Goal: Task Accomplishment & Management: Manage account settings

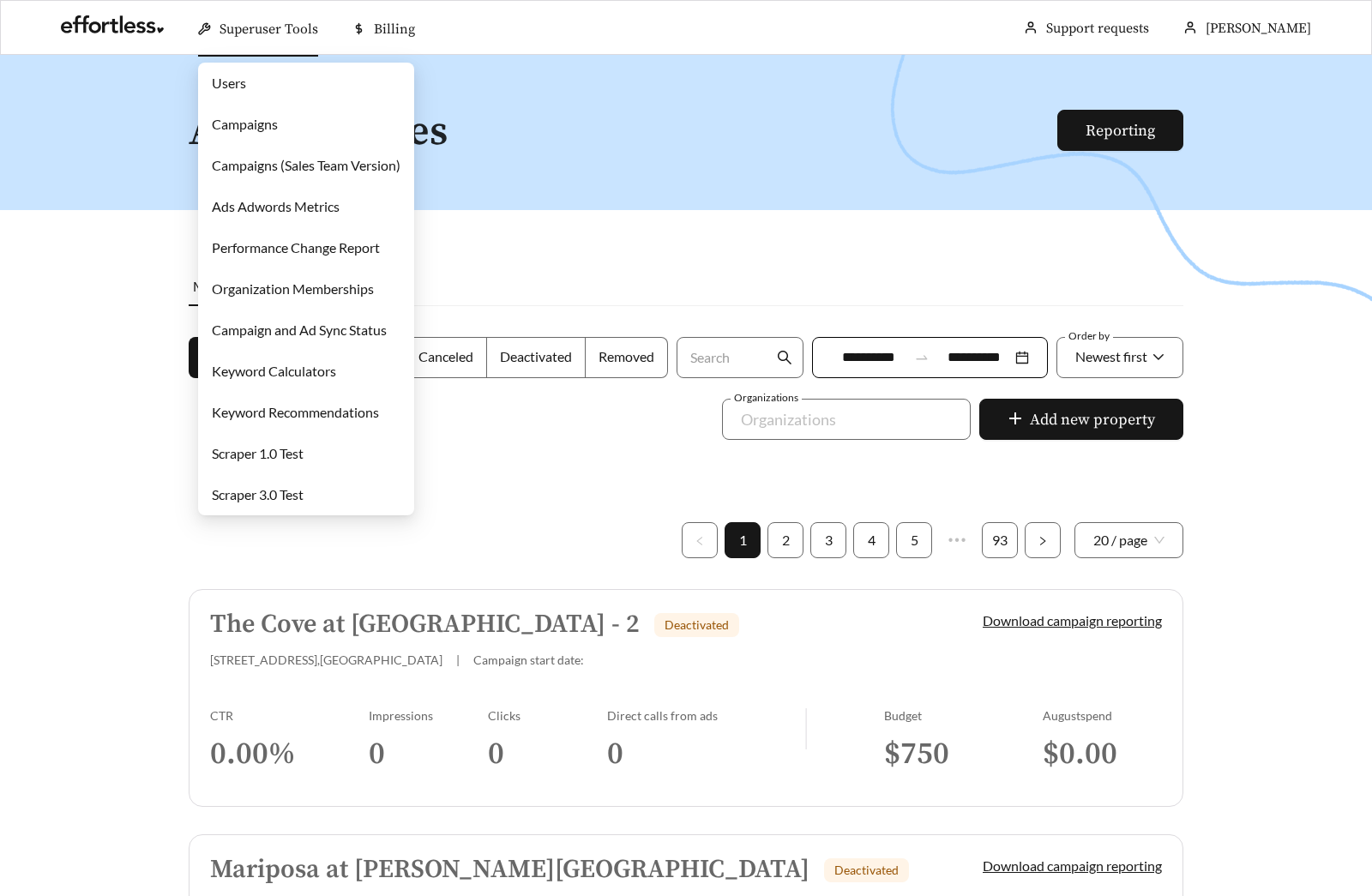
click at [255, 130] on link "Campaigns" at bounding box center [244, 123] width 66 height 16
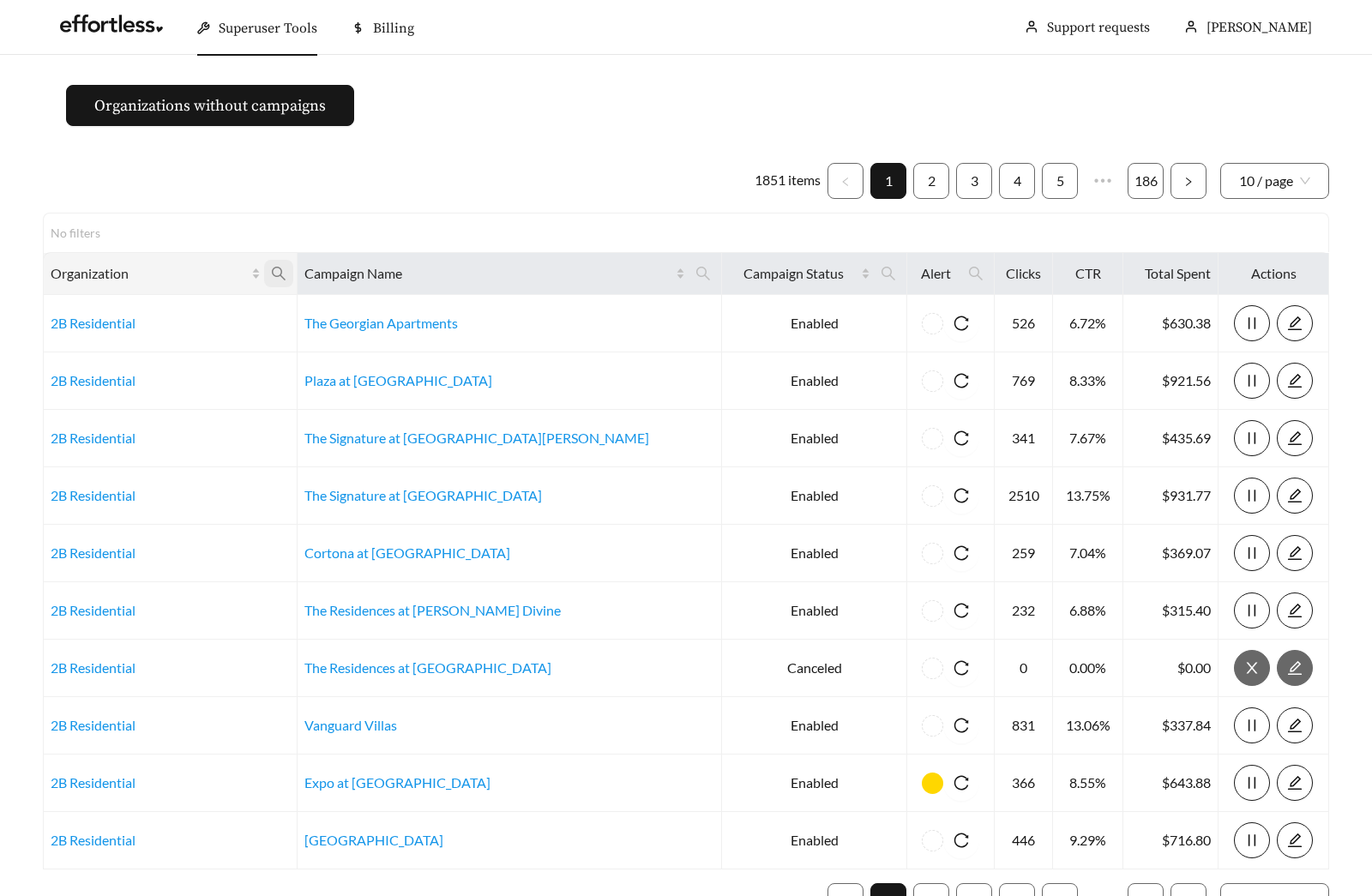
click at [286, 275] on icon "search" at bounding box center [278, 274] width 15 height 15
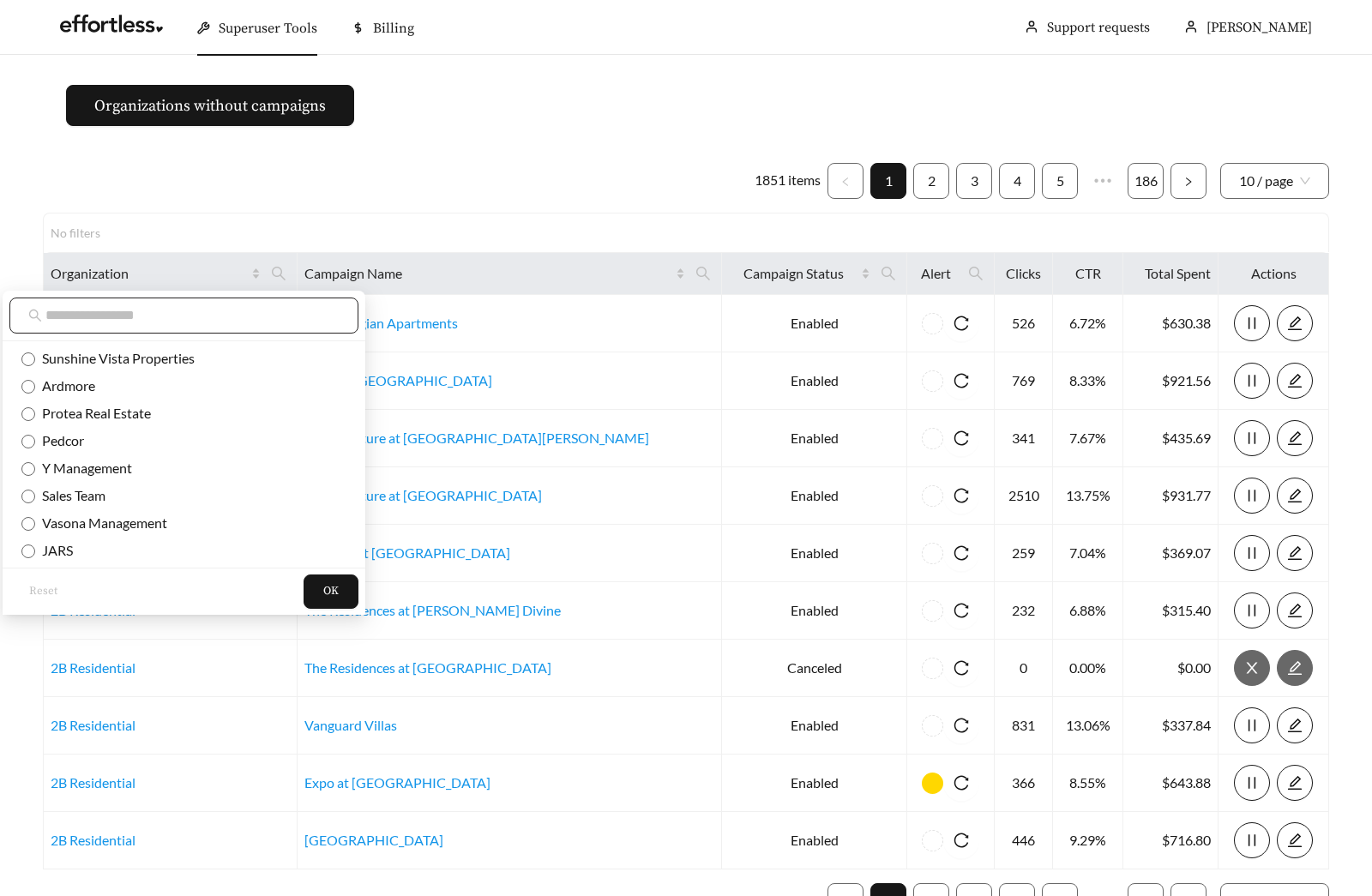
click at [247, 317] on input "text" at bounding box center [193, 316] width 295 height 21
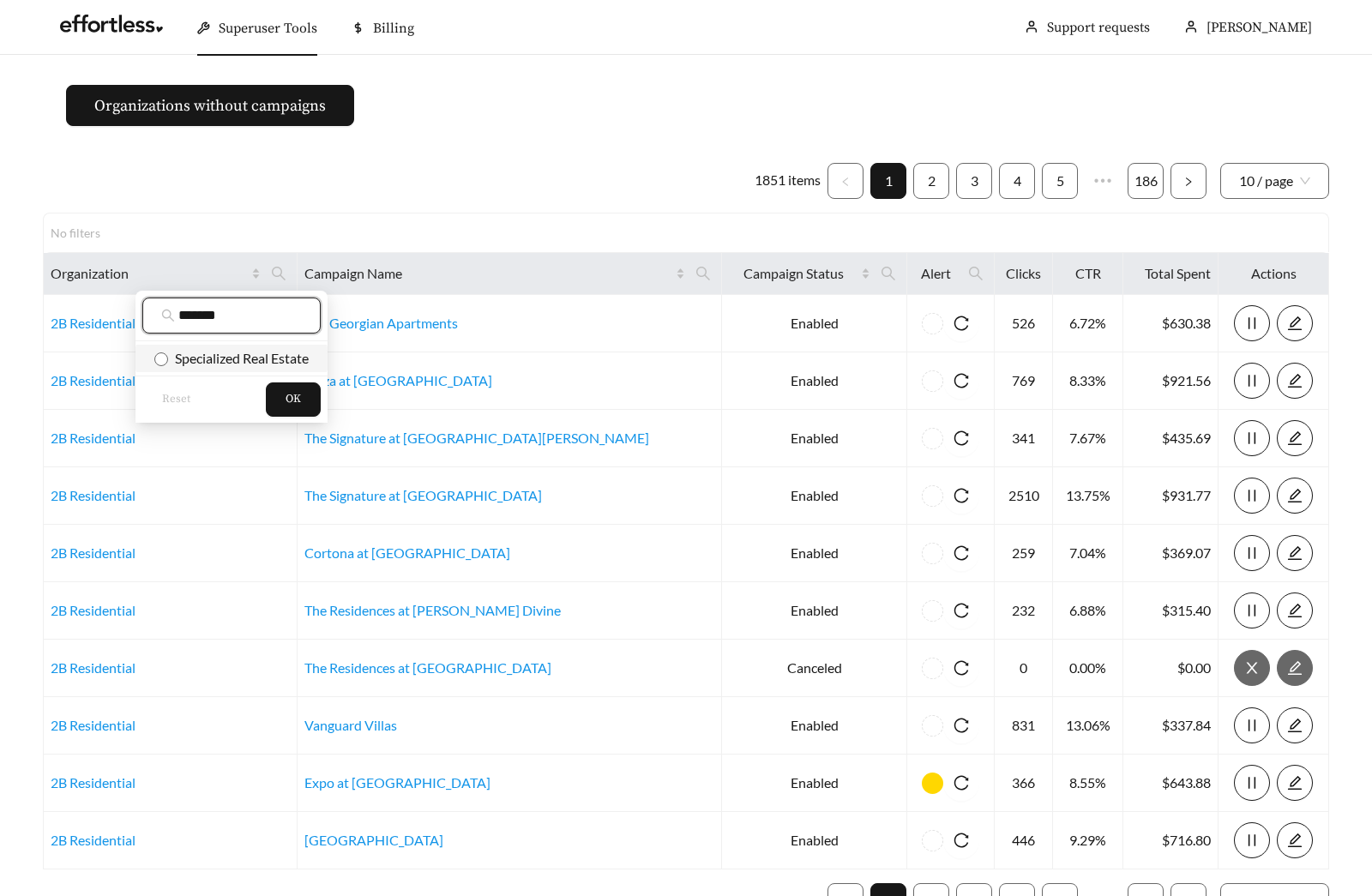
type input "*******"
click at [234, 359] on span "Specialized Real Estate" at bounding box center [238, 357] width 141 height 16
click at [291, 400] on span "OK" at bounding box center [294, 399] width 15 height 17
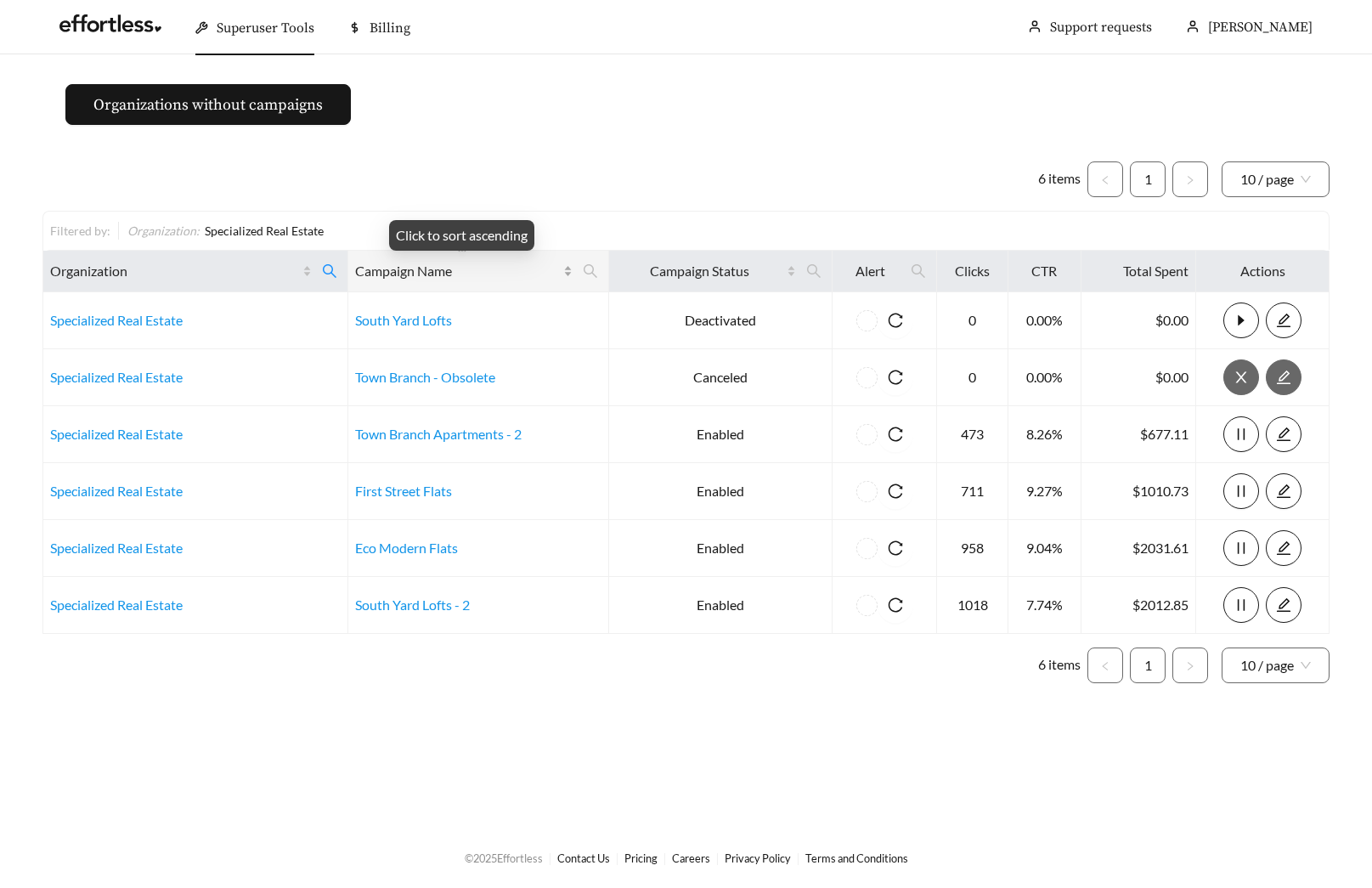
click at [567, 265] on div "Campaign Name" at bounding box center [463, 271] width 216 height 21
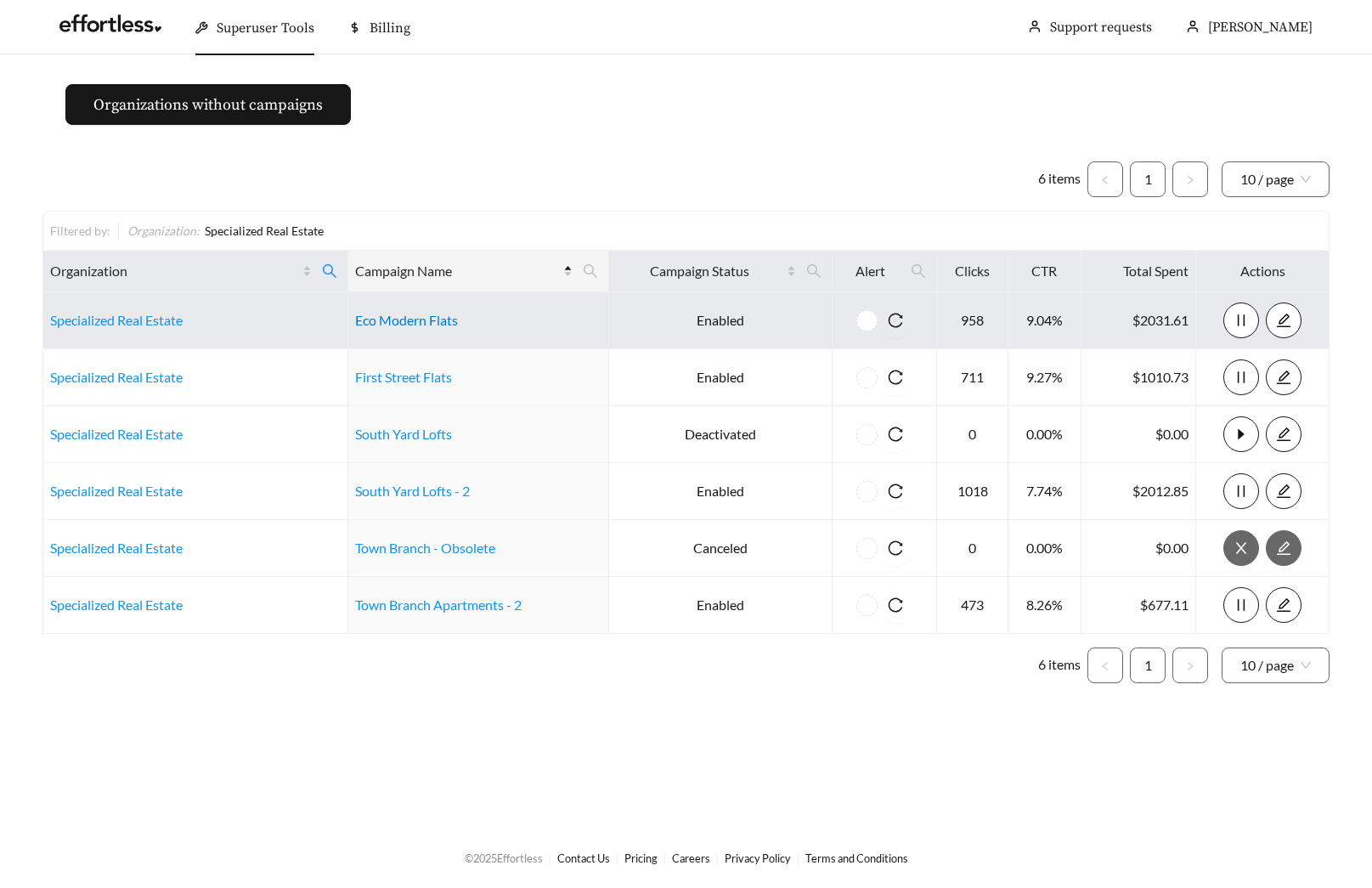
click at [424, 323] on link "Eco Modern Flats" at bounding box center [406, 319] width 103 height 16
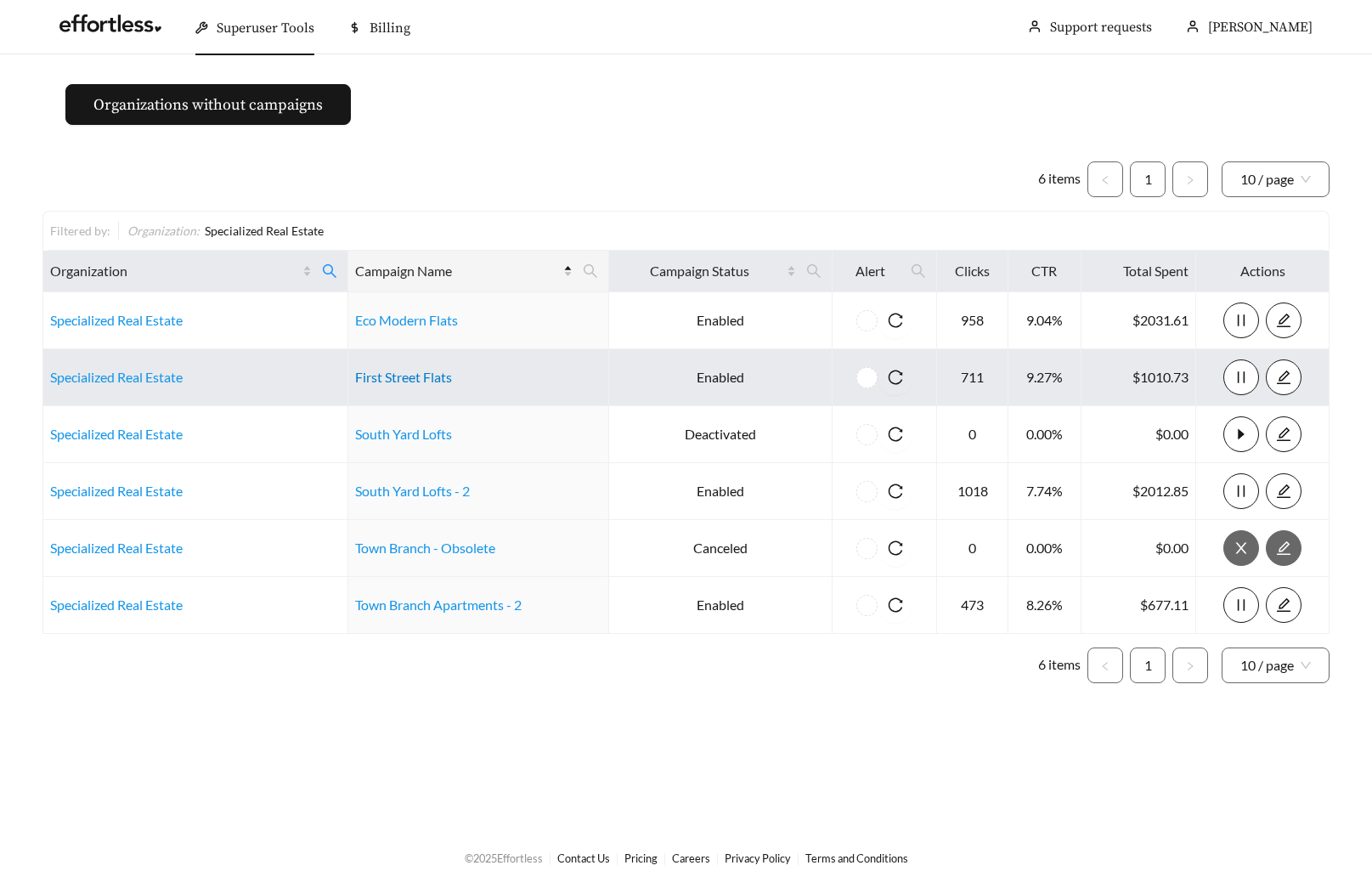
click at [418, 375] on link "First Street Flats" at bounding box center [403, 376] width 97 height 16
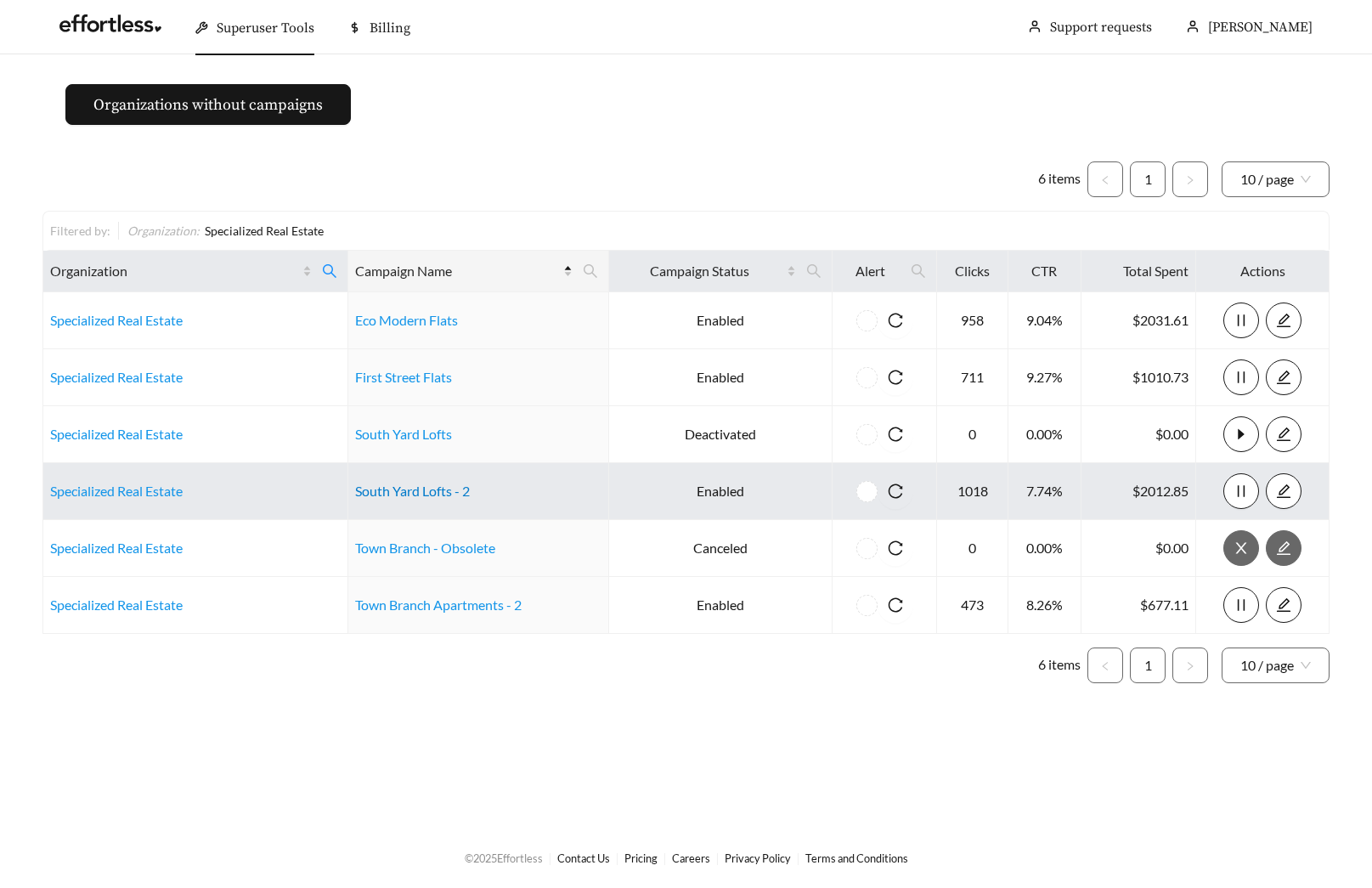
click at [435, 495] on link "South Yard Lofts - 2" at bounding box center [412, 490] width 114 height 16
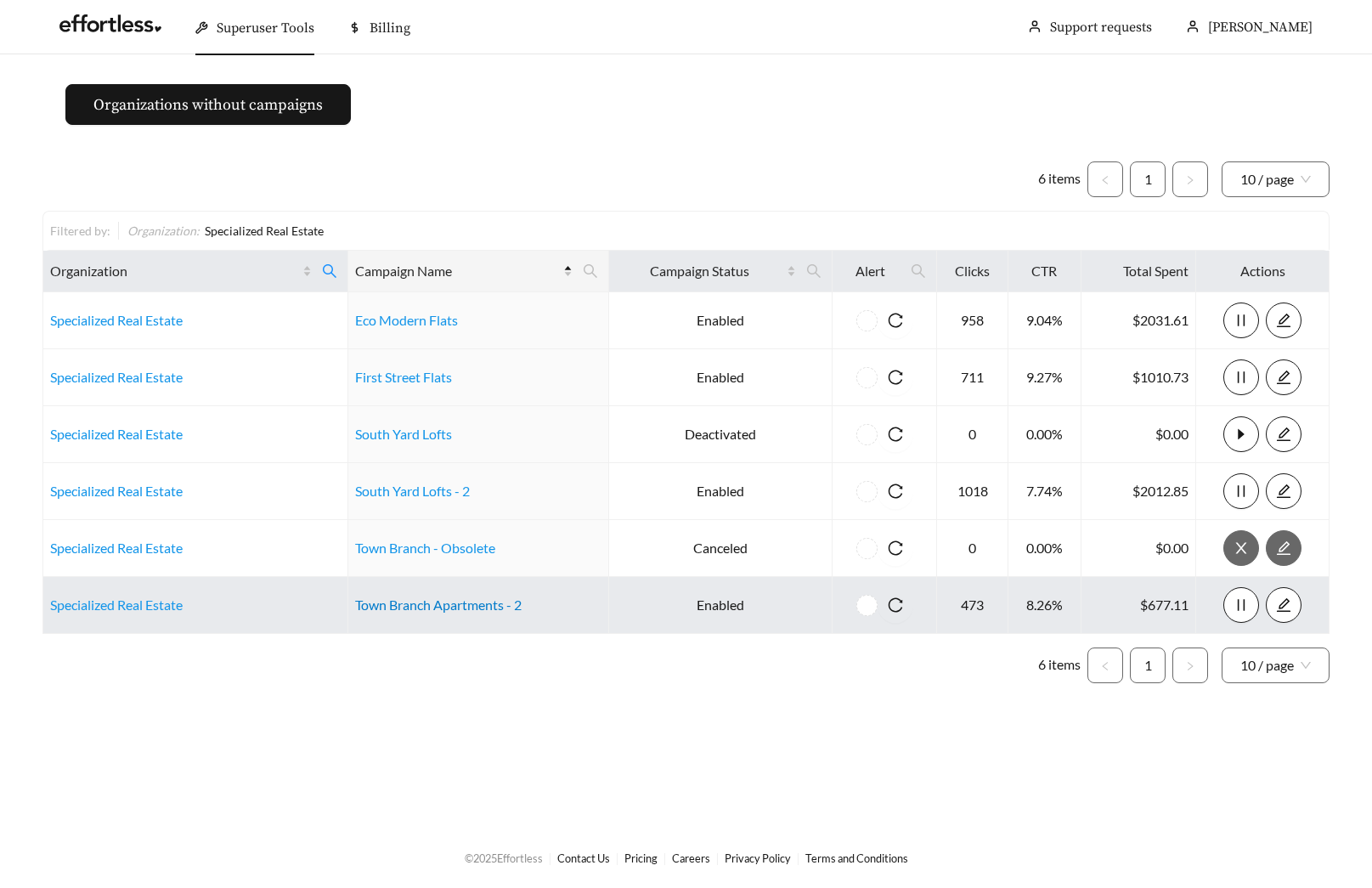
click at [417, 605] on link "Town Branch Apartments - 2" at bounding box center [438, 604] width 166 height 16
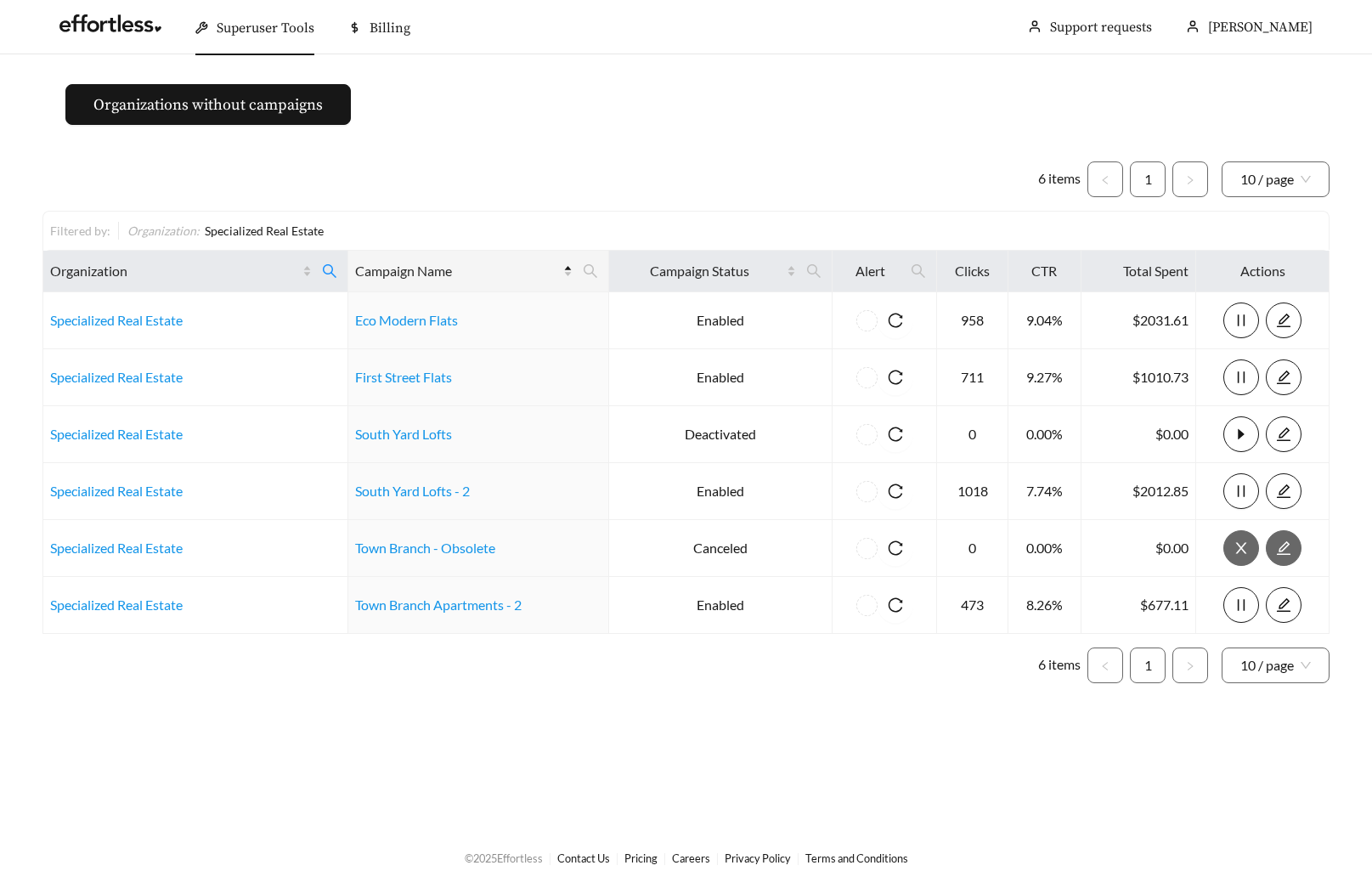
click at [503, 126] on main "Organizations without campaigns 6 items 1 10 / page Filtered by: Organization :…" at bounding box center [686, 441] width 1372 height 773
click at [327, 273] on icon "search" at bounding box center [330, 271] width 13 height 13
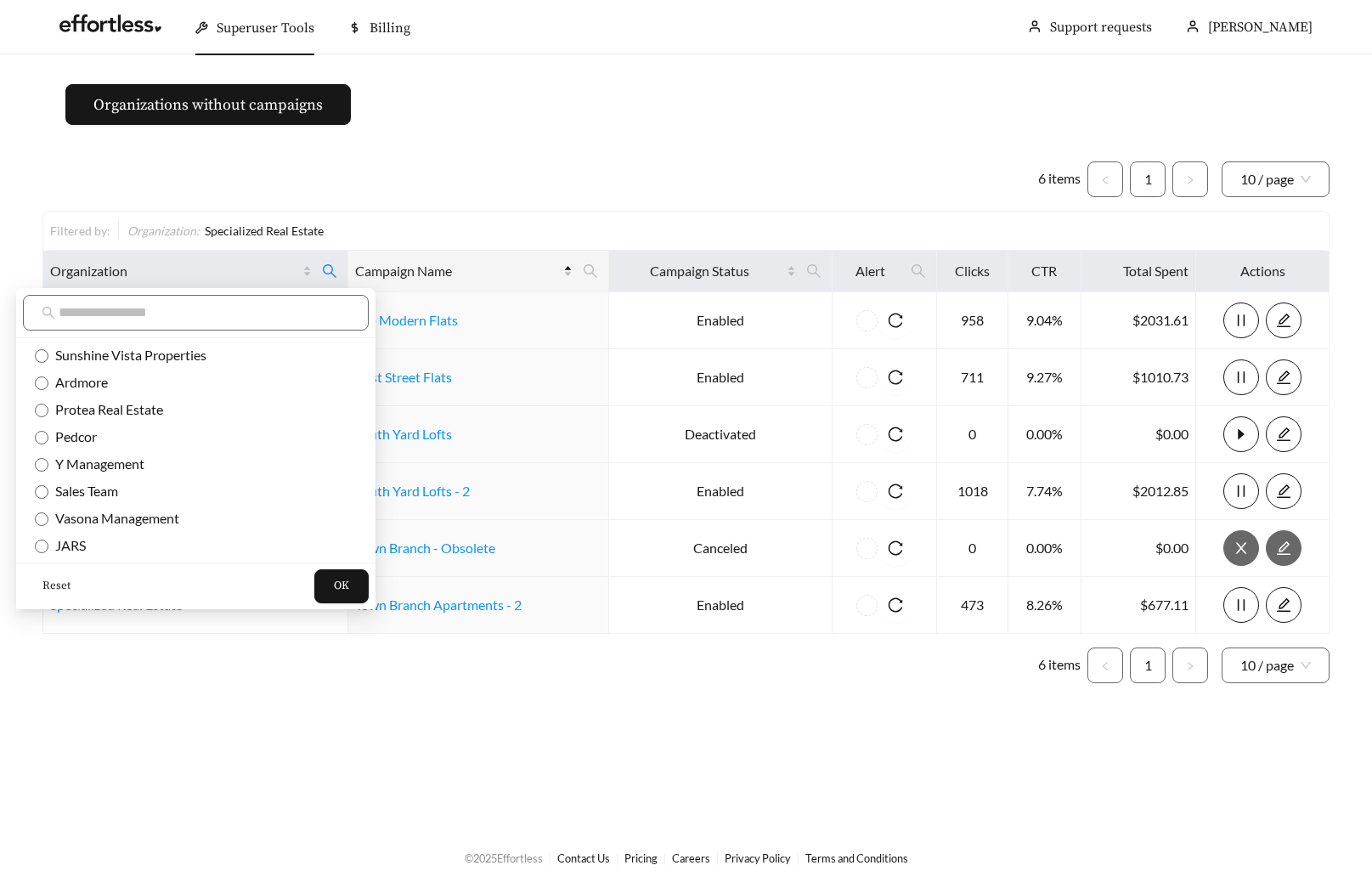
click at [57, 593] on span "Reset" at bounding box center [57, 587] width 28 height 17
click at [334, 588] on span "OK" at bounding box center [342, 587] width 15 height 17
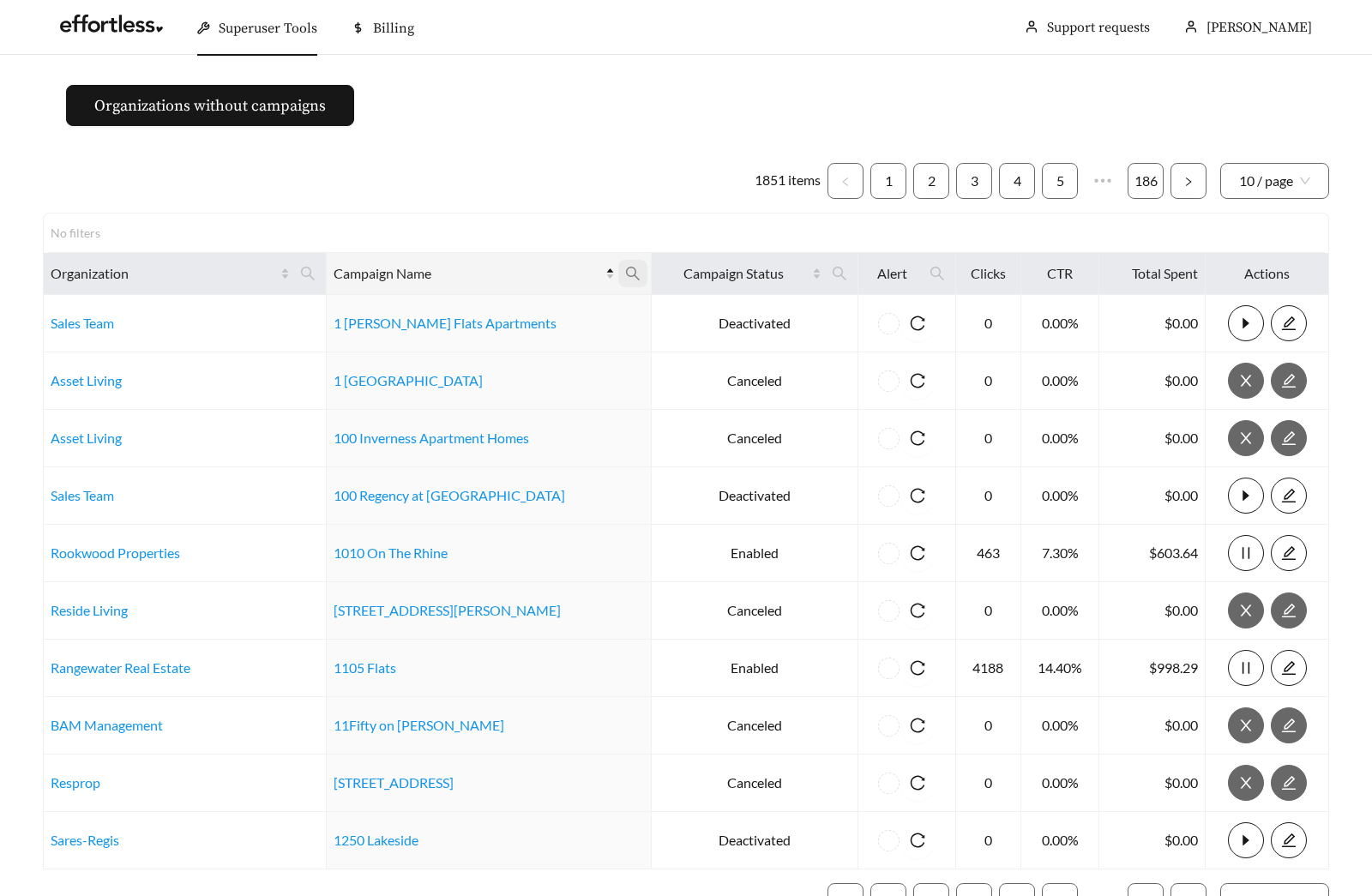
click at [625, 275] on icon "search" at bounding box center [633, 274] width 15 height 15
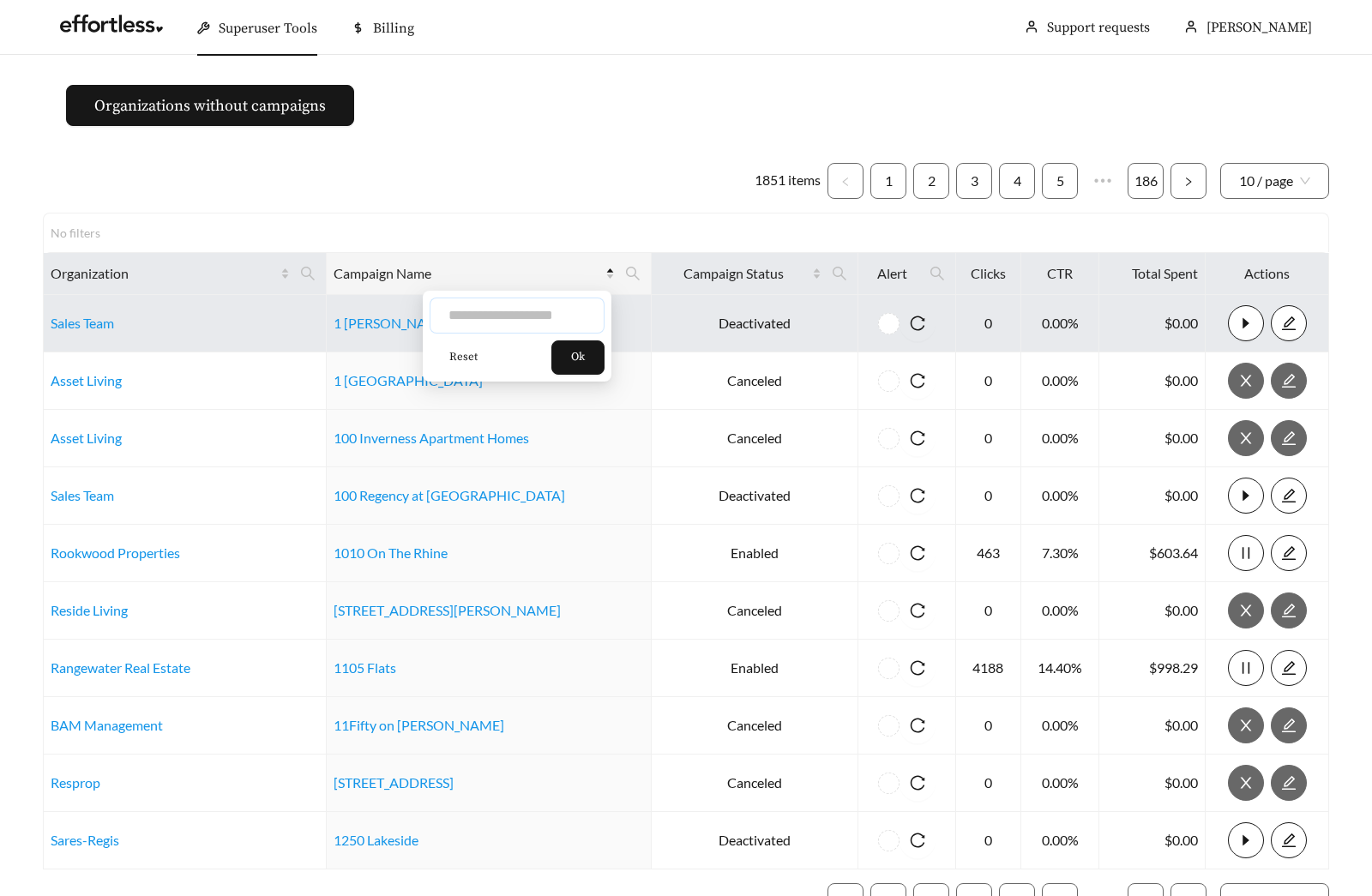
click at [526, 306] on input "text" at bounding box center [518, 316] width 175 height 36
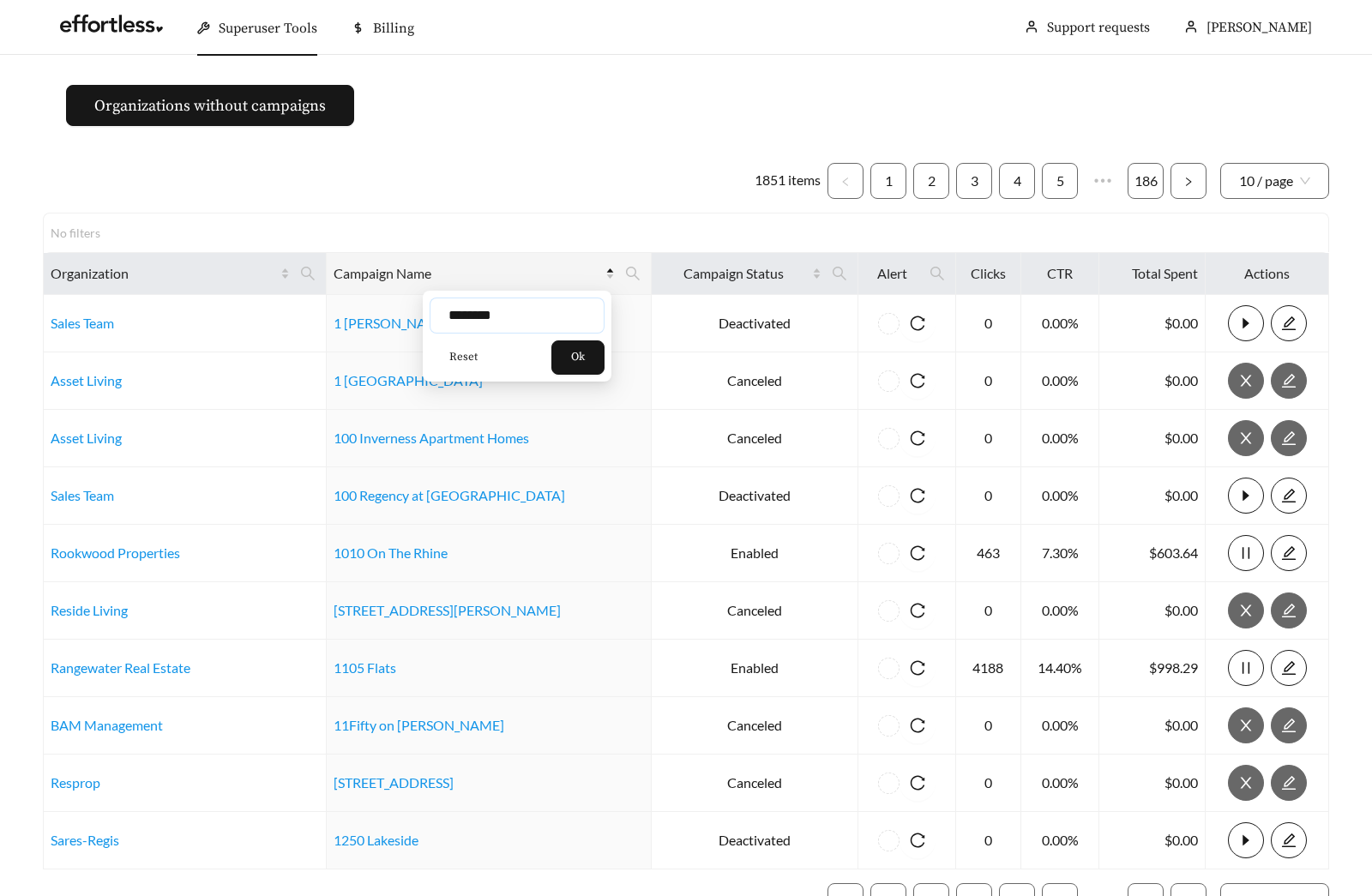
type input "********"
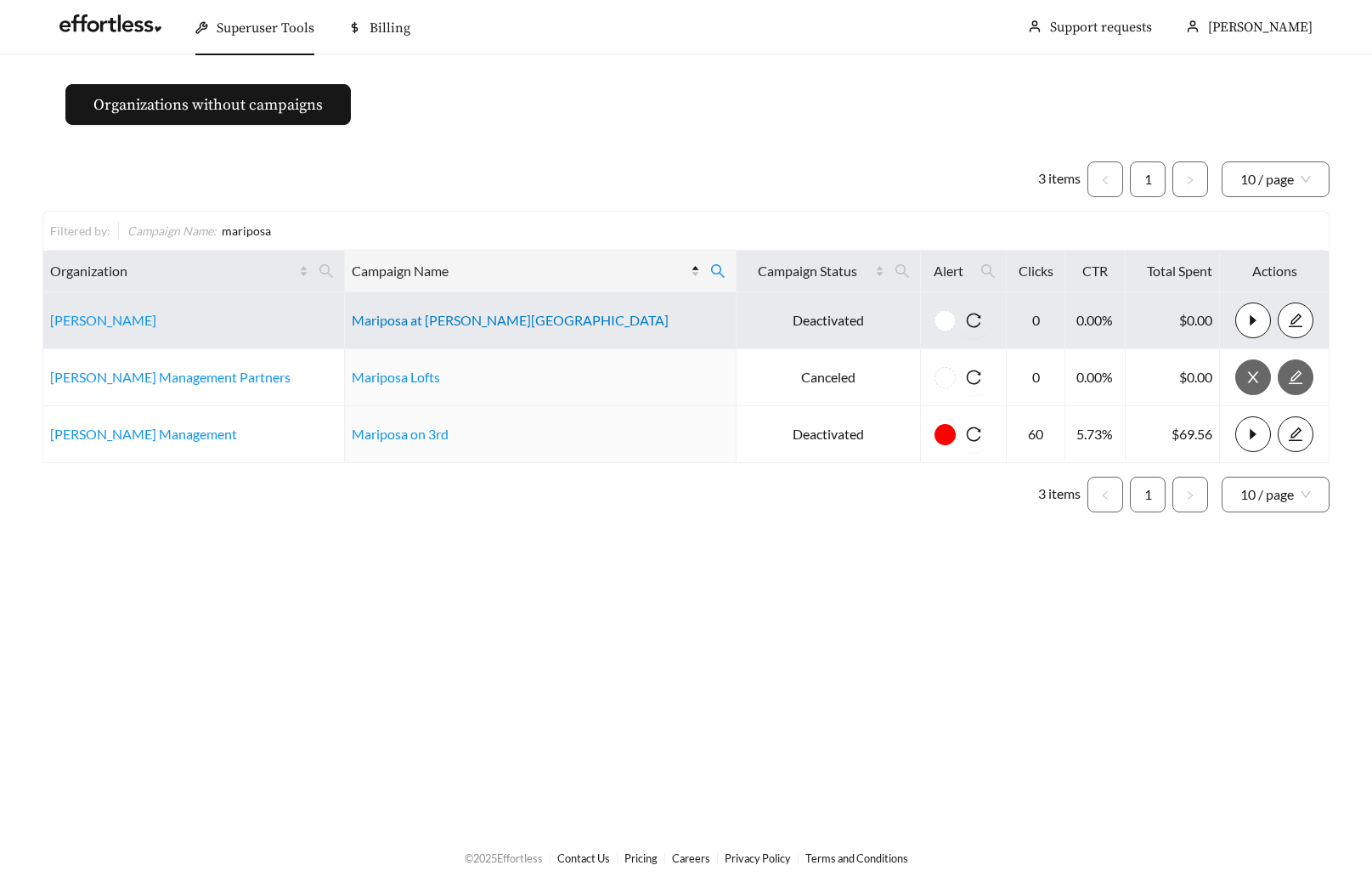
click at [490, 316] on link "Mariposa at [PERSON_NAME][GEOGRAPHIC_DATA]" at bounding box center [510, 319] width 317 height 16
click at [435, 326] on link "Mariposa at [PERSON_NAME][GEOGRAPHIC_DATA]" at bounding box center [510, 319] width 317 height 16
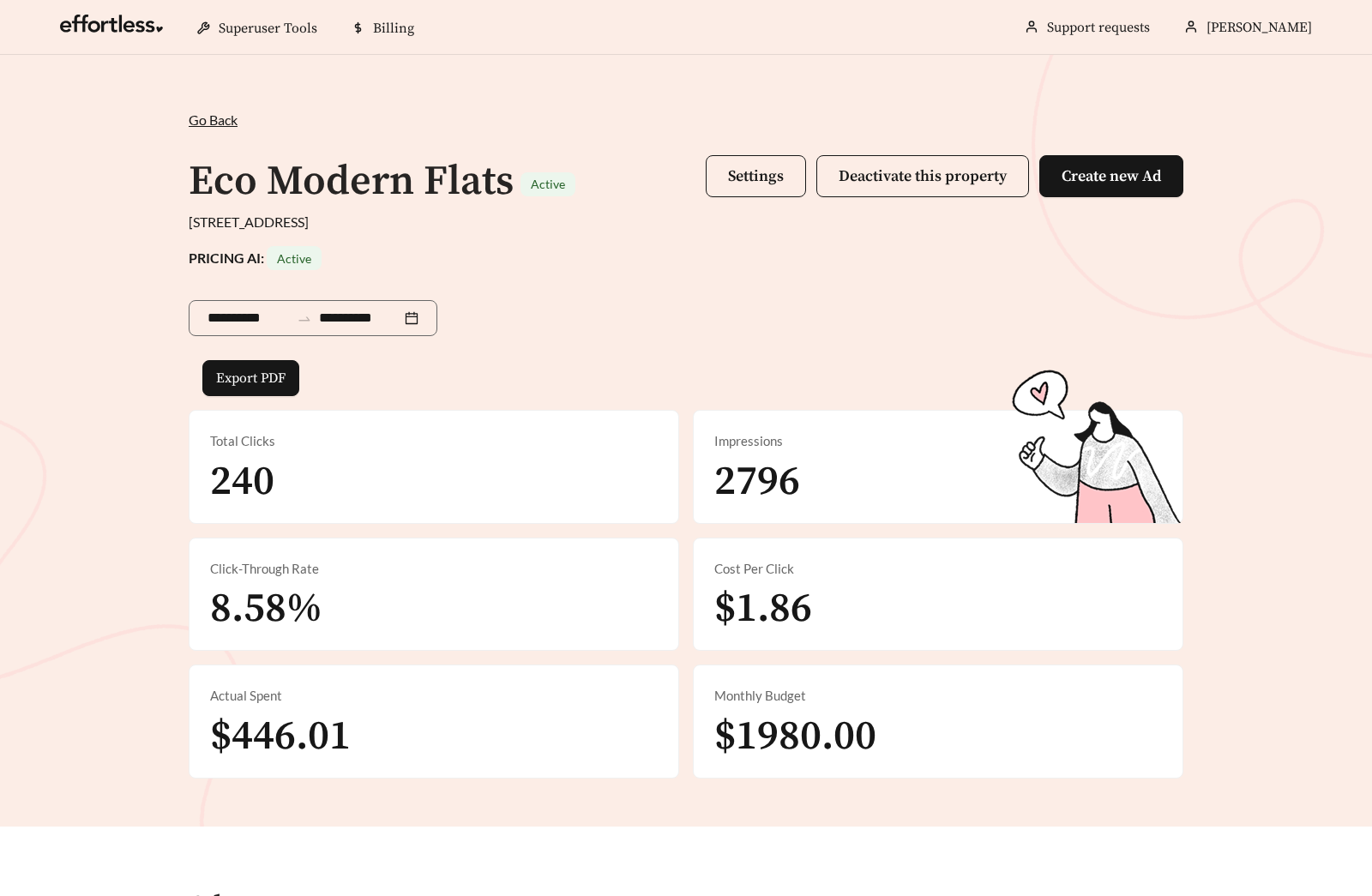
click at [750, 200] on span "Settings Deactivate this property Create new Ad" at bounding box center [944, 182] width 478 height 53
click at [749, 177] on span "Settings" at bounding box center [756, 176] width 55 height 20
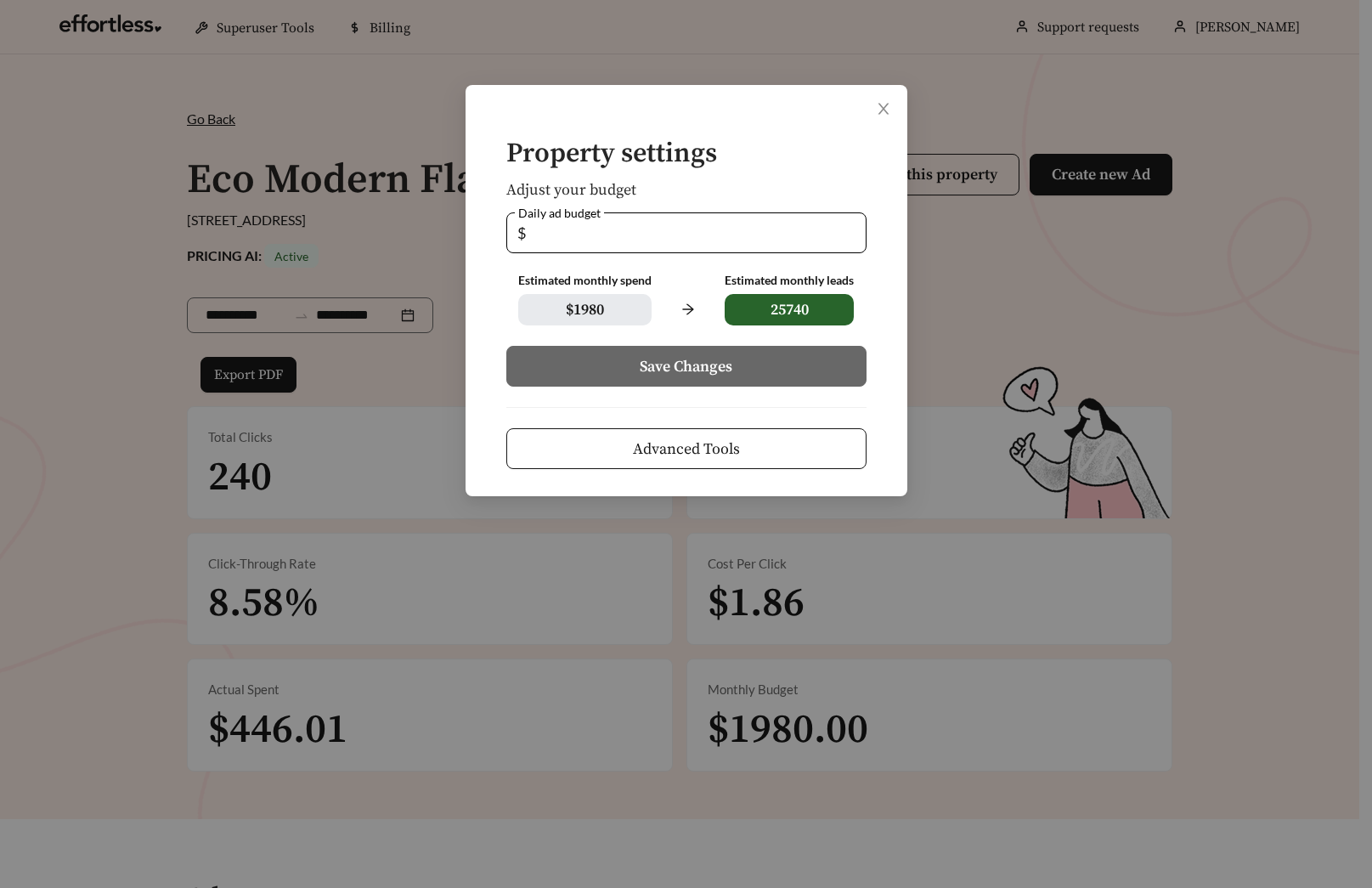
click at [727, 439] on span "Advanced Tools" at bounding box center [686, 449] width 107 height 23
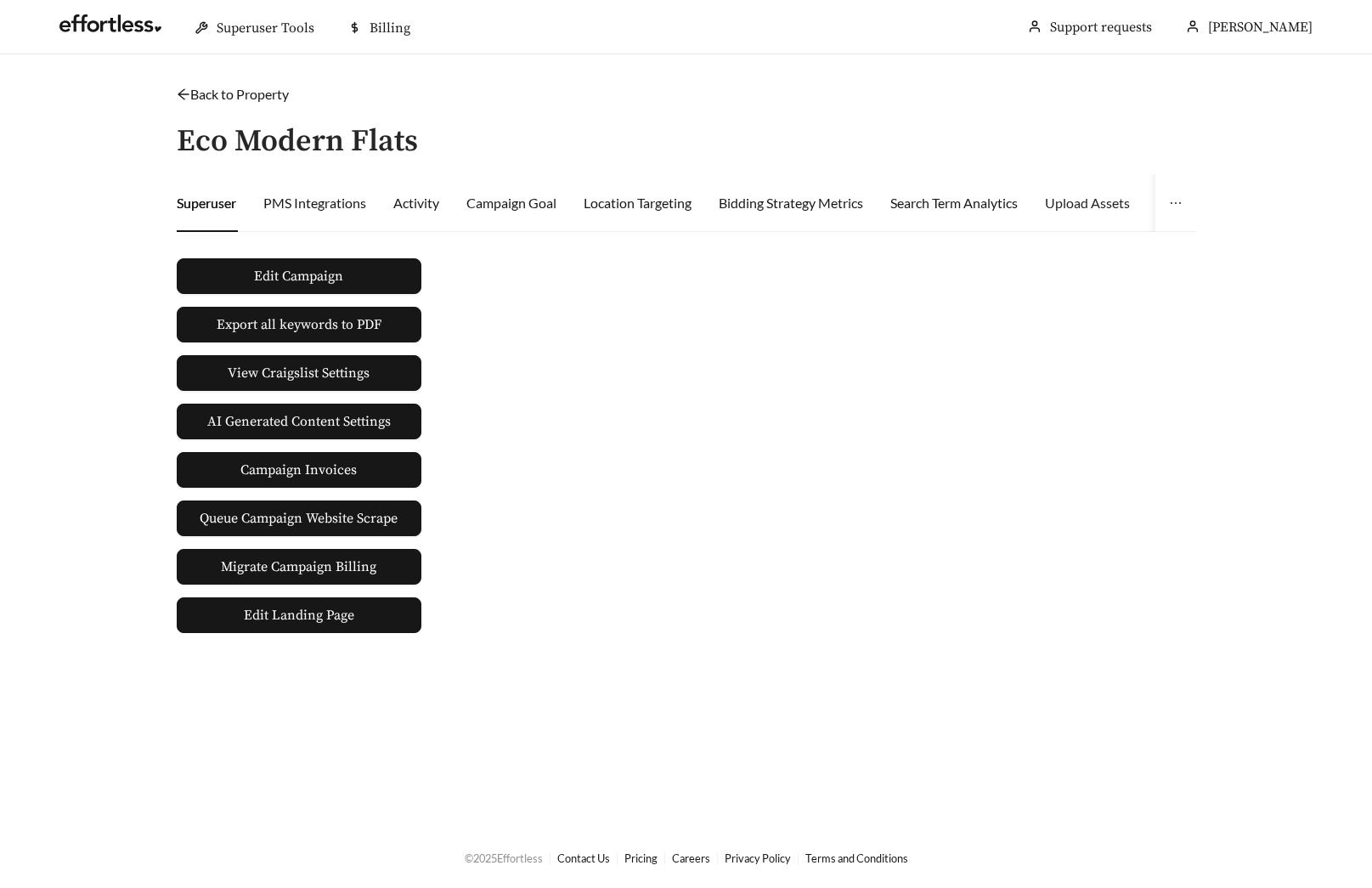
click at [1095, 217] on div "Upload Assets" at bounding box center [1087, 202] width 85 height 58
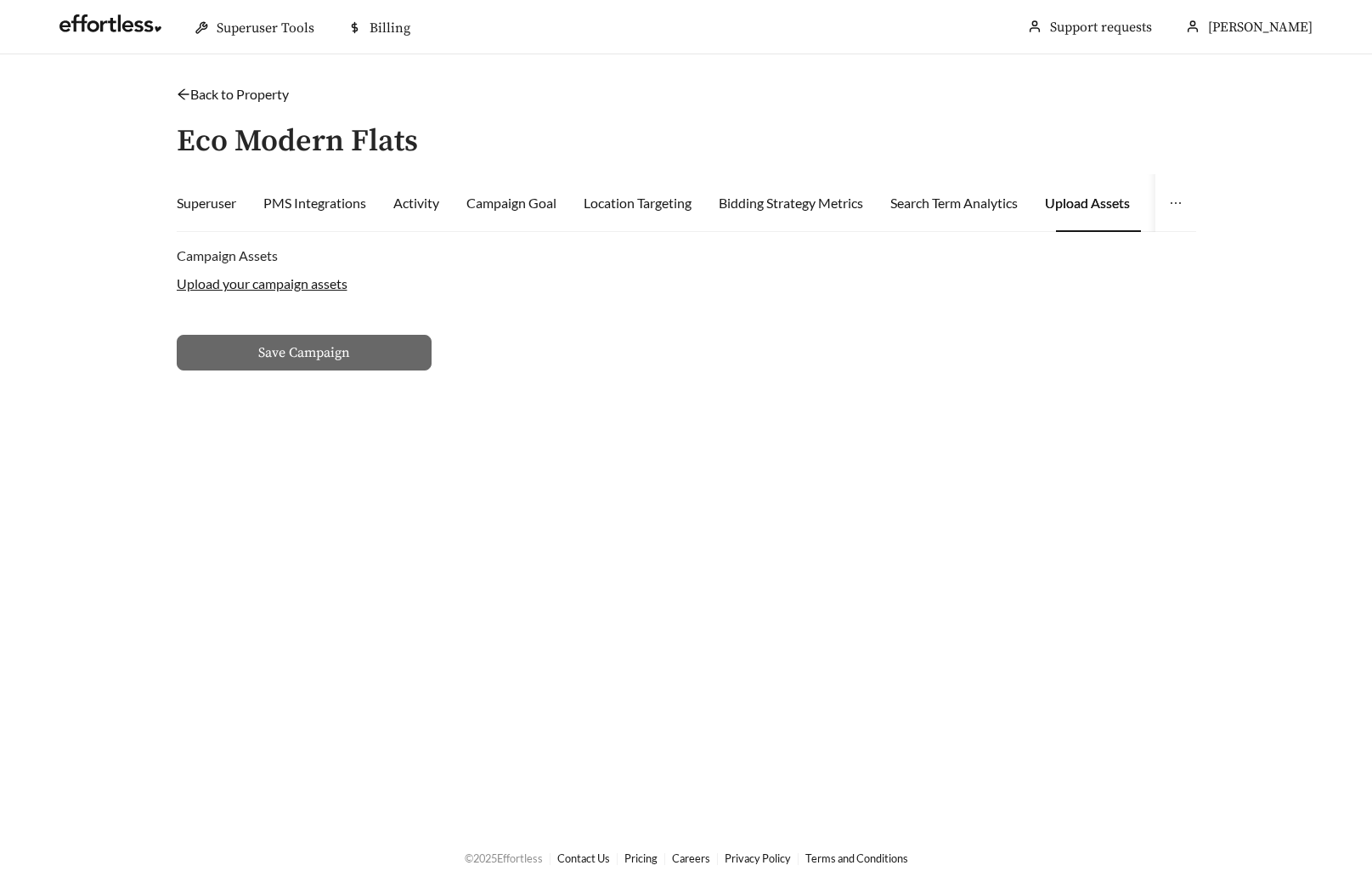
click at [292, 276] on label "Upload your campaign assets" at bounding box center [262, 282] width 171 height 16
click at [0, 0] on input "Upload your campaign assets" at bounding box center [0, 0] width 0 height 0
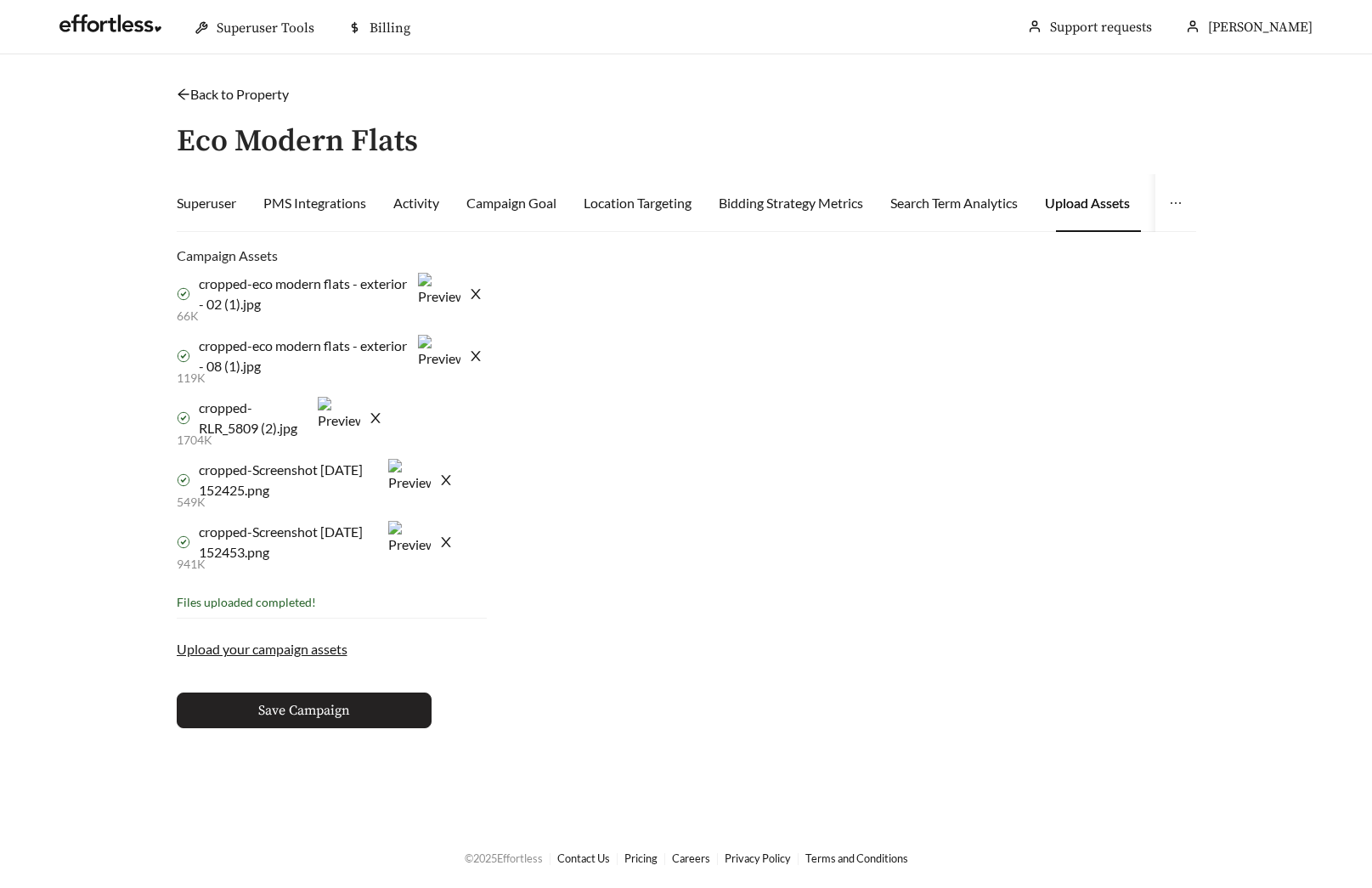
click at [360, 718] on button "Save Campaign" at bounding box center [304, 710] width 255 height 36
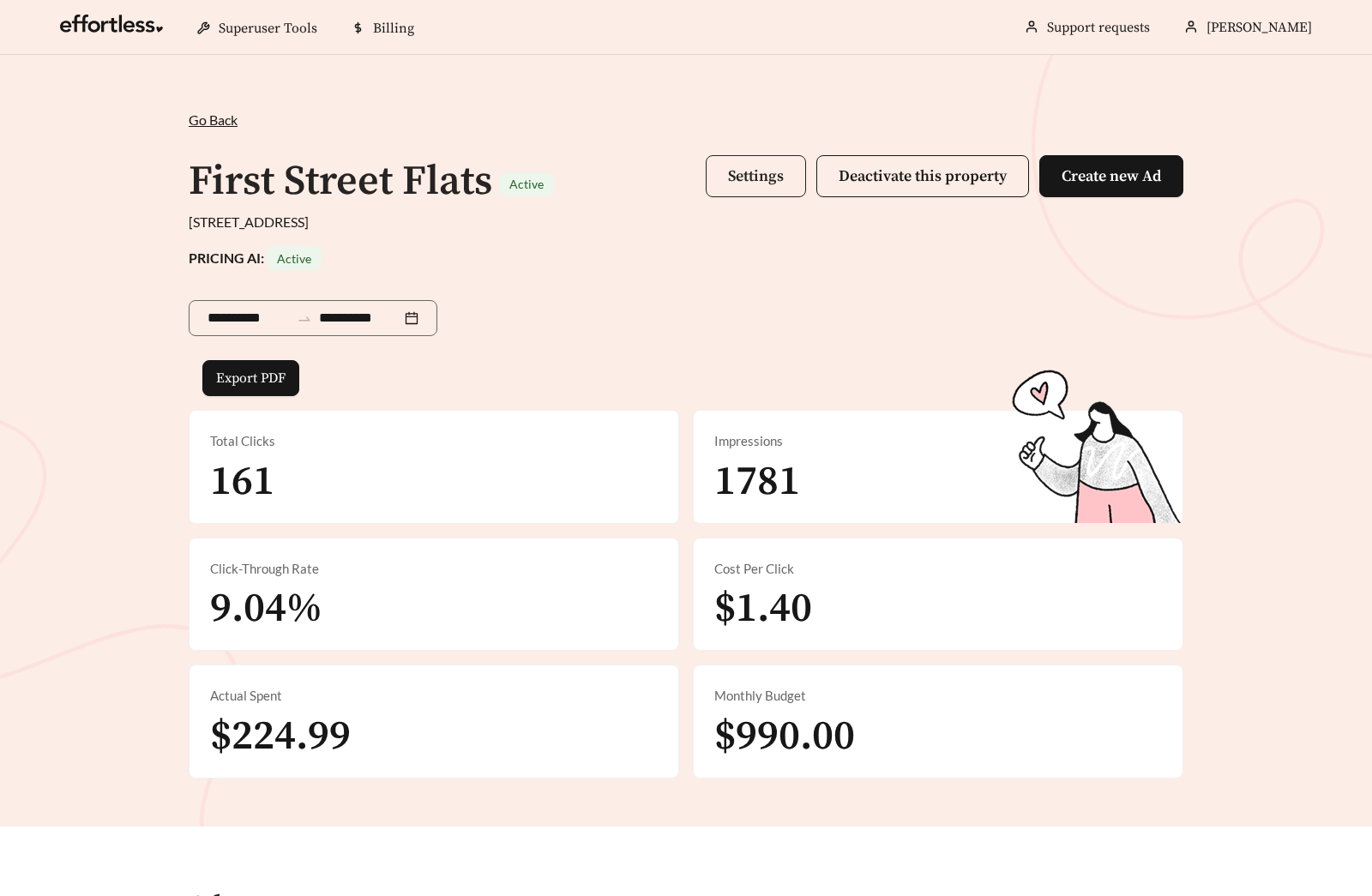
click at [772, 178] on span "Settings" at bounding box center [756, 176] width 55 height 20
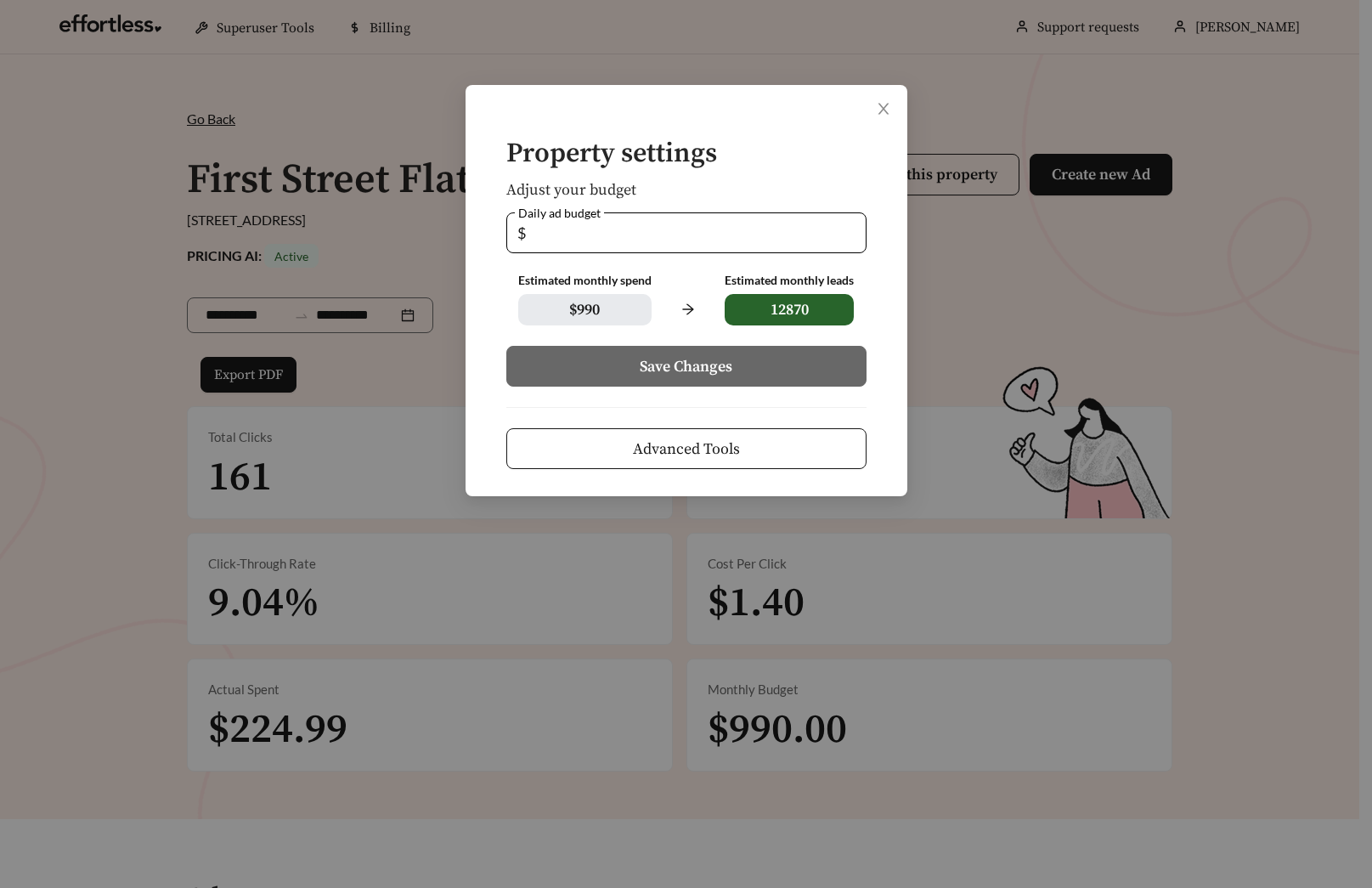
click at [740, 443] on button "Advanced Tools" at bounding box center [686, 448] width 360 height 41
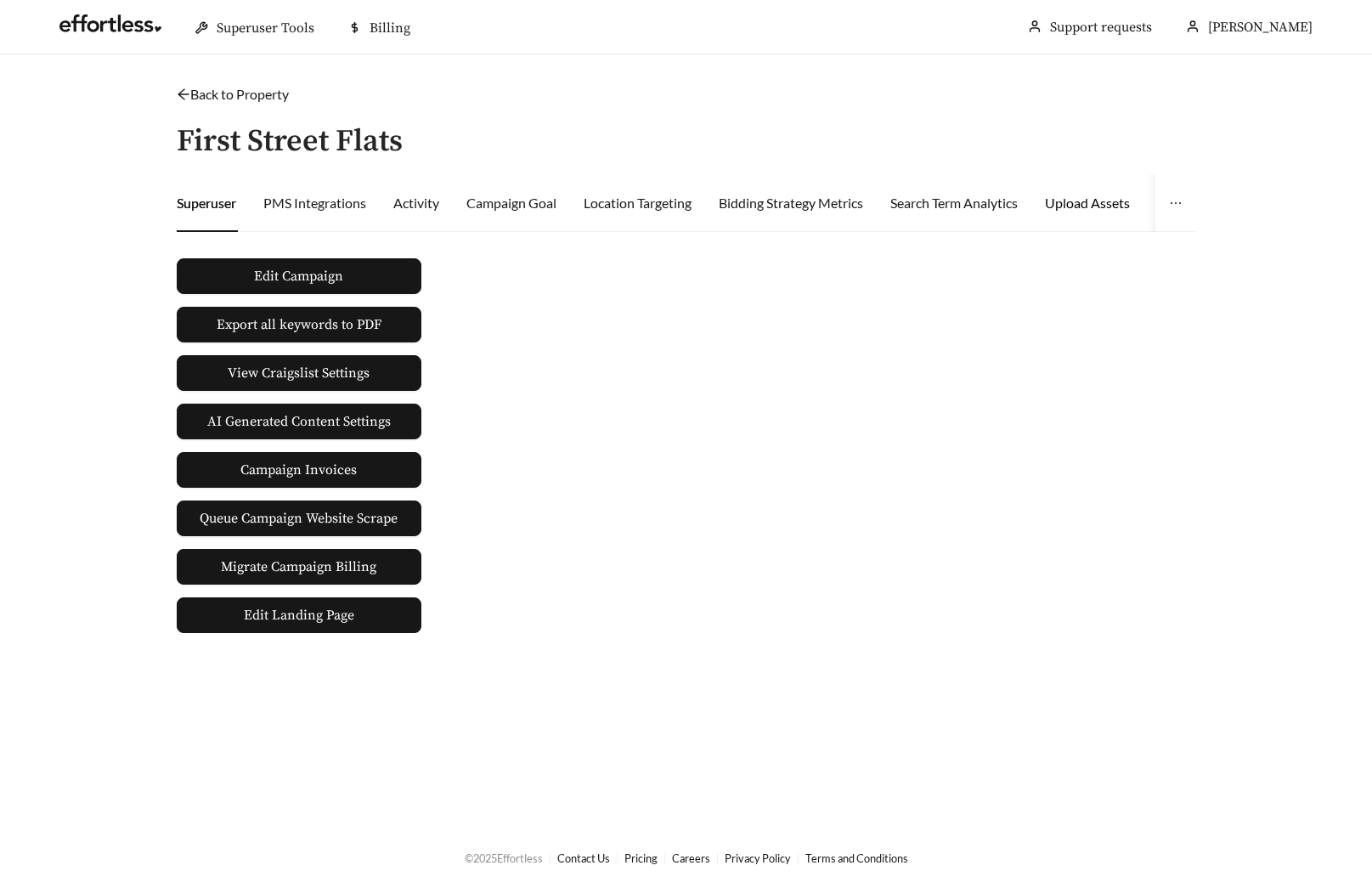
click at [1113, 211] on div "Upload Assets" at bounding box center [1087, 203] width 85 height 21
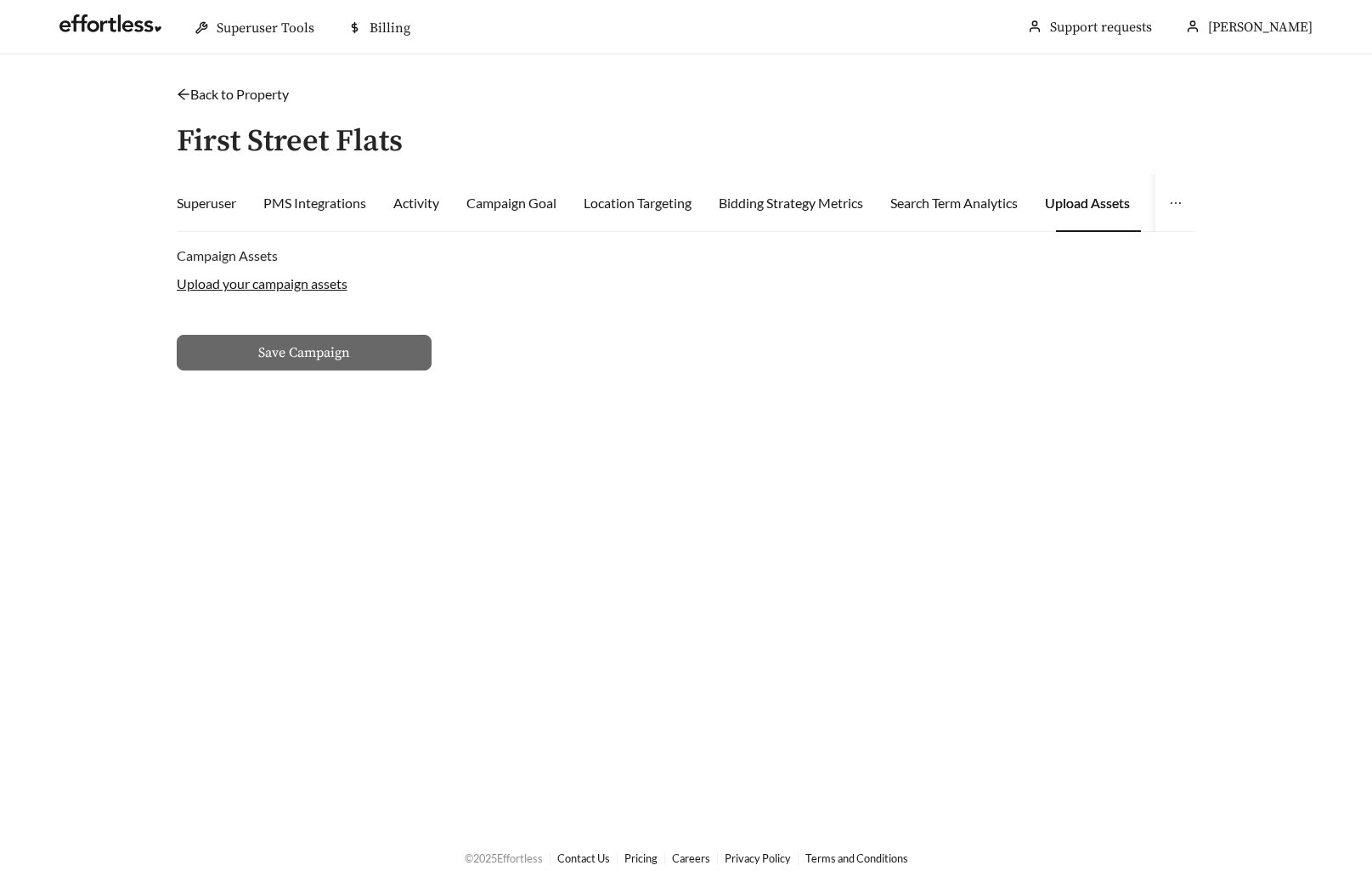
click at [230, 278] on label "Upload your campaign assets" at bounding box center [262, 282] width 171 height 16
click at [0, 0] on input "Upload your campaign assets" at bounding box center [0, 0] width 0 height 0
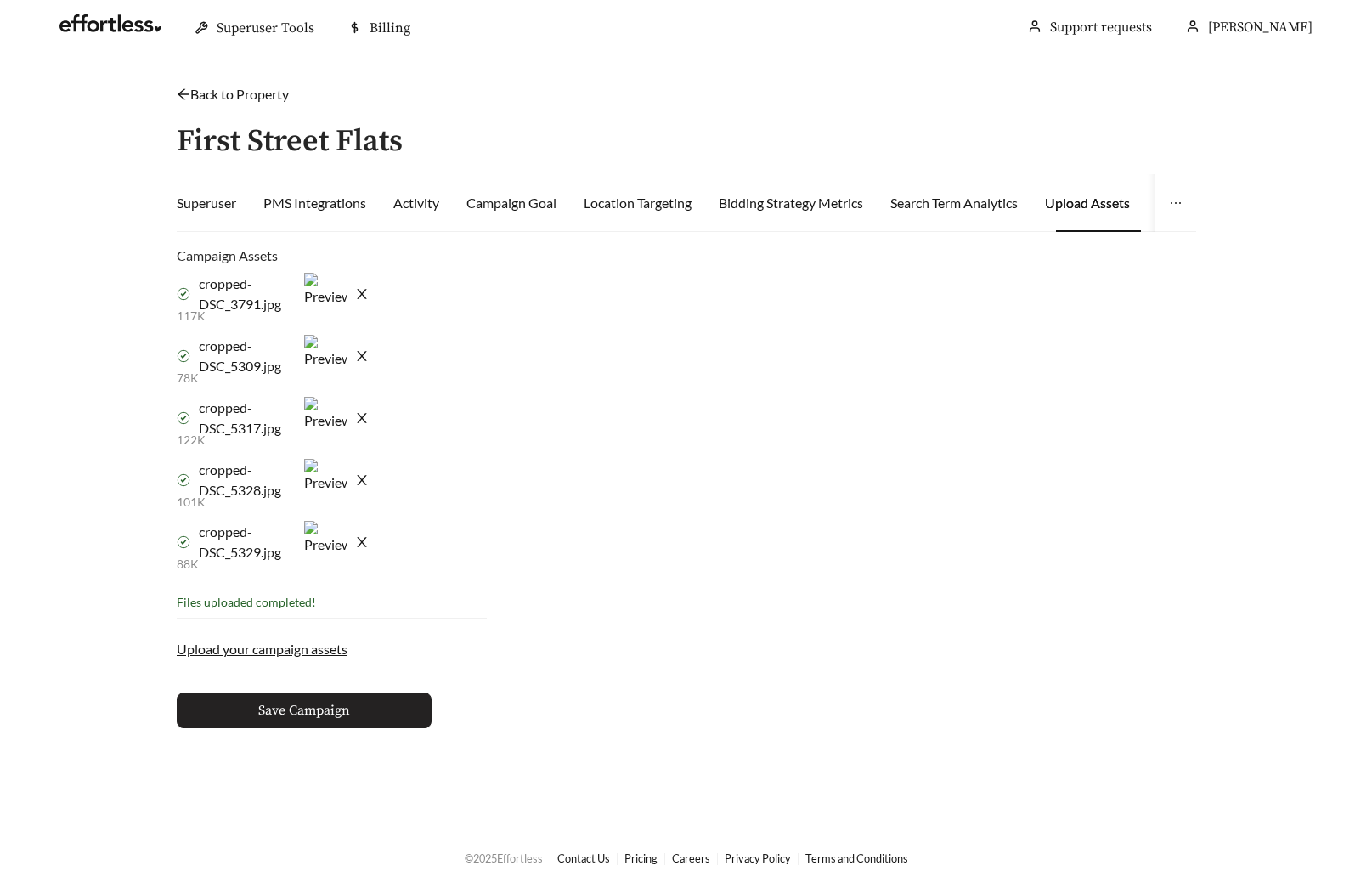
click at [404, 713] on button "Save Campaign" at bounding box center [304, 710] width 255 height 36
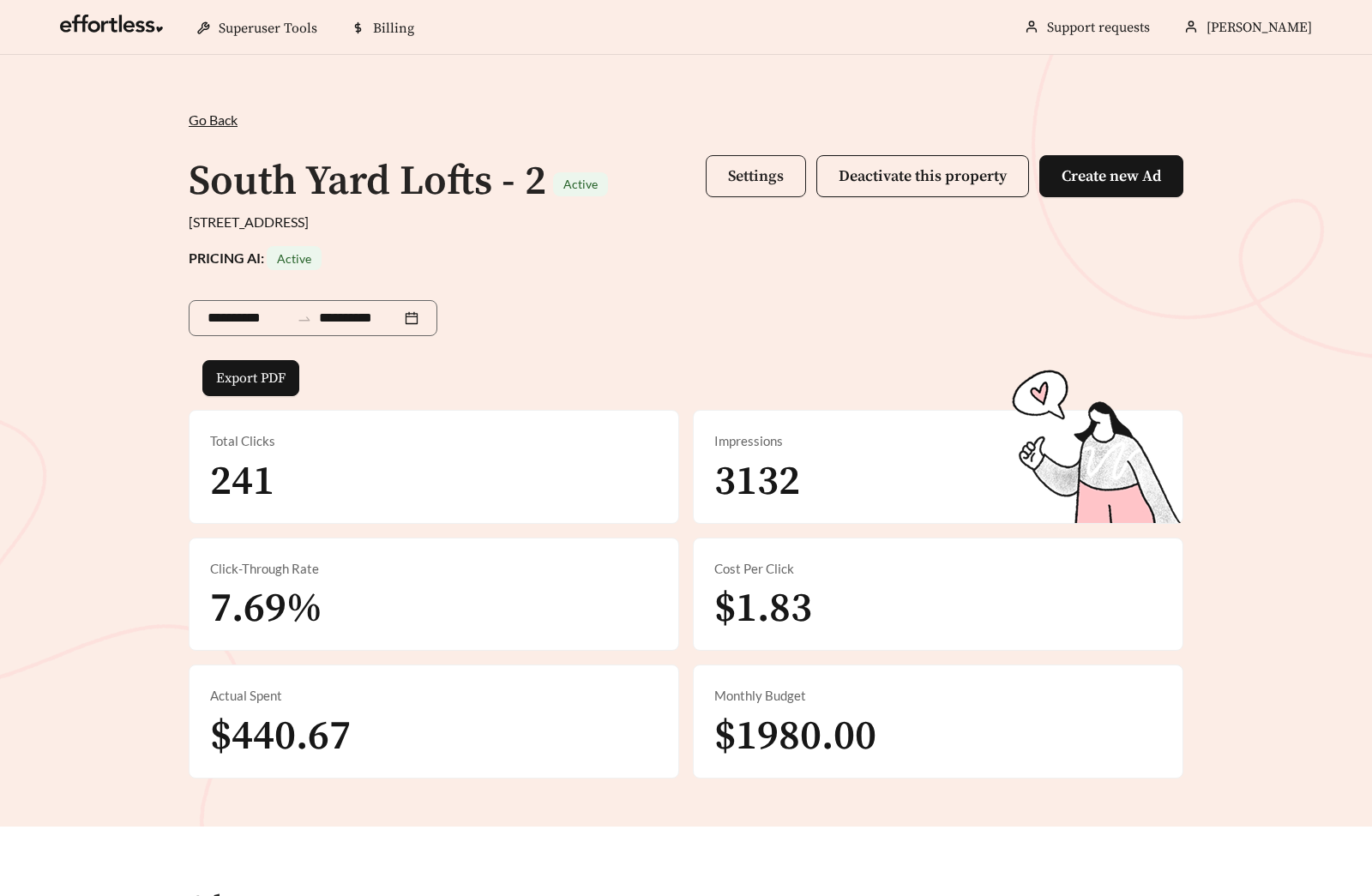
click at [774, 193] on button "Settings" at bounding box center [755, 176] width 100 height 42
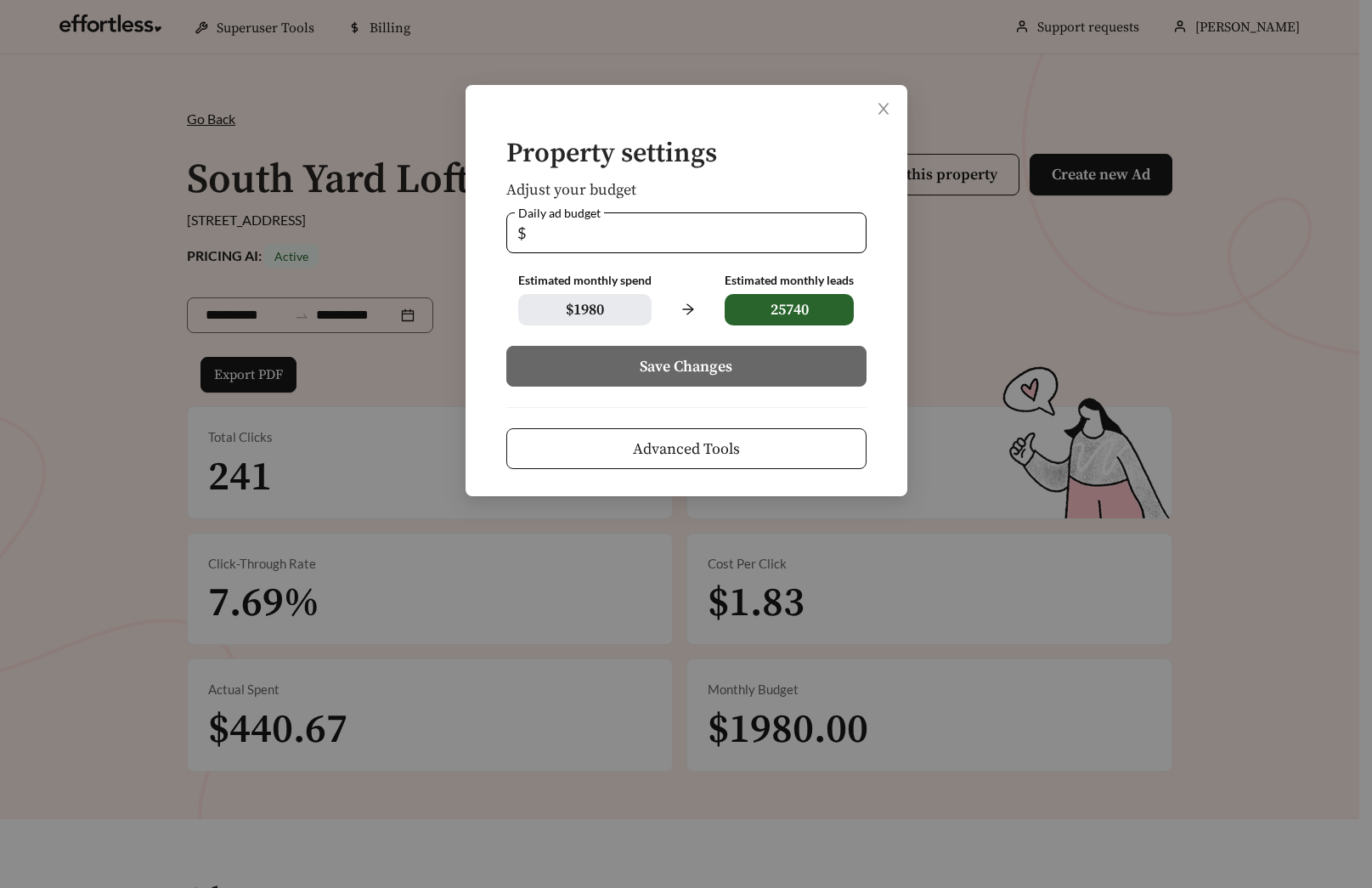
click at [733, 441] on span "Advanced Tools" at bounding box center [686, 449] width 107 height 23
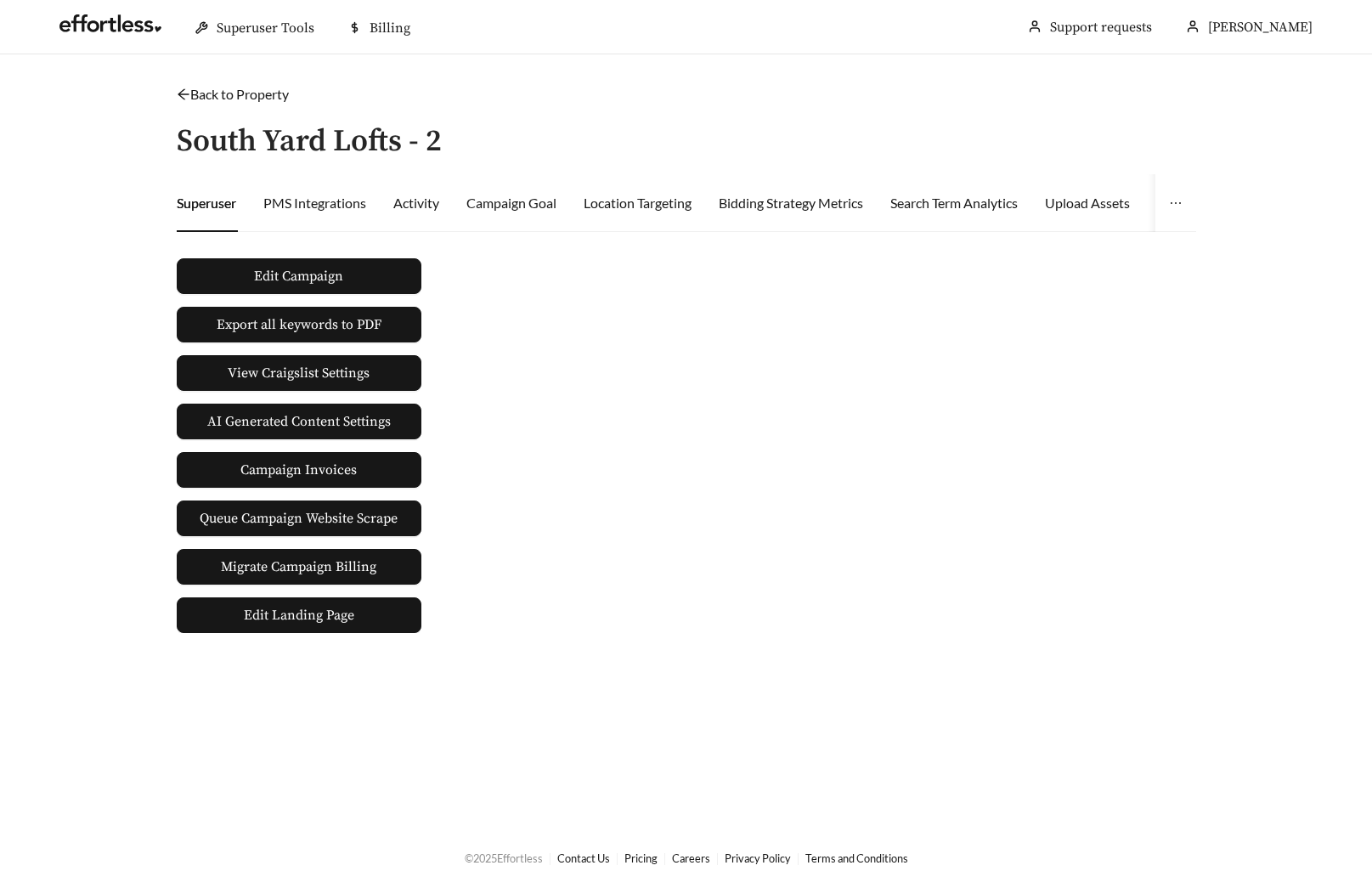
drag, startPoint x: 1077, startPoint y: 219, endPoint x: 1036, endPoint y: 223, distance: 41.2
click at [1077, 218] on div "Upload Assets" at bounding box center [1087, 202] width 85 height 58
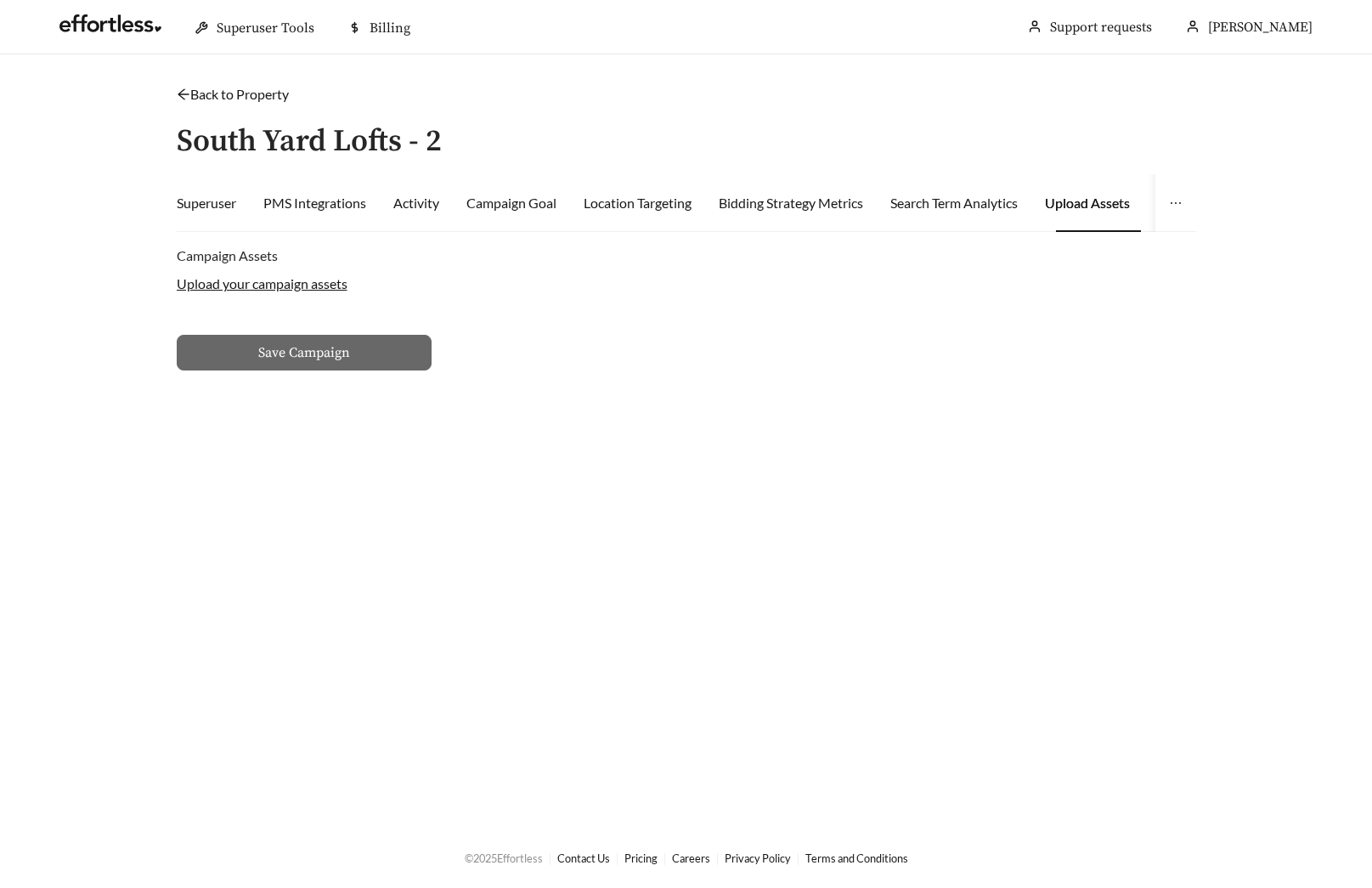
click at [285, 280] on label "Upload your campaign assets" at bounding box center [262, 282] width 171 height 16
click at [0, 0] on input "Upload your campaign assets" at bounding box center [0, 0] width 0 height 0
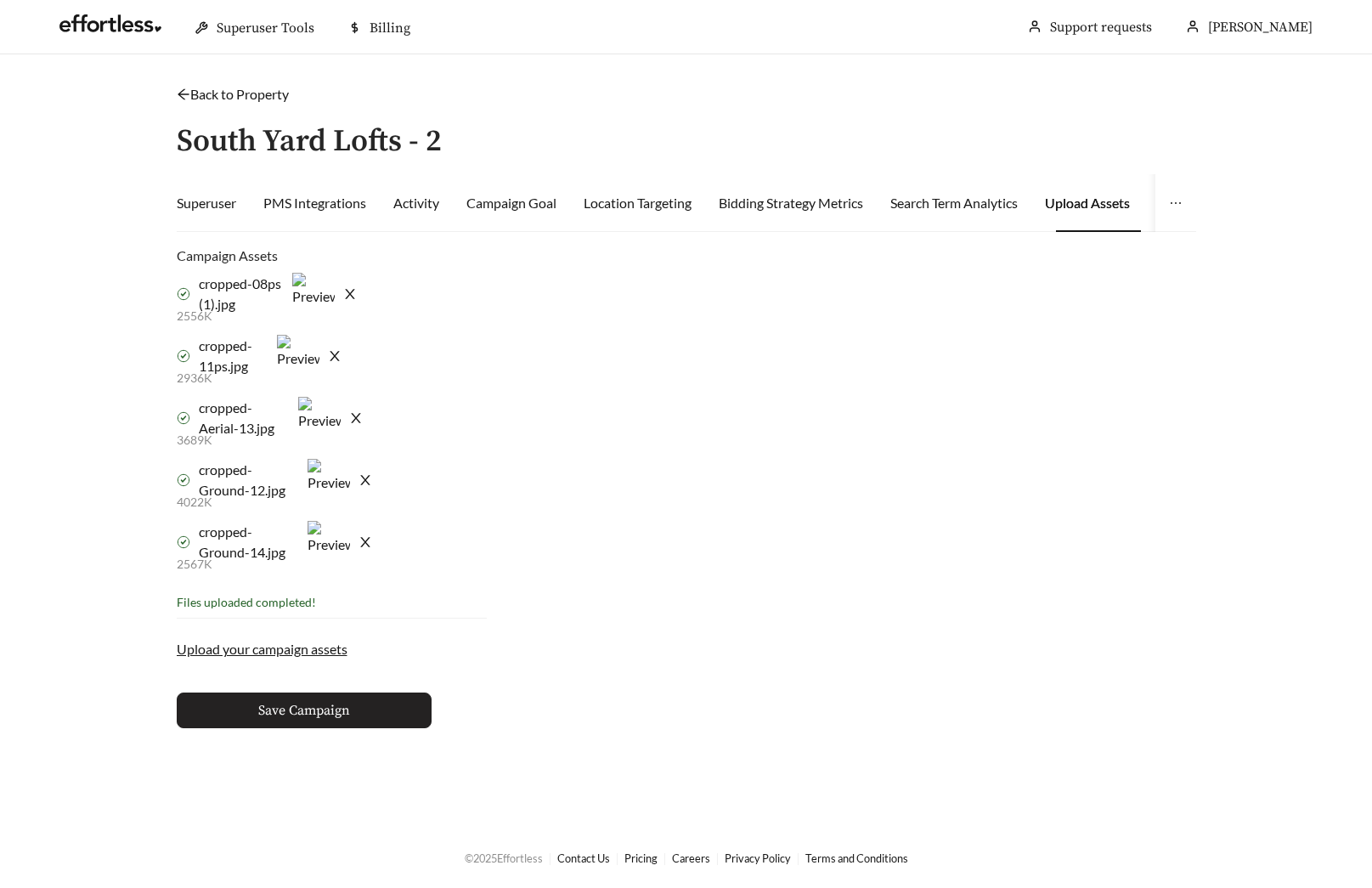
click at [347, 717] on span "Save Campaign" at bounding box center [303, 710] width 92 height 21
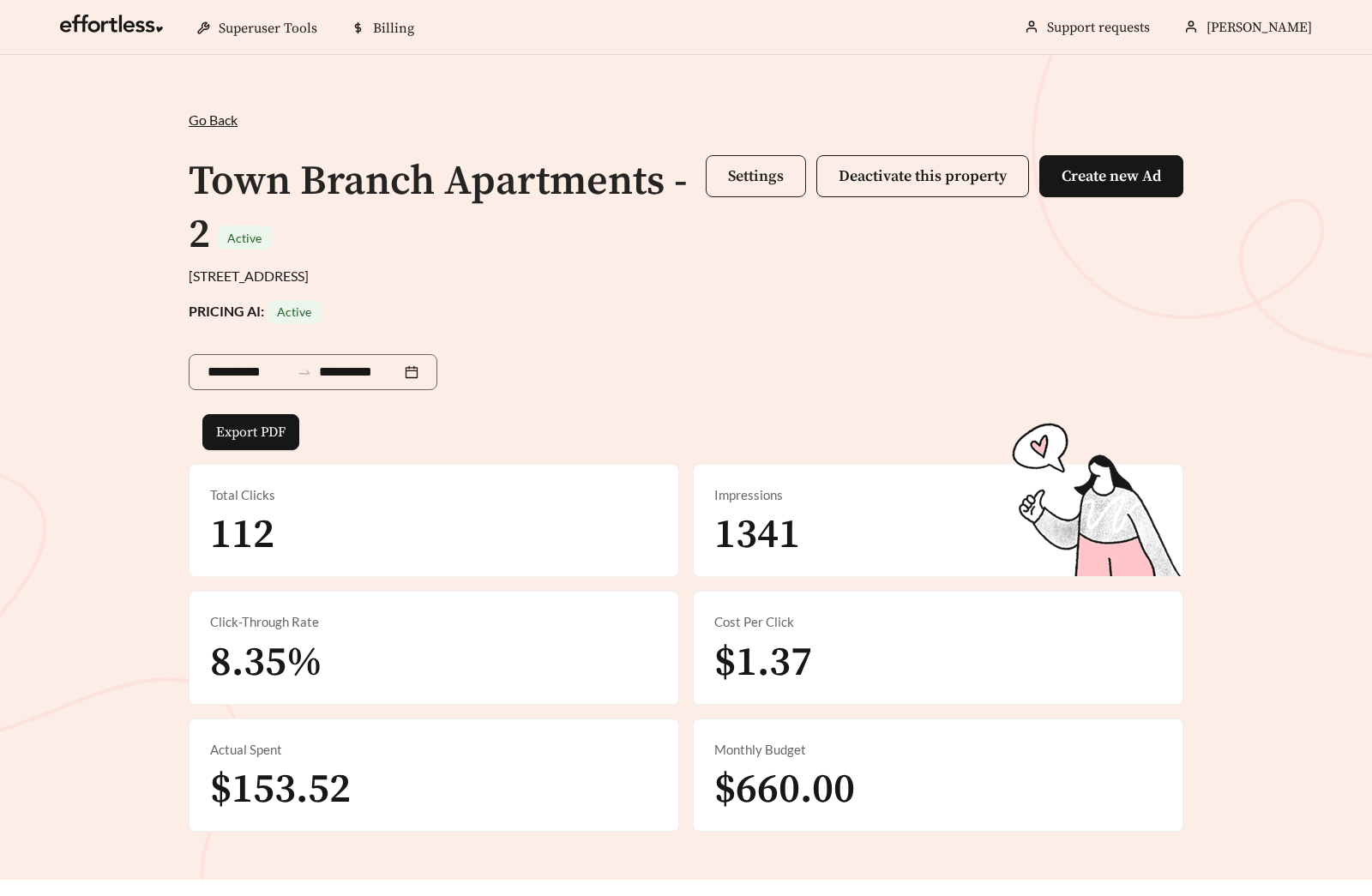
click at [758, 170] on span "Settings" at bounding box center [756, 176] width 55 height 20
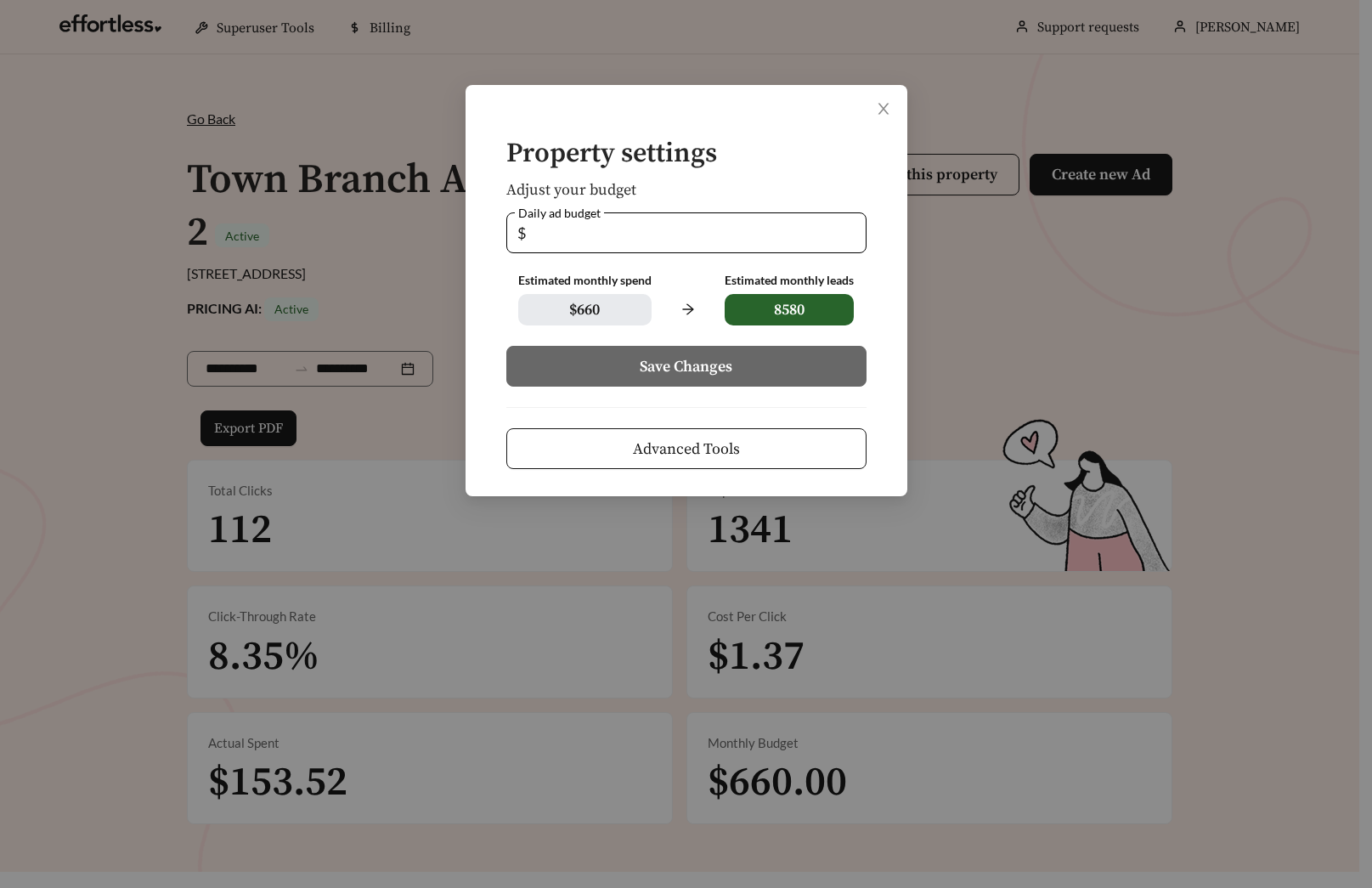
click at [760, 444] on button "Advanced Tools" at bounding box center [686, 448] width 360 height 41
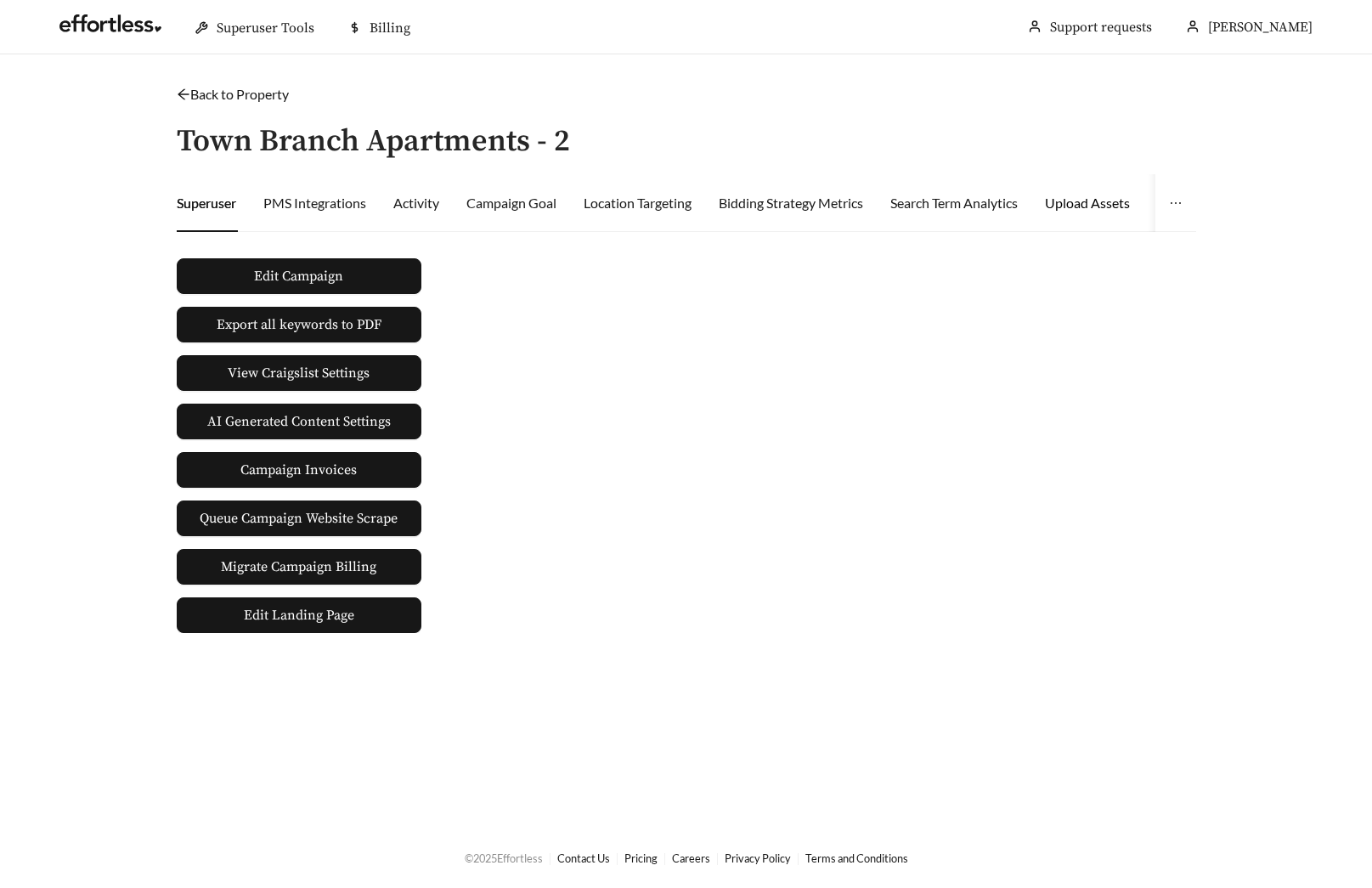
click at [1095, 202] on div "Upload Assets" at bounding box center [1087, 203] width 85 height 21
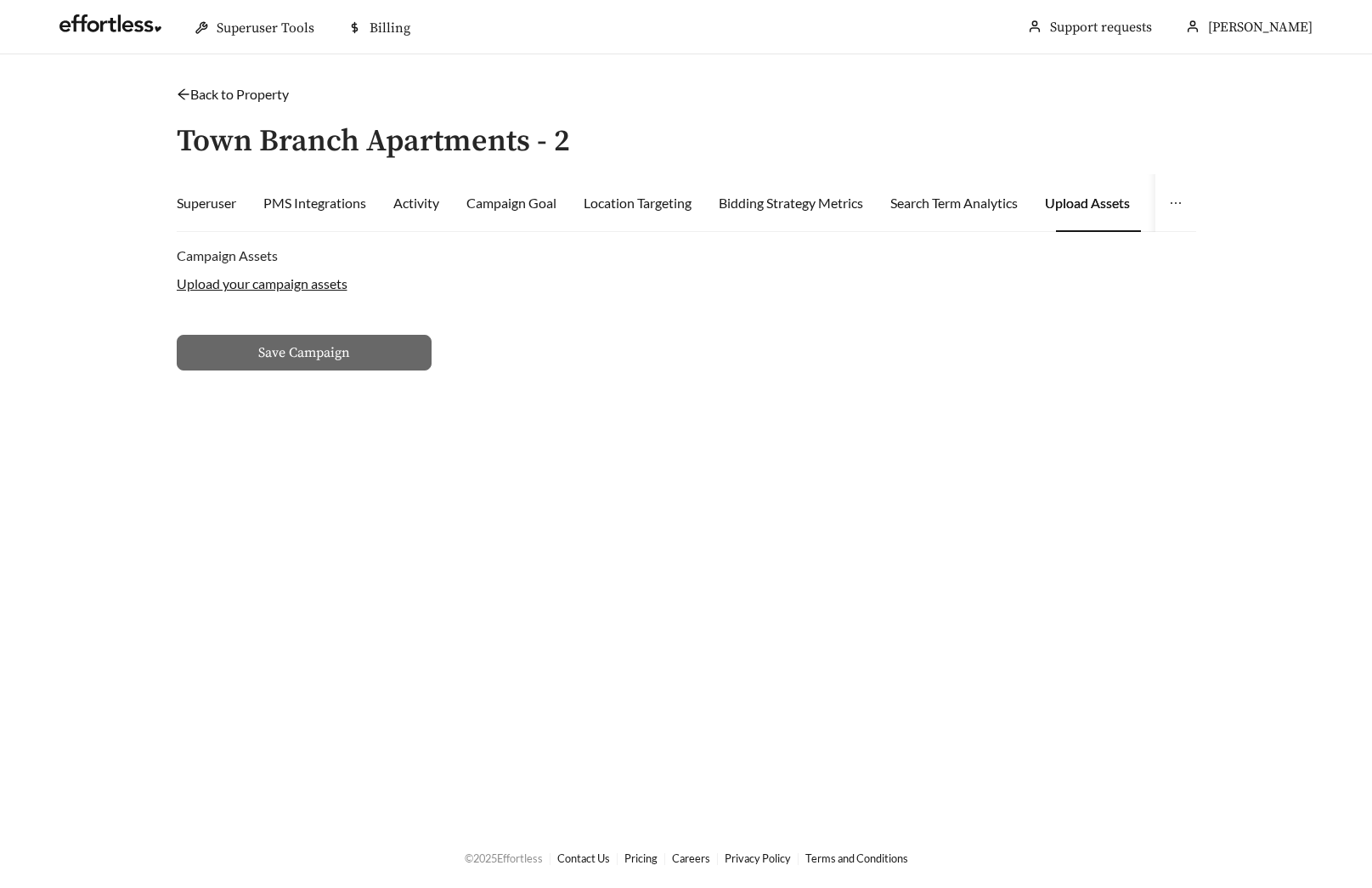
click at [255, 288] on label "Upload your campaign assets" at bounding box center [262, 282] width 171 height 16
click at [0, 0] on input "Upload your campaign assets" at bounding box center [0, 0] width 0 height 0
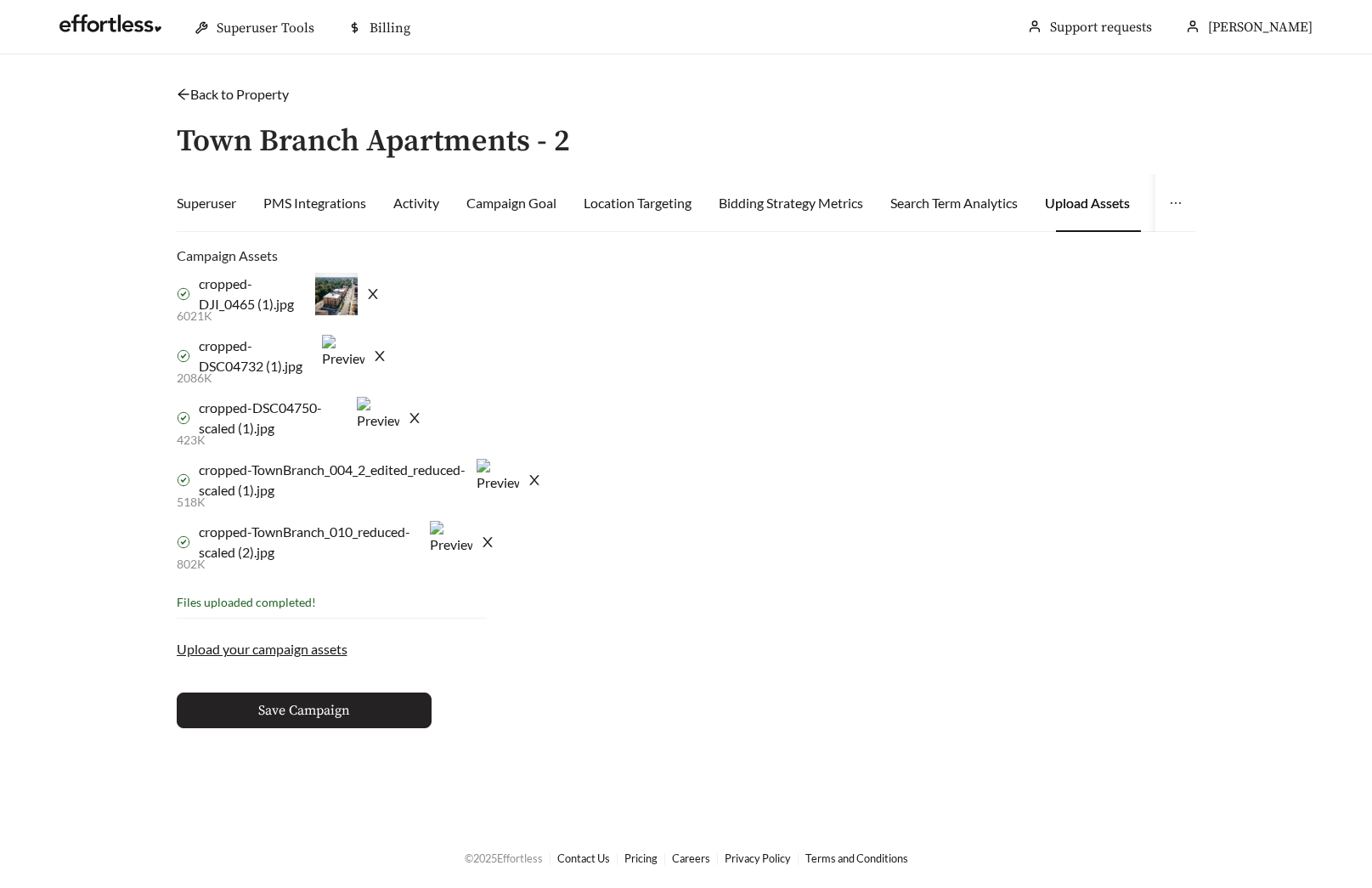
click at [365, 716] on button "Save Campaign" at bounding box center [304, 710] width 255 height 36
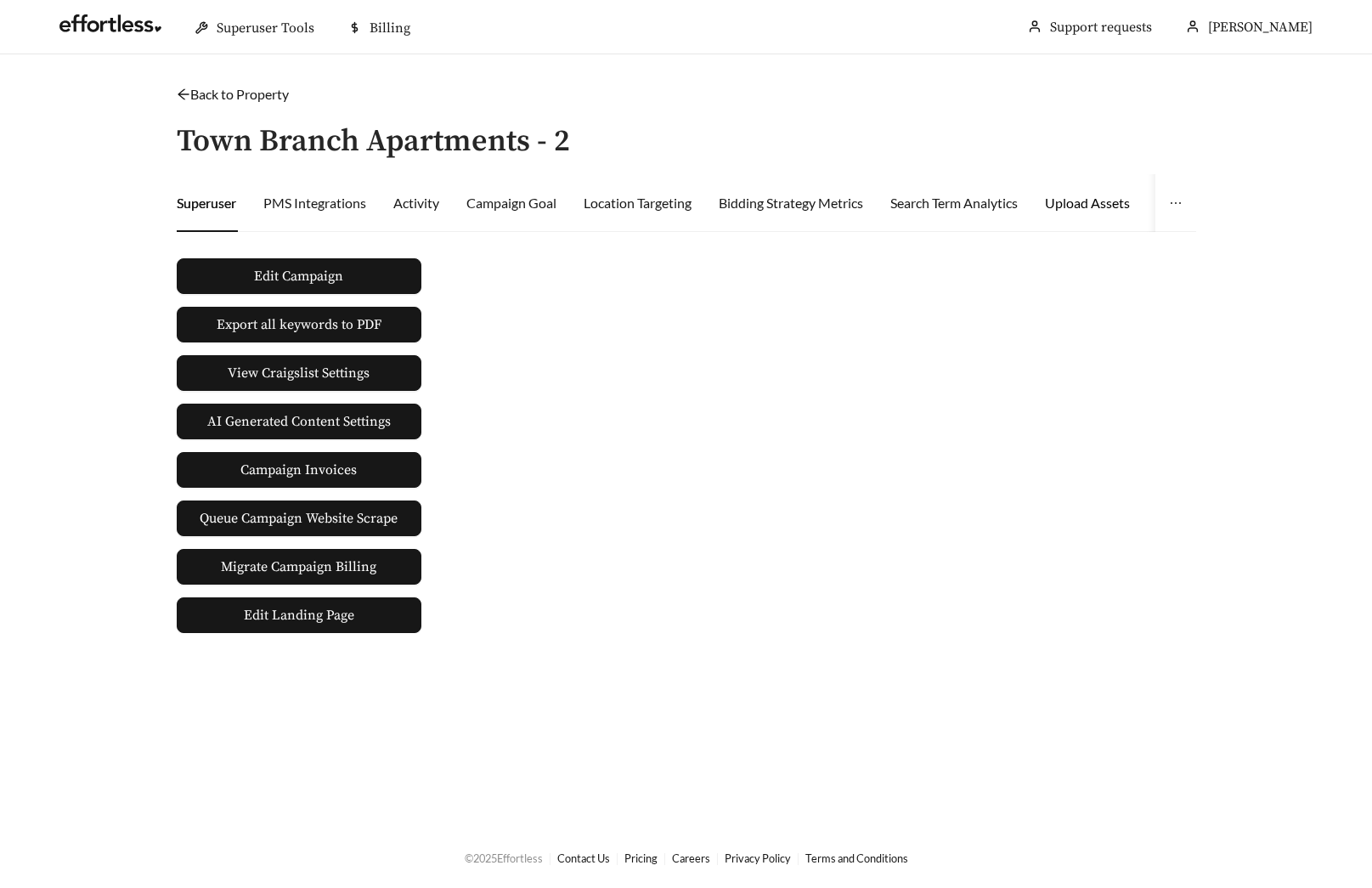
click at [1121, 207] on div "Upload Assets" at bounding box center [1087, 203] width 85 height 21
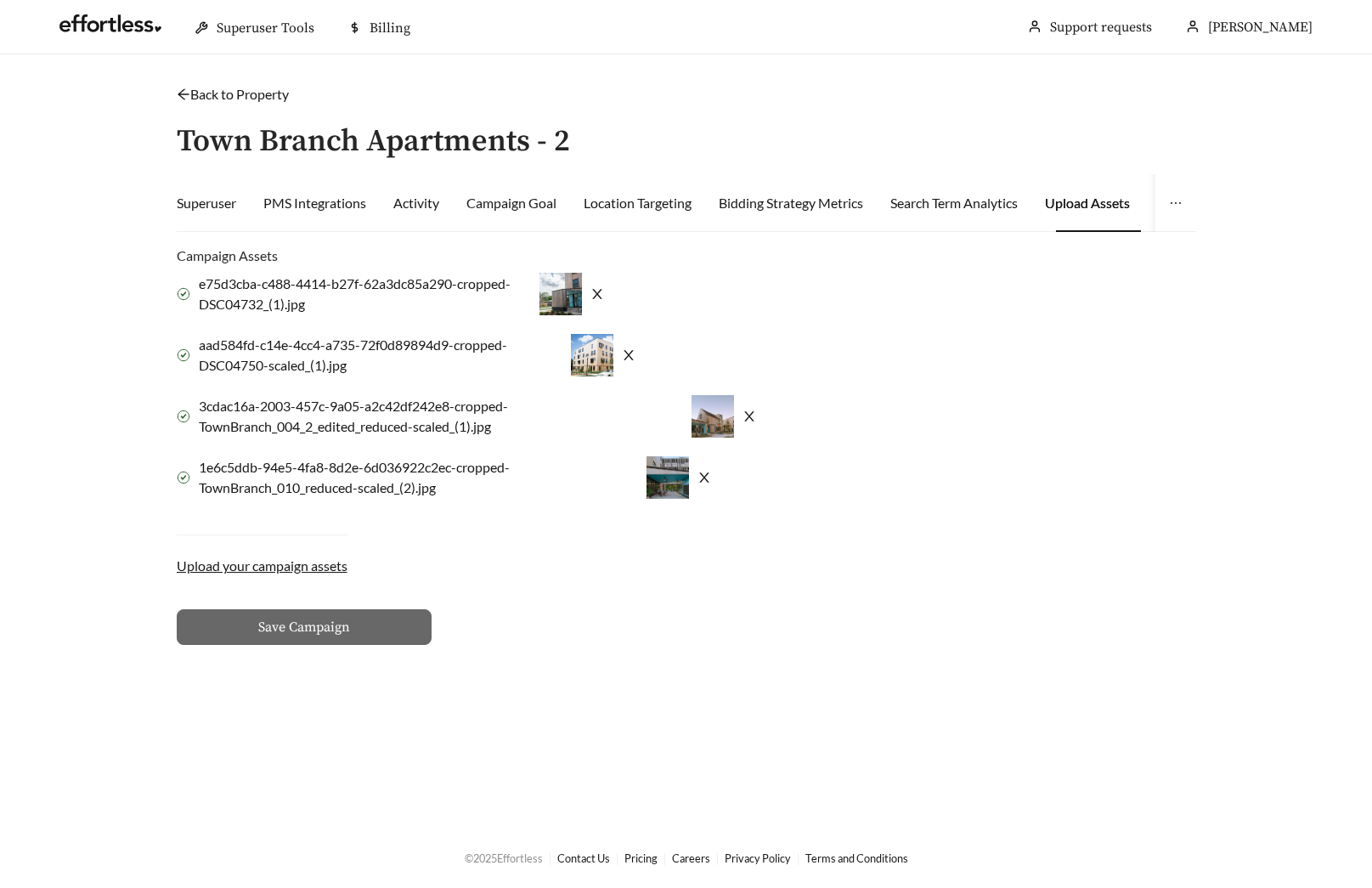
click at [215, 97] on link "Back to Property" at bounding box center [232, 94] width 112 height 16
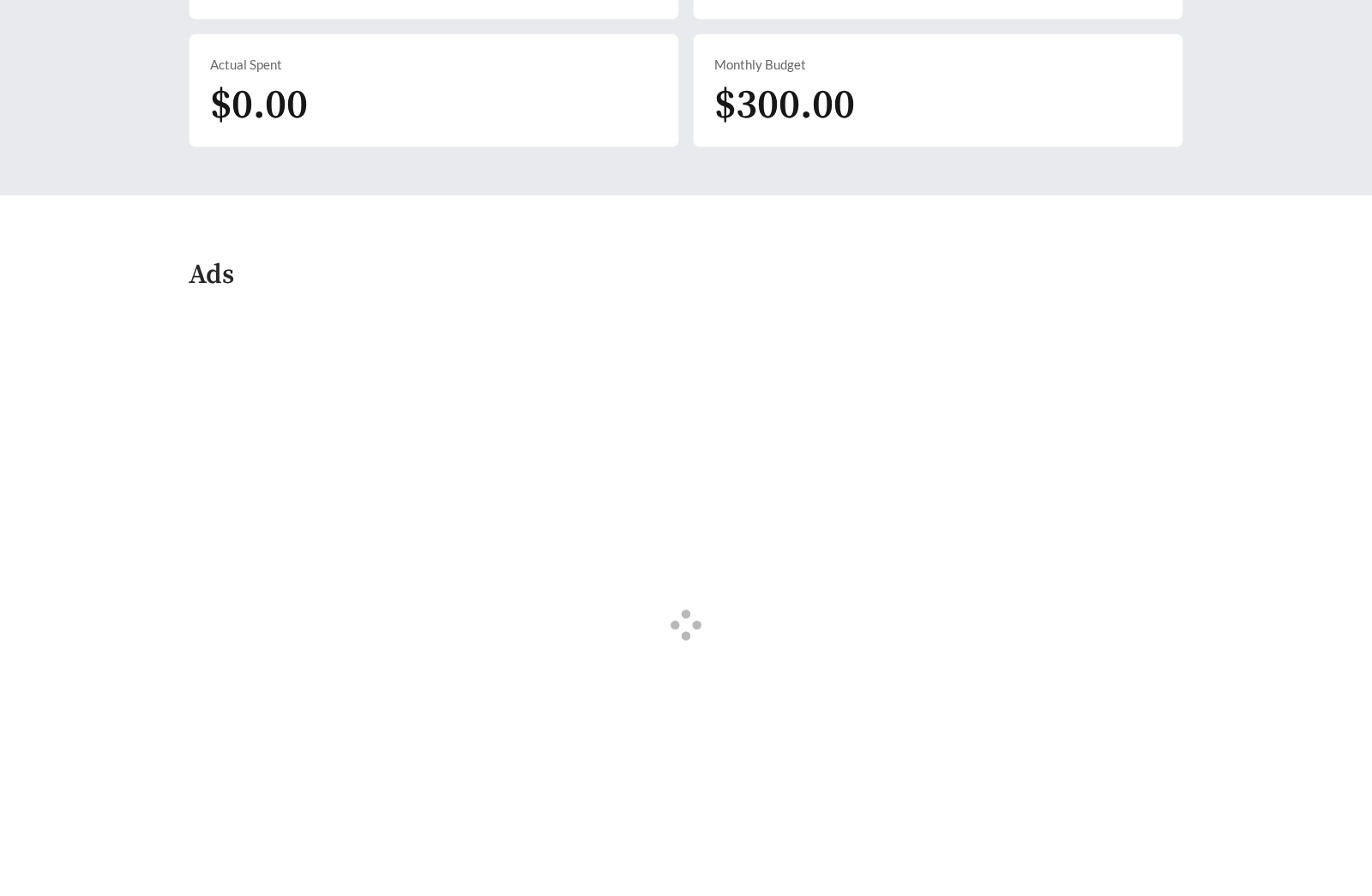
scroll to position [722, 0]
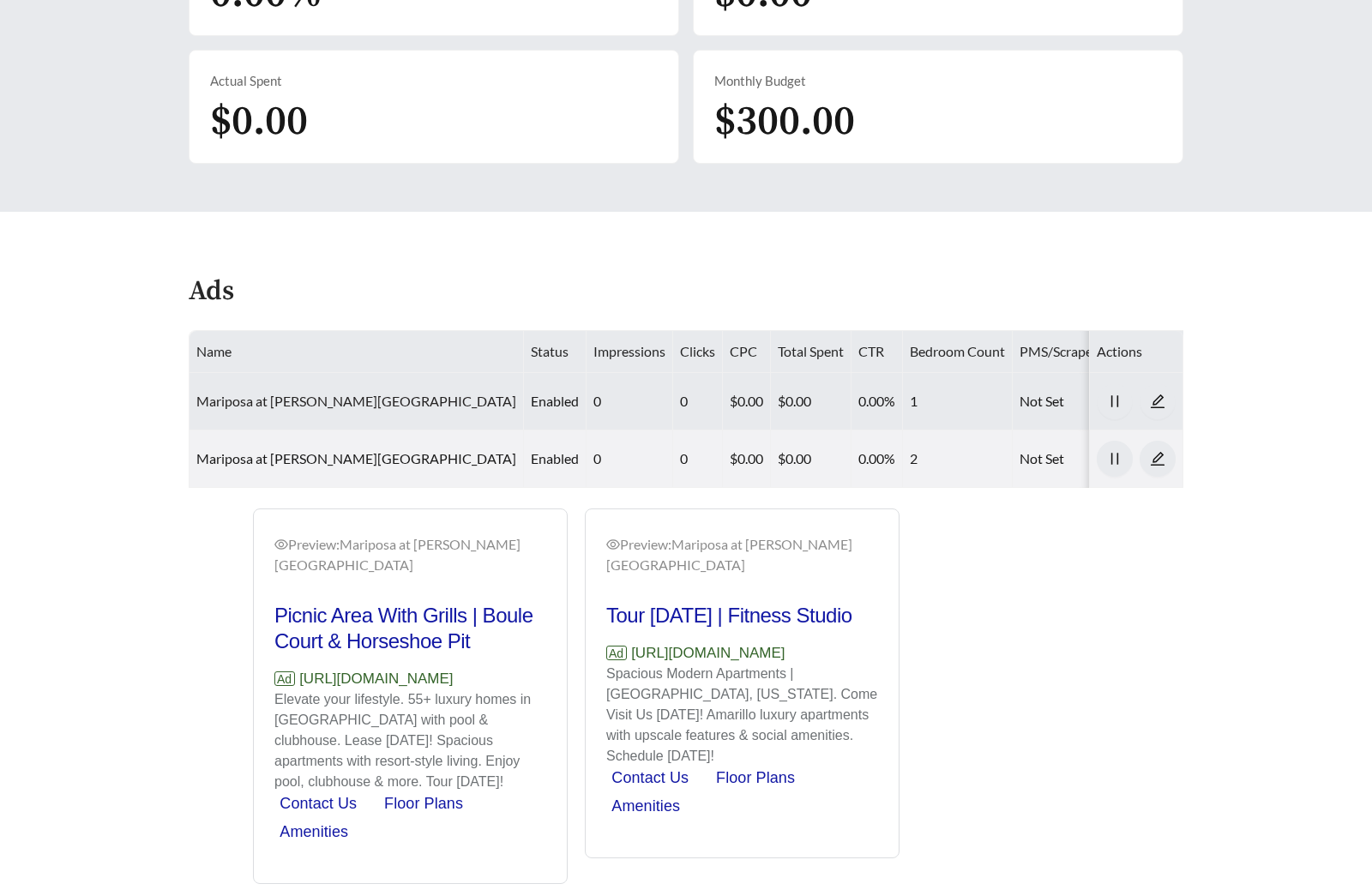
click at [362, 393] on link "Mariposa at [PERSON_NAME][GEOGRAPHIC_DATA]" at bounding box center [357, 400] width 320 height 16
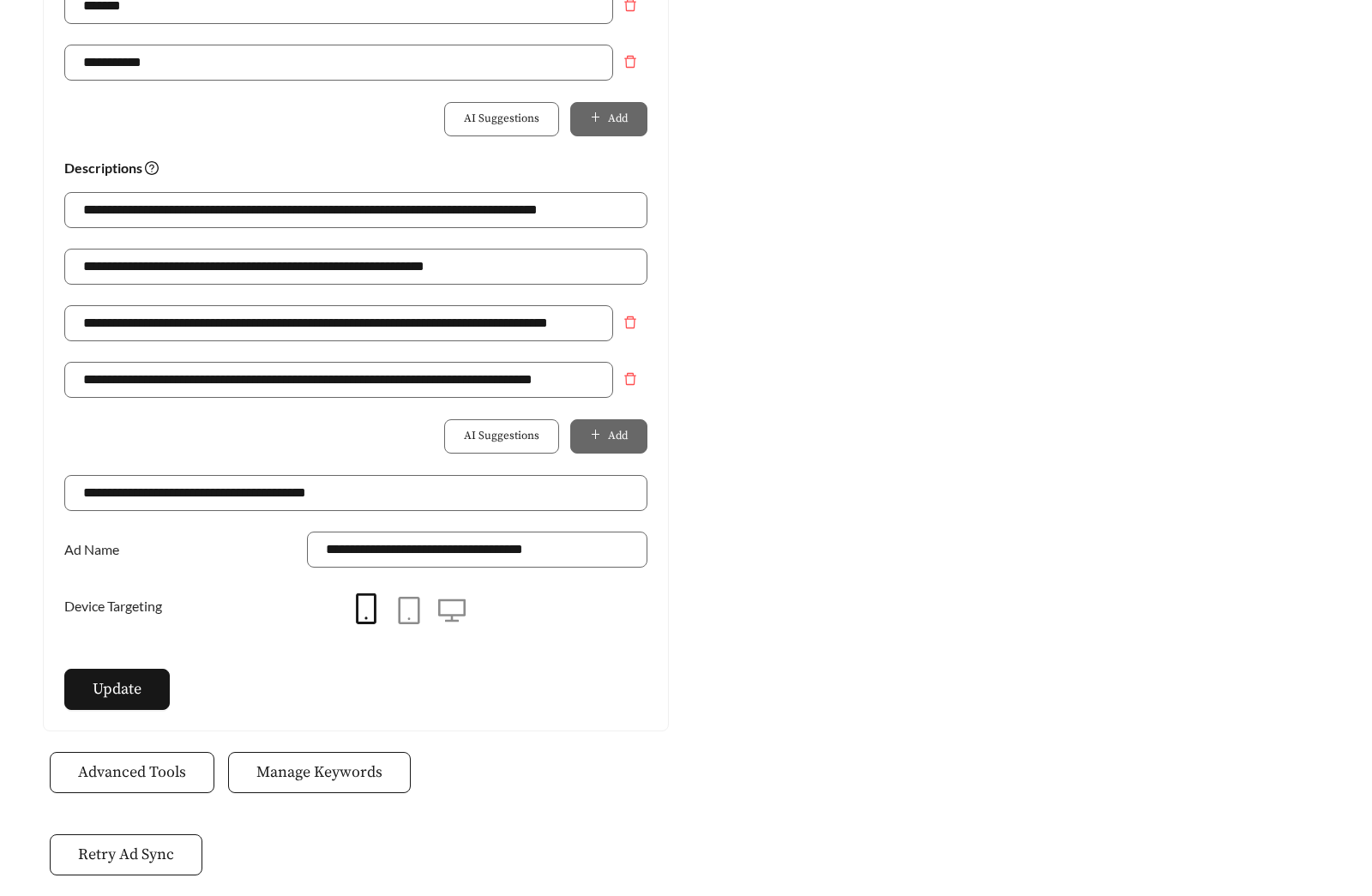
scroll to position [1122, 0]
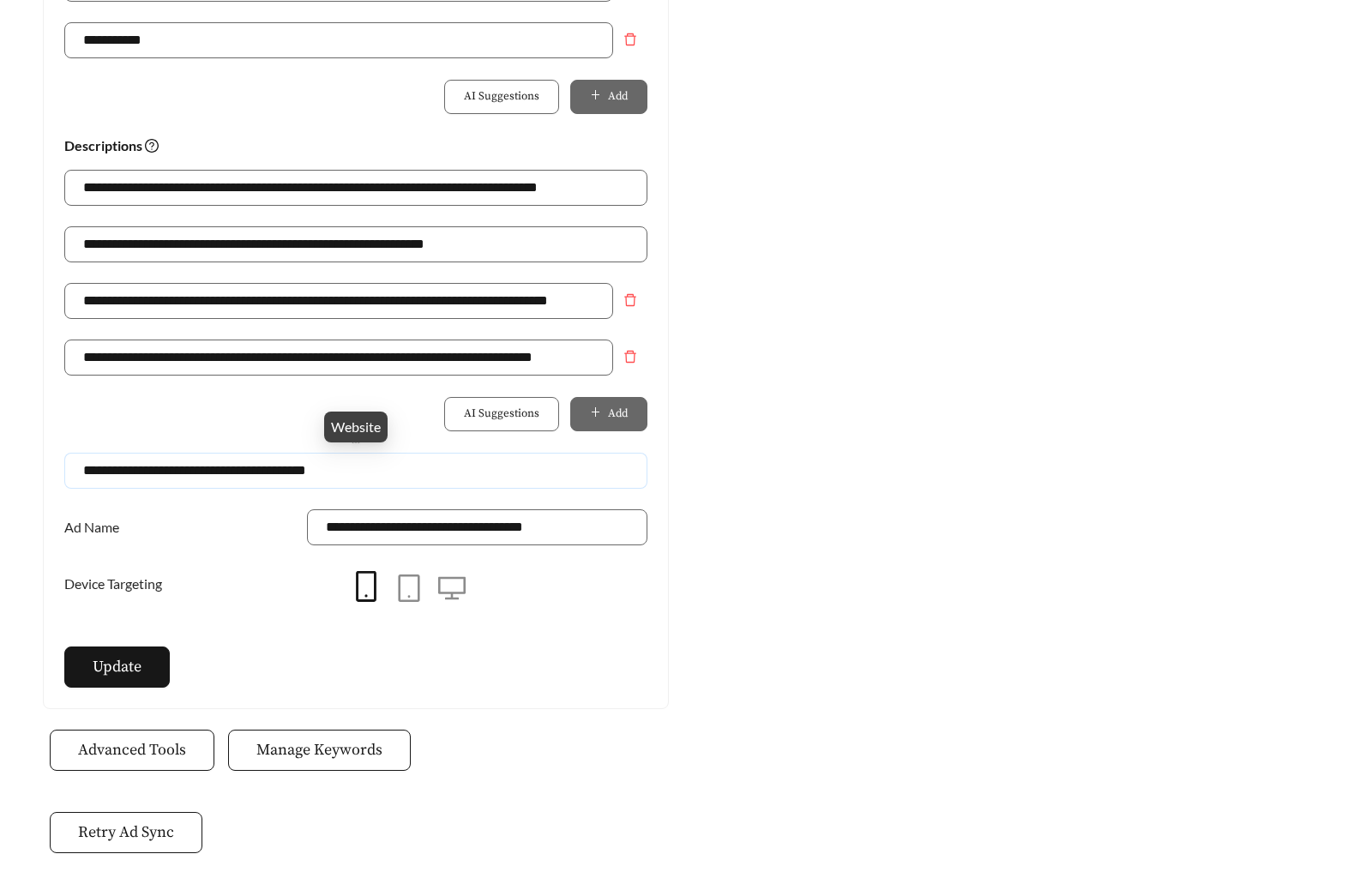
drag, startPoint x: 407, startPoint y: 465, endPoint x: -136, endPoint y: 466, distance: 543.0
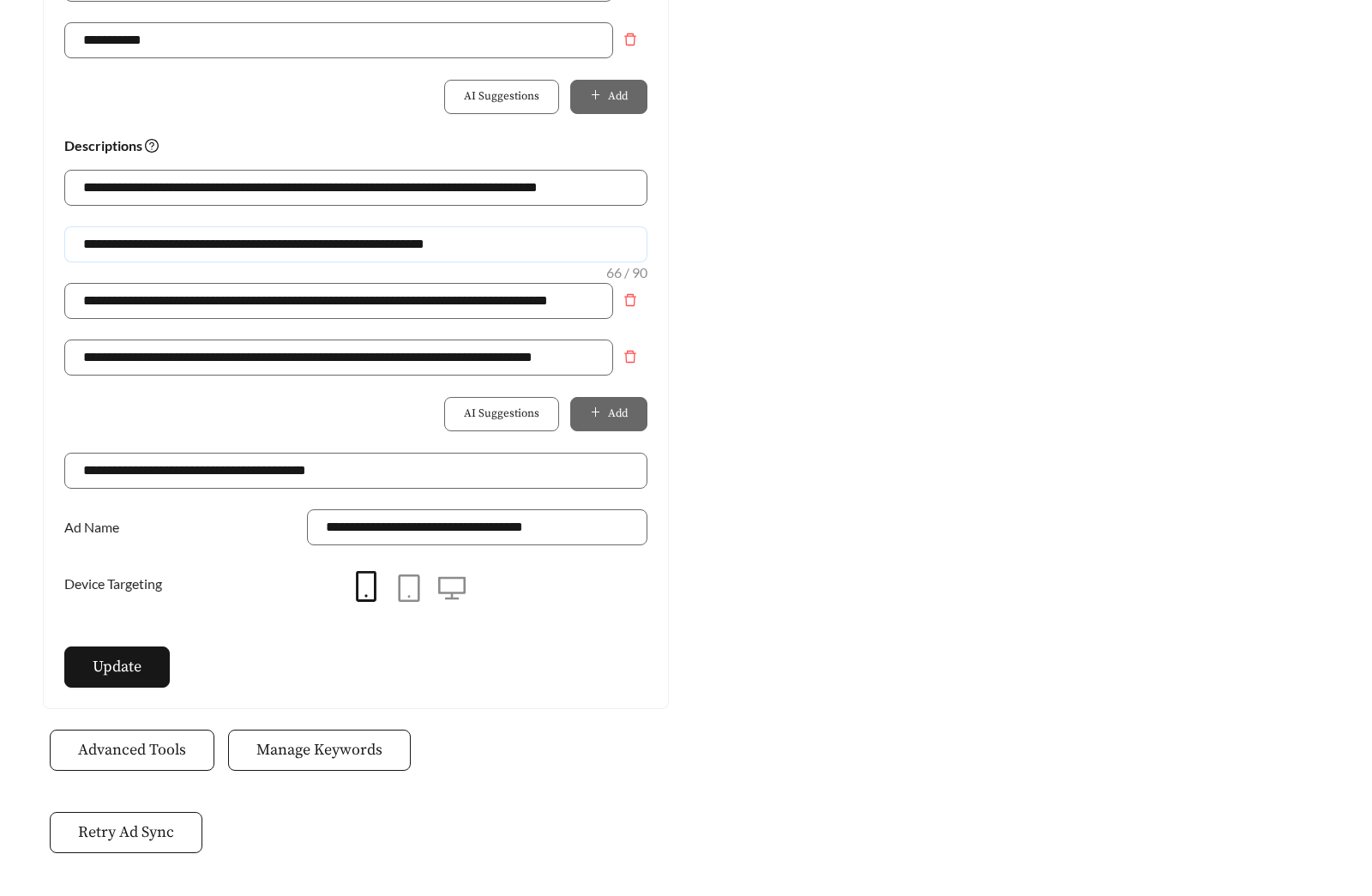
drag, startPoint x: 263, startPoint y: 243, endPoint x: 67, endPoint y: 243, distance: 196.0
click at [67, 243] on input "**********" at bounding box center [356, 244] width 584 height 36
type input "**********"
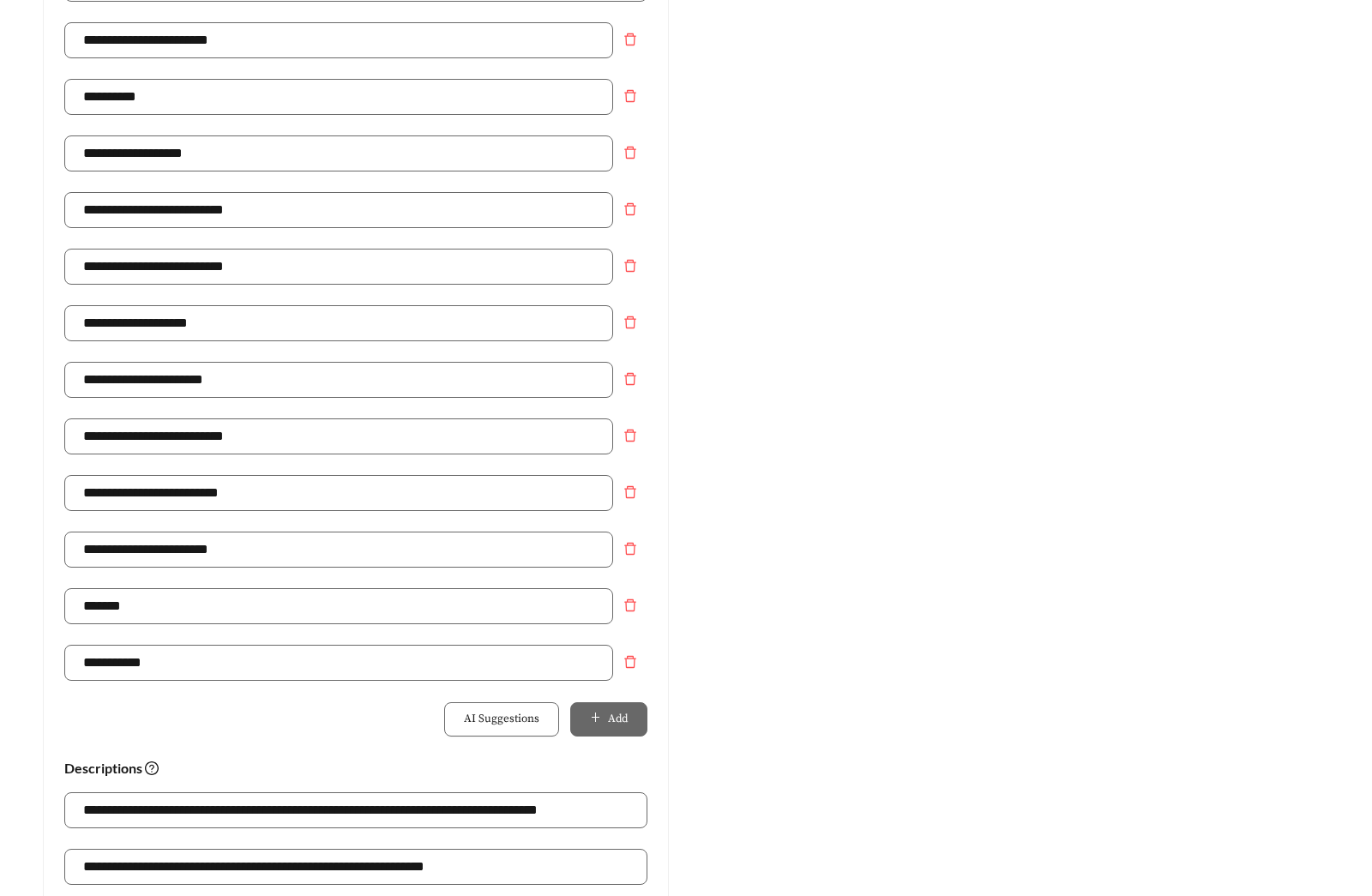
scroll to position [492, 0]
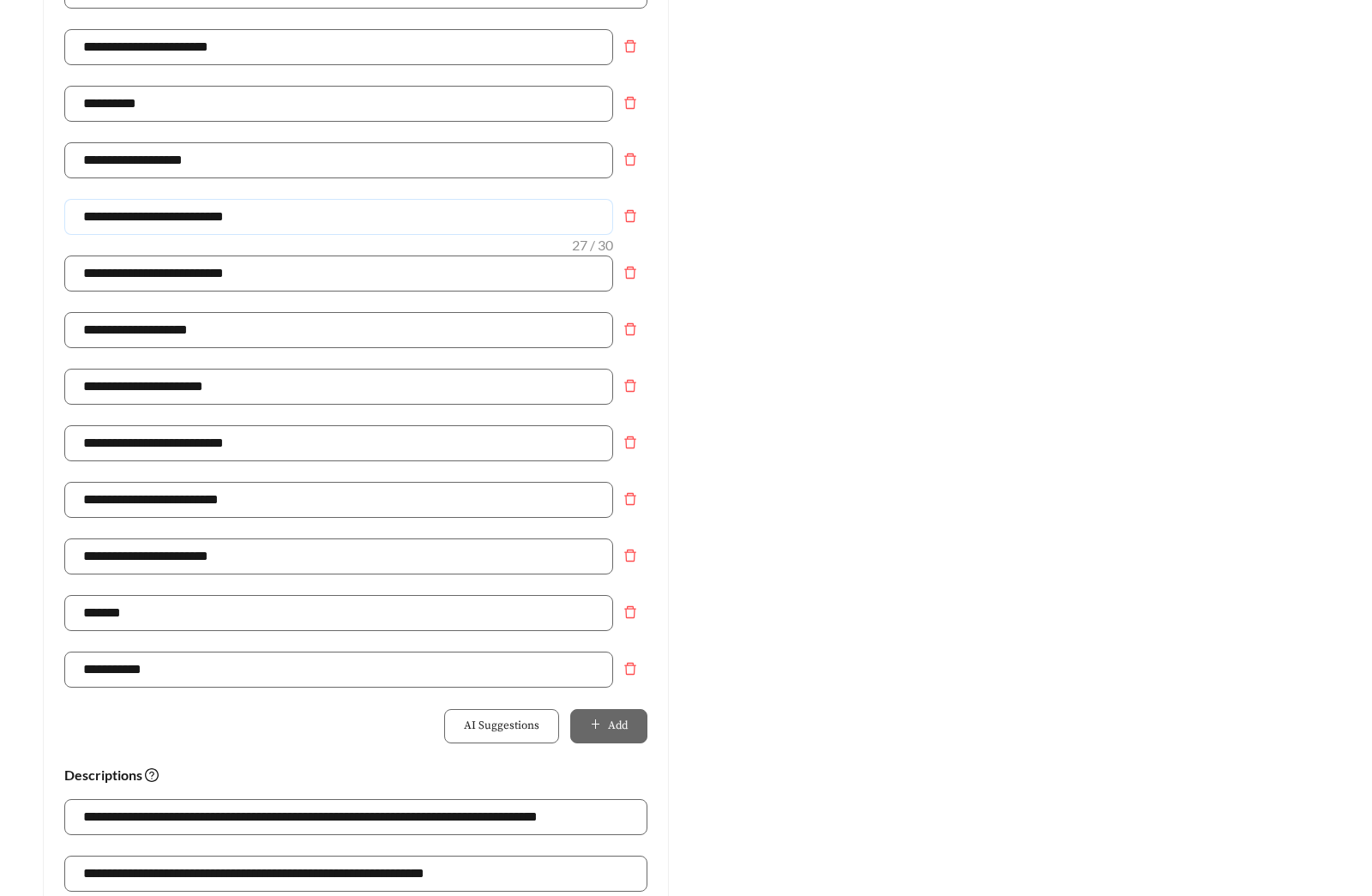
drag, startPoint x: 242, startPoint y: 218, endPoint x: -127, endPoint y: 218, distance: 369.0
type input "**********"
click at [824, 445] on div "Preview: Mariposa at Jason Avenue - One Bedroom Apartments In Amarillo | Boule …" at bounding box center [1016, 509] width 661 height 1660
drag, startPoint x: 141, startPoint y: 611, endPoint x: 25, endPoint y: 610, distance: 116.0
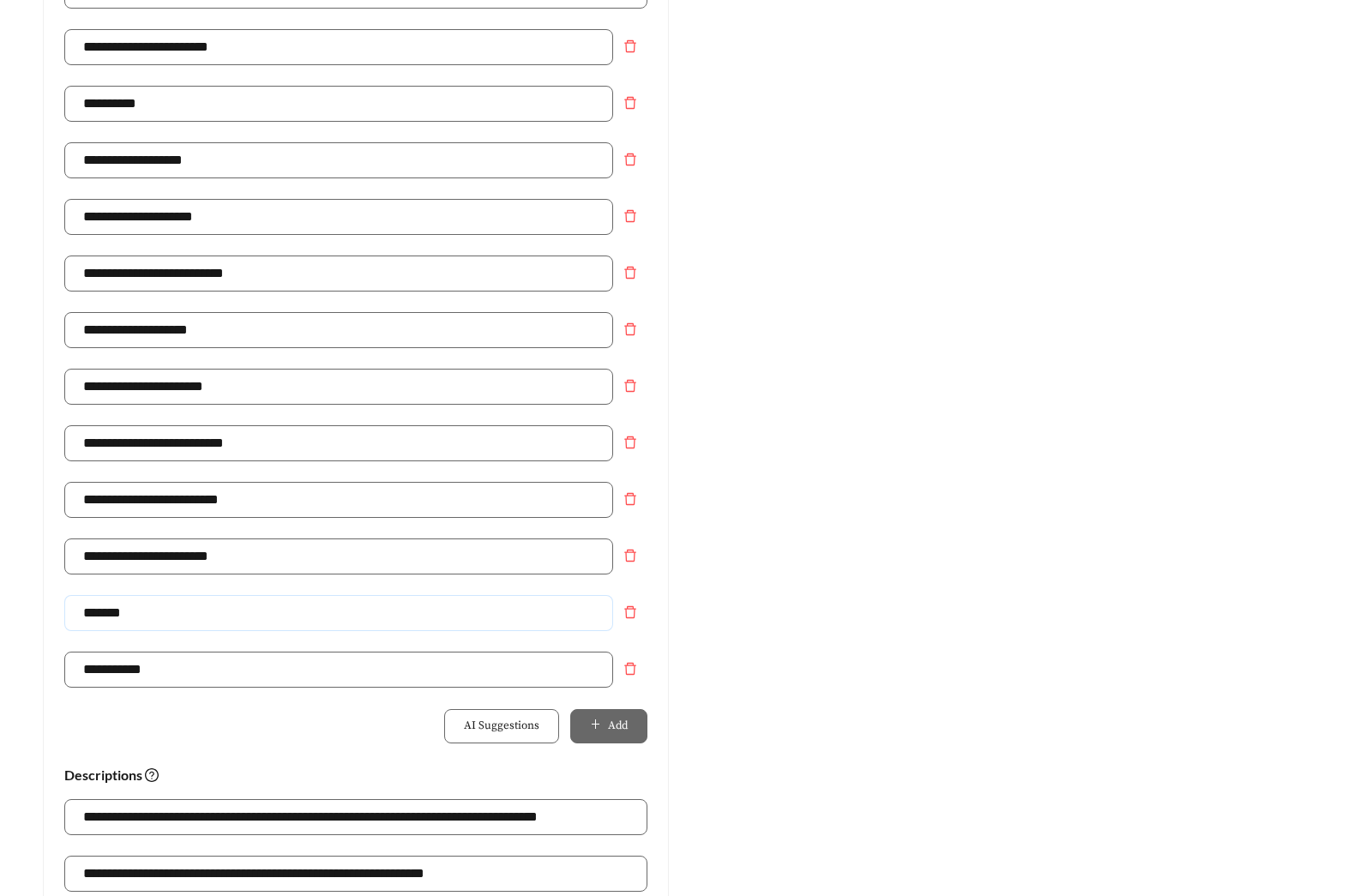
click at [31, 608] on div "**********" at bounding box center [356, 509] width 661 height 1660
type input "**********"
click at [692, 576] on div "Preview: Mariposa at Jason Avenue - One Bedroom Apartments In Amarillo | Boule …" at bounding box center [1016, 509] width 661 height 1660
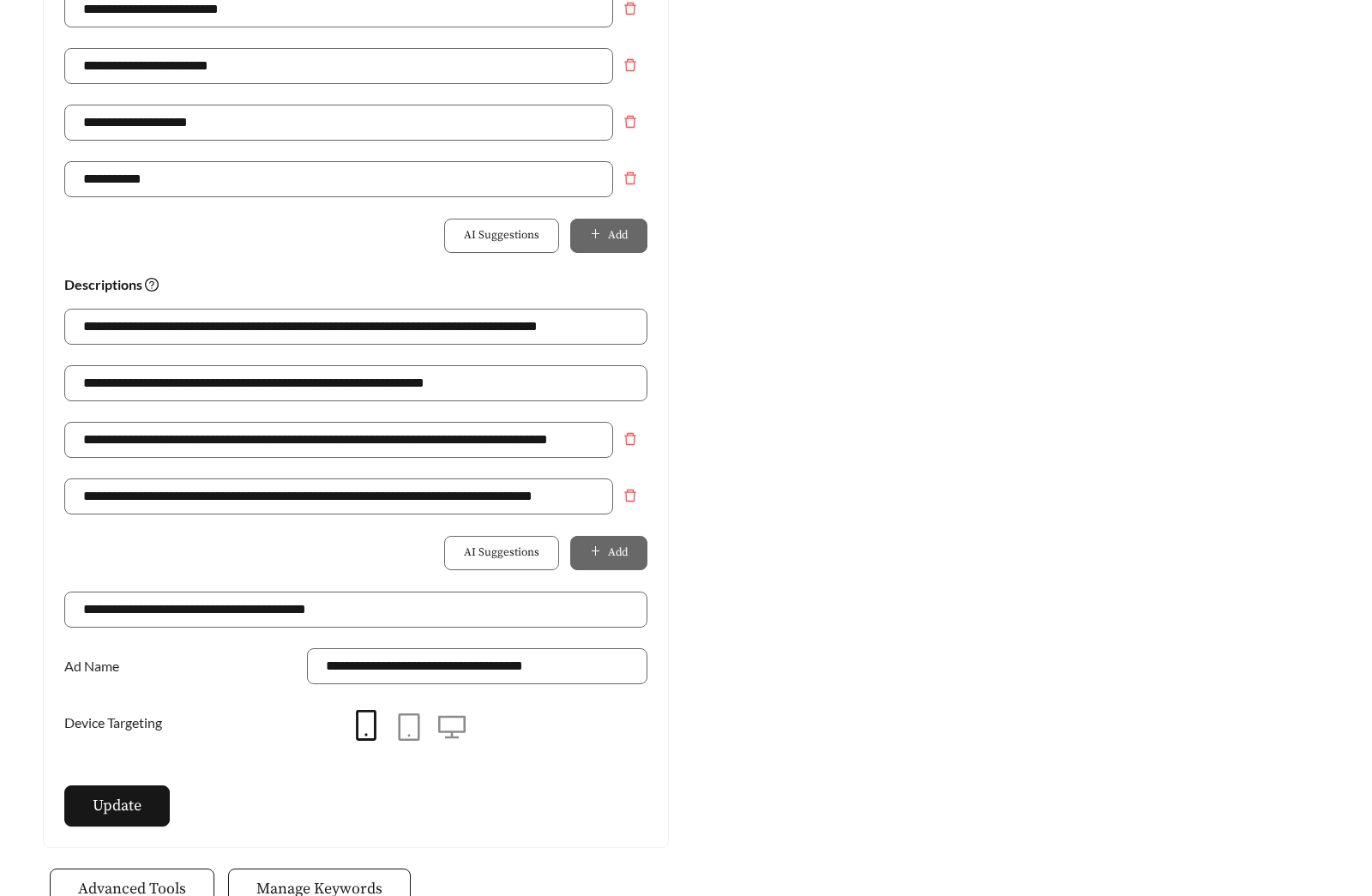
scroll to position [986, 0]
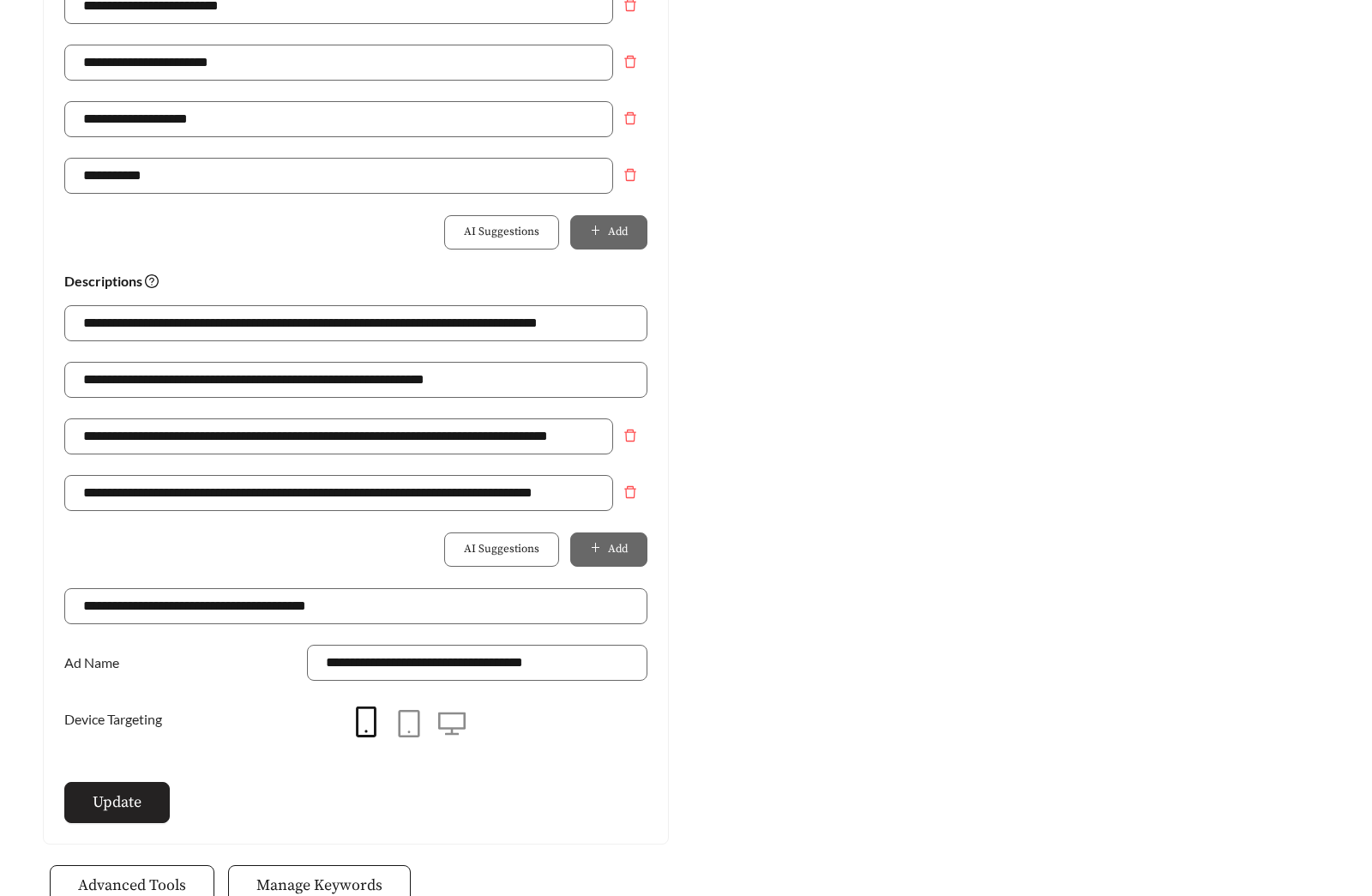
click at [144, 797] on button "Update" at bounding box center [116, 802] width 106 height 41
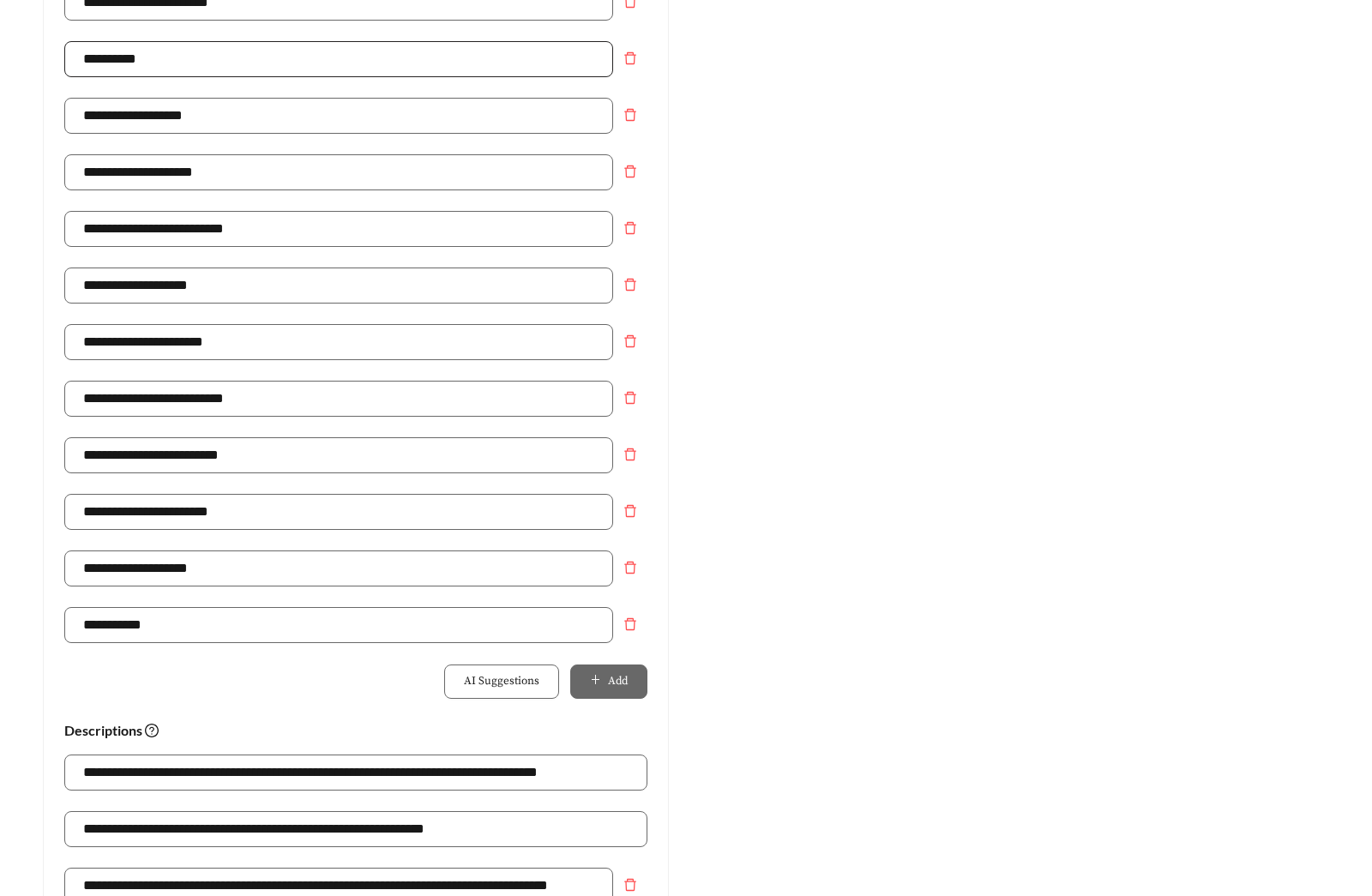
scroll to position [0, 0]
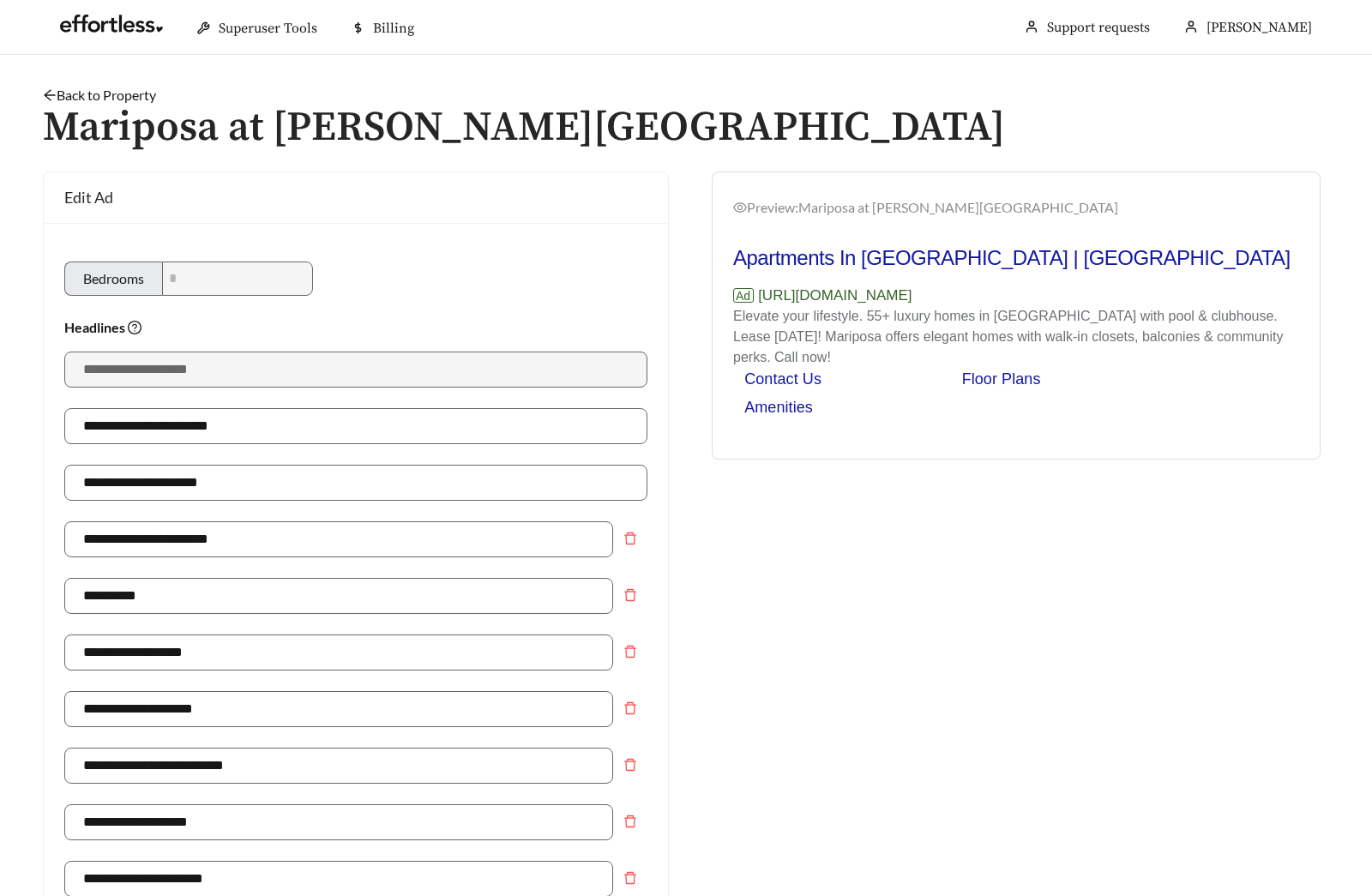
click at [120, 92] on link "Back to Property" at bounding box center [99, 94] width 113 height 16
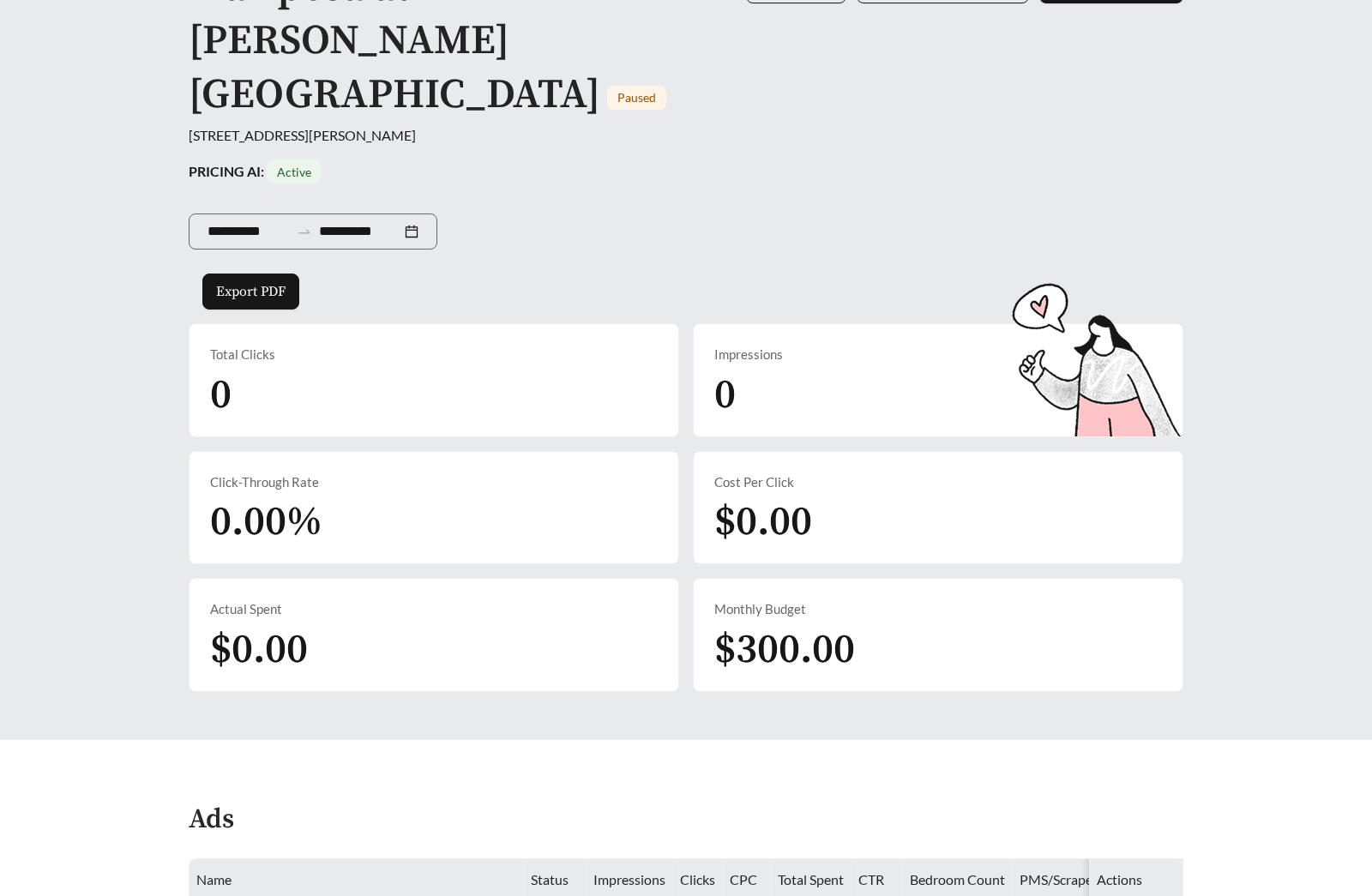
scroll to position [568, 0]
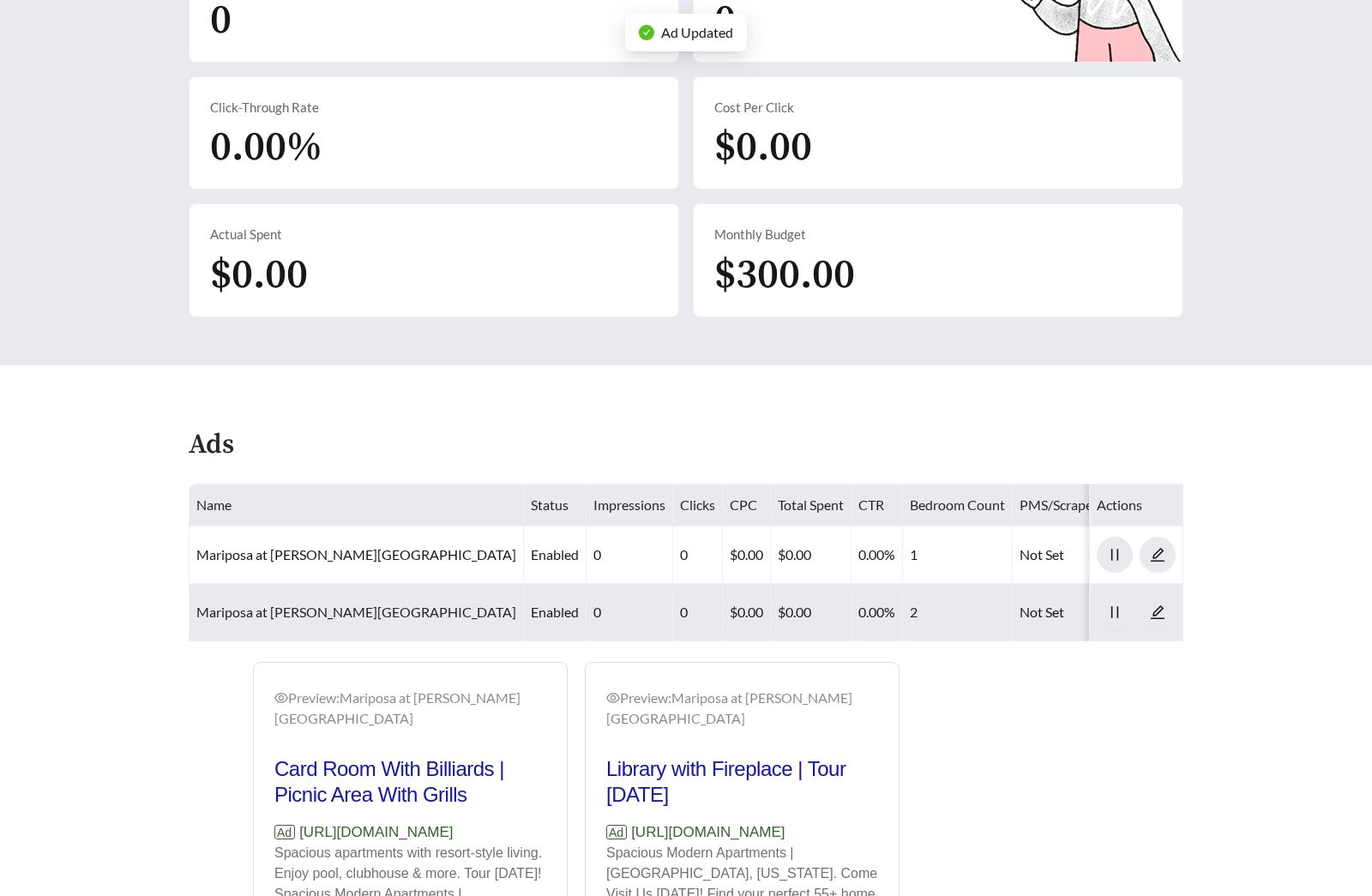
click at [339, 603] on link "Mariposa at [PERSON_NAME][GEOGRAPHIC_DATA]" at bounding box center [357, 611] width 320 height 16
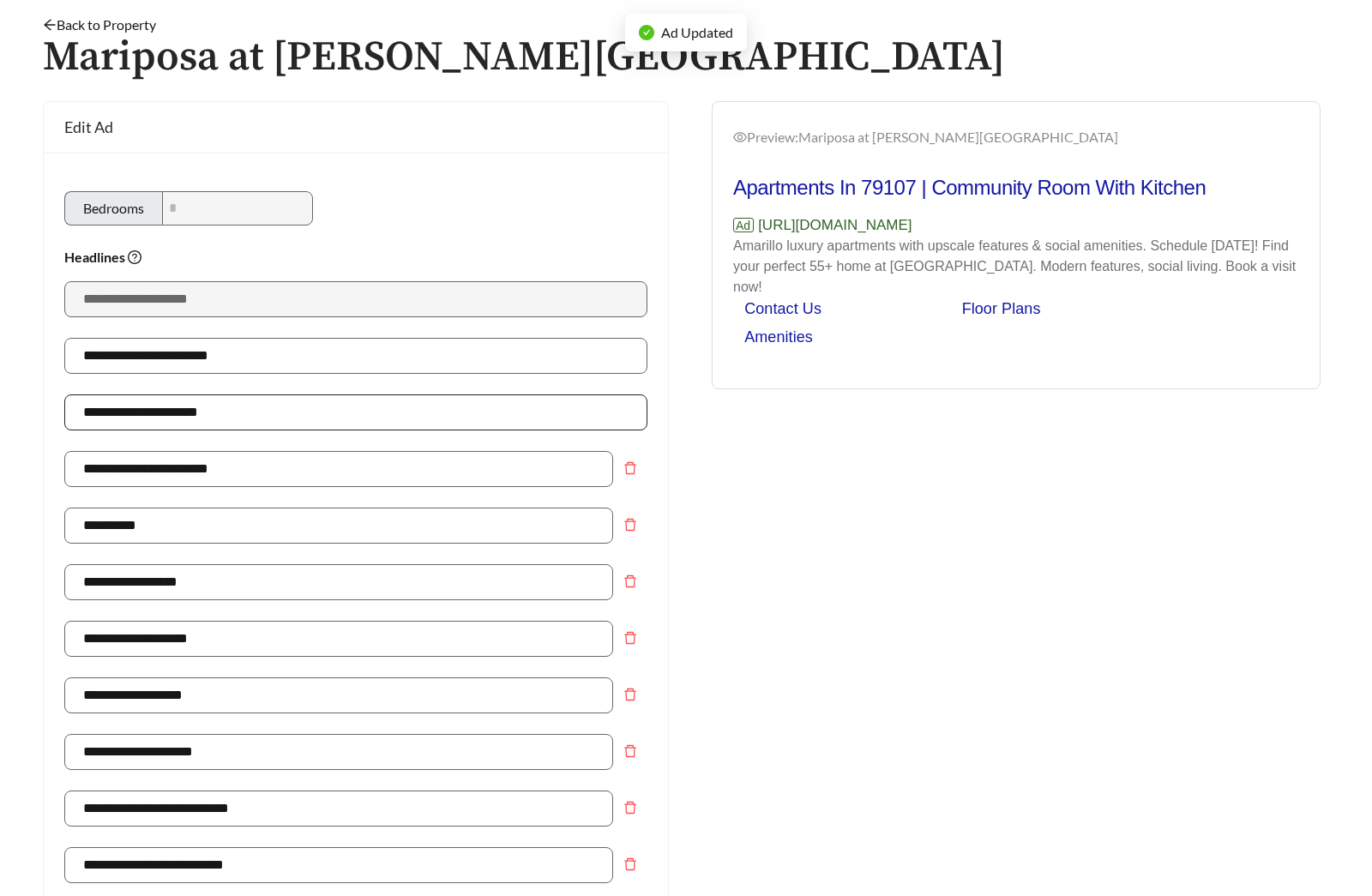
scroll to position [201, 0]
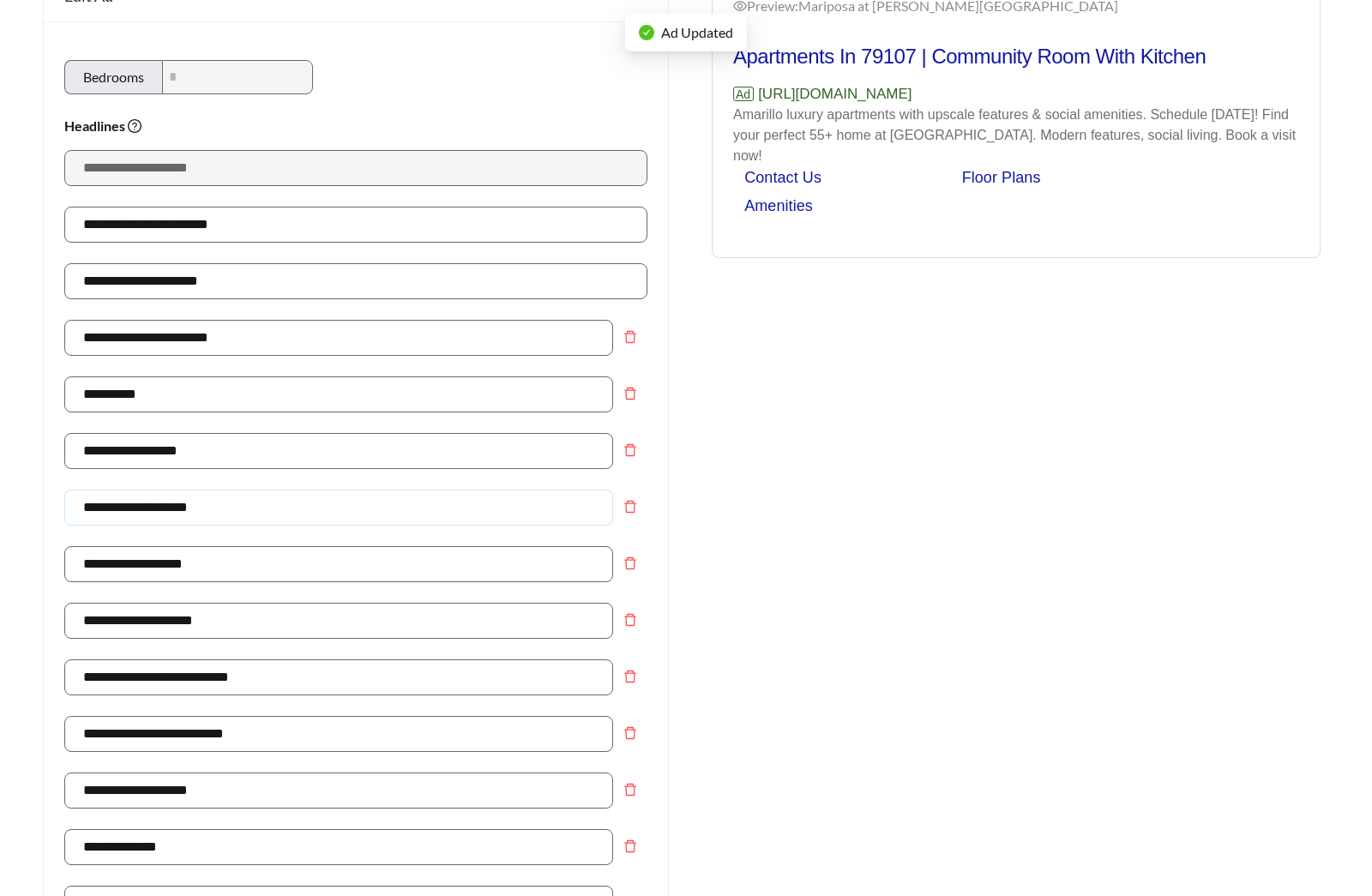
drag, startPoint x: 243, startPoint y: 514, endPoint x: -87, endPoint y: 524, distance: 330.2
click at [0, 524] on html "**********" at bounding box center [686, 247] width 1372 height 896
drag, startPoint x: 218, startPoint y: 506, endPoint x: -53, endPoint y: 503, distance: 271.0
click at [0, 503] on html "**********" at bounding box center [686, 247] width 1372 height 896
type input "**********"
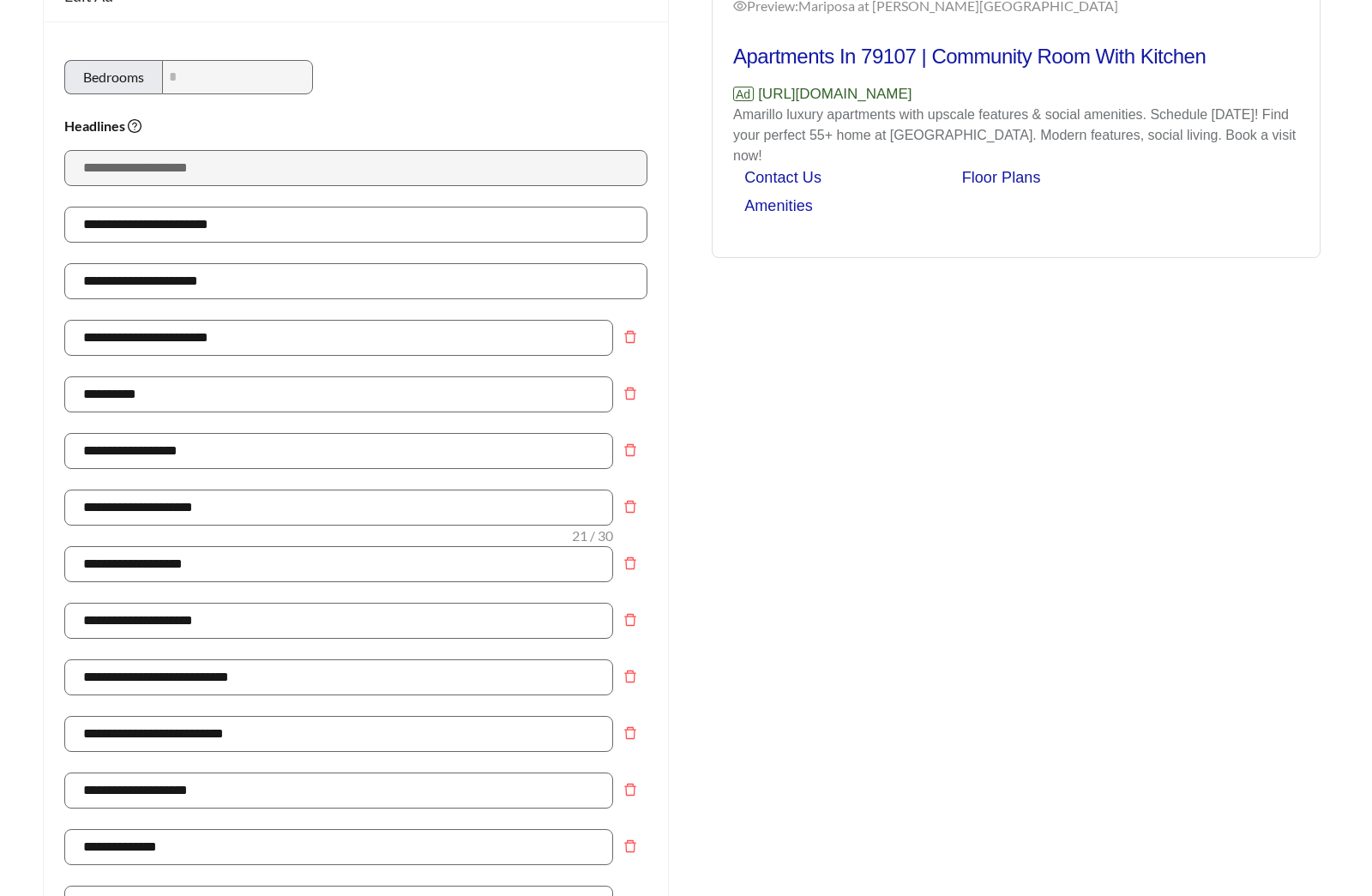
click at [954, 541] on div "Preview: Mariposa at Jason Avenue - Two Bedroom Apartments In 79107 | Community…" at bounding box center [1016, 800] width 661 height 1660
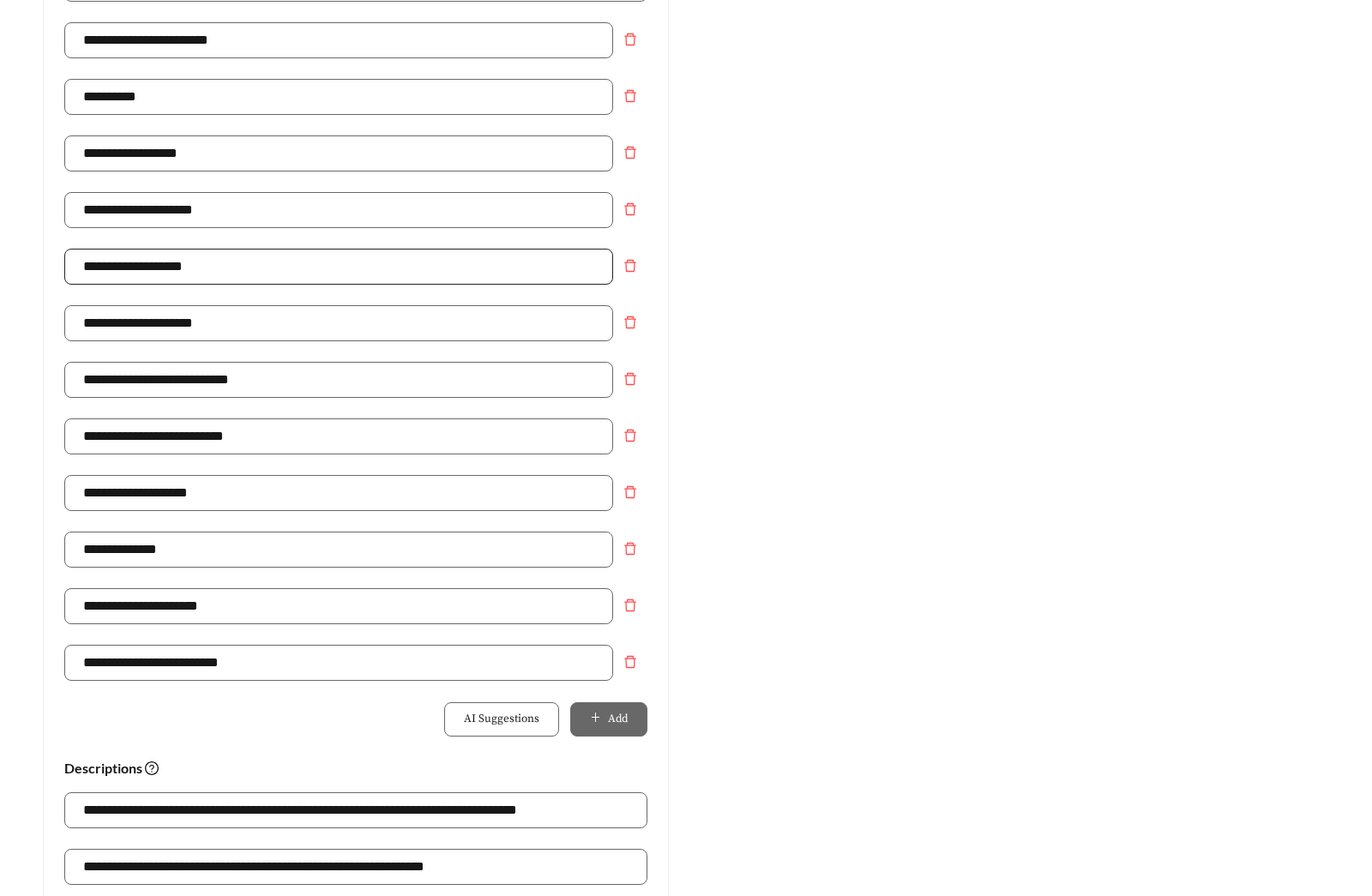
scroll to position [508, 0]
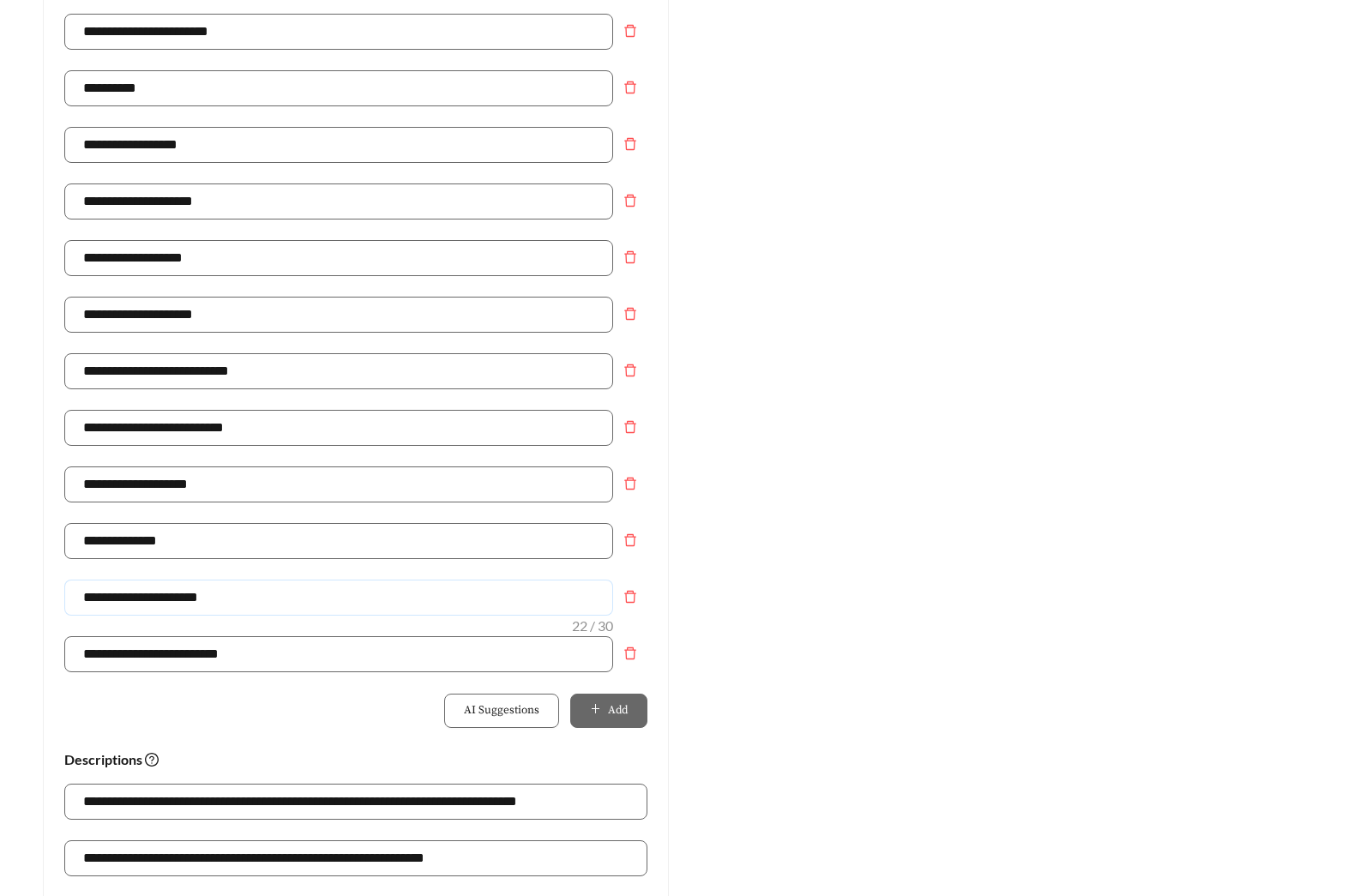
drag, startPoint x: 236, startPoint y: 599, endPoint x: -2, endPoint y: 600, distance: 238.0
type input "**********"
click at [805, 603] on div "Preview: Mariposa at Jason Avenue - Two Bedroom Apartments In 79107 | Community…" at bounding box center [1016, 493] width 661 height 1660
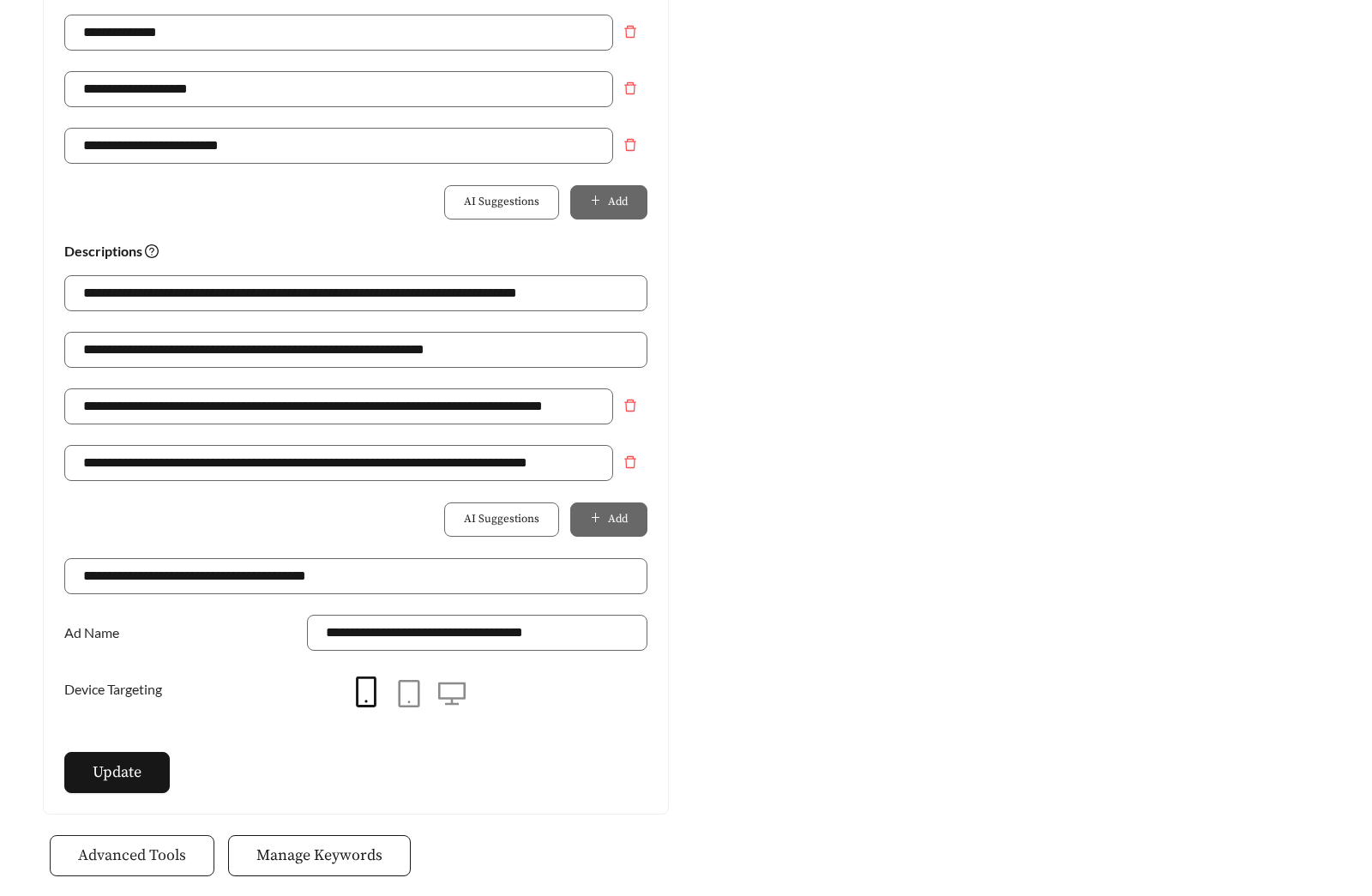
scroll to position [1032, 0]
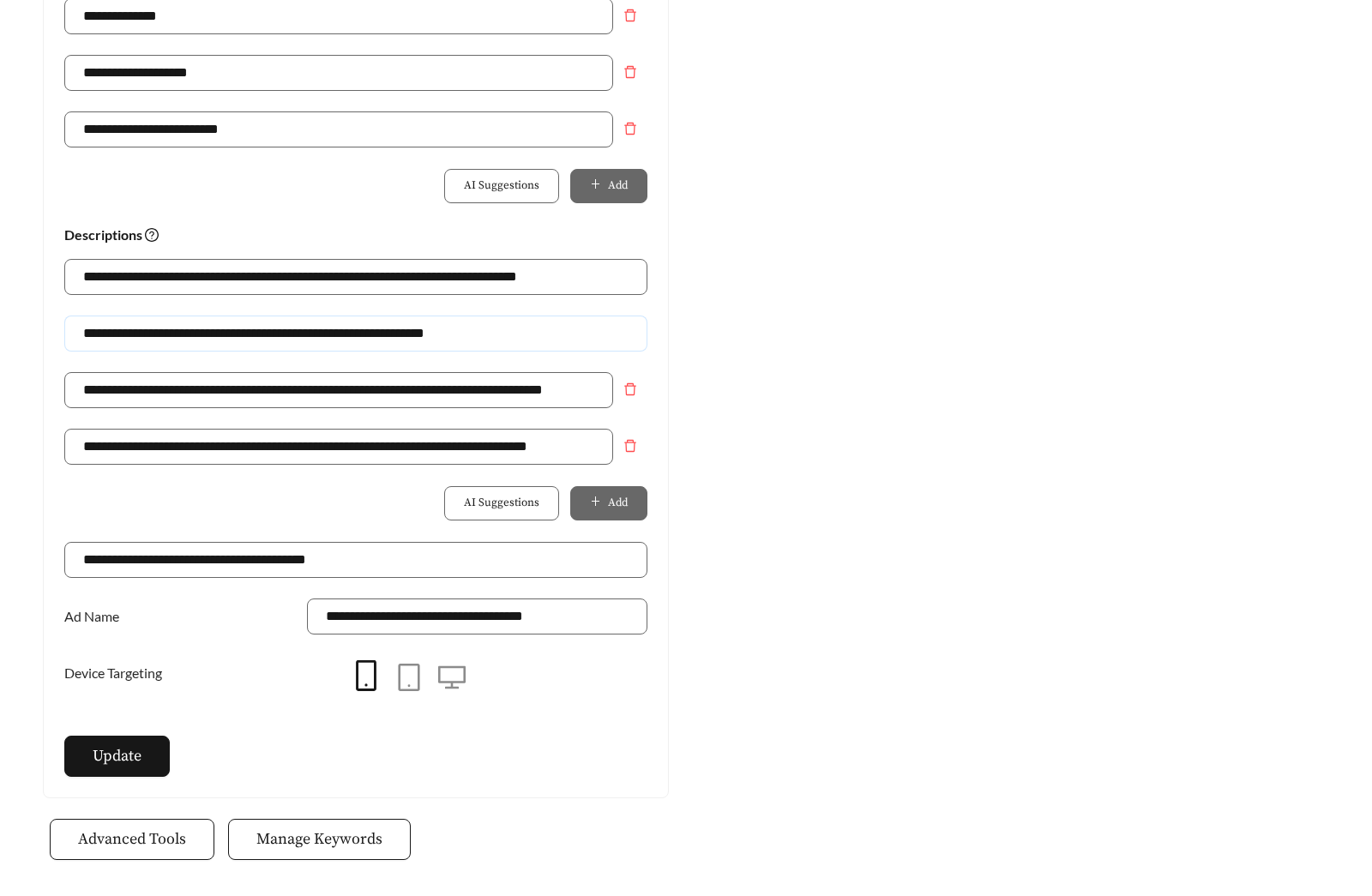
click at [163, 336] on input "**********" at bounding box center [356, 334] width 584 height 36
click at [163, 337] on input "**********" at bounding box center [356, 334] width 584 height 36
click at [154, 335] on input "**********" at bounding box center [356, 334] width 584 height 36
type input "**********"
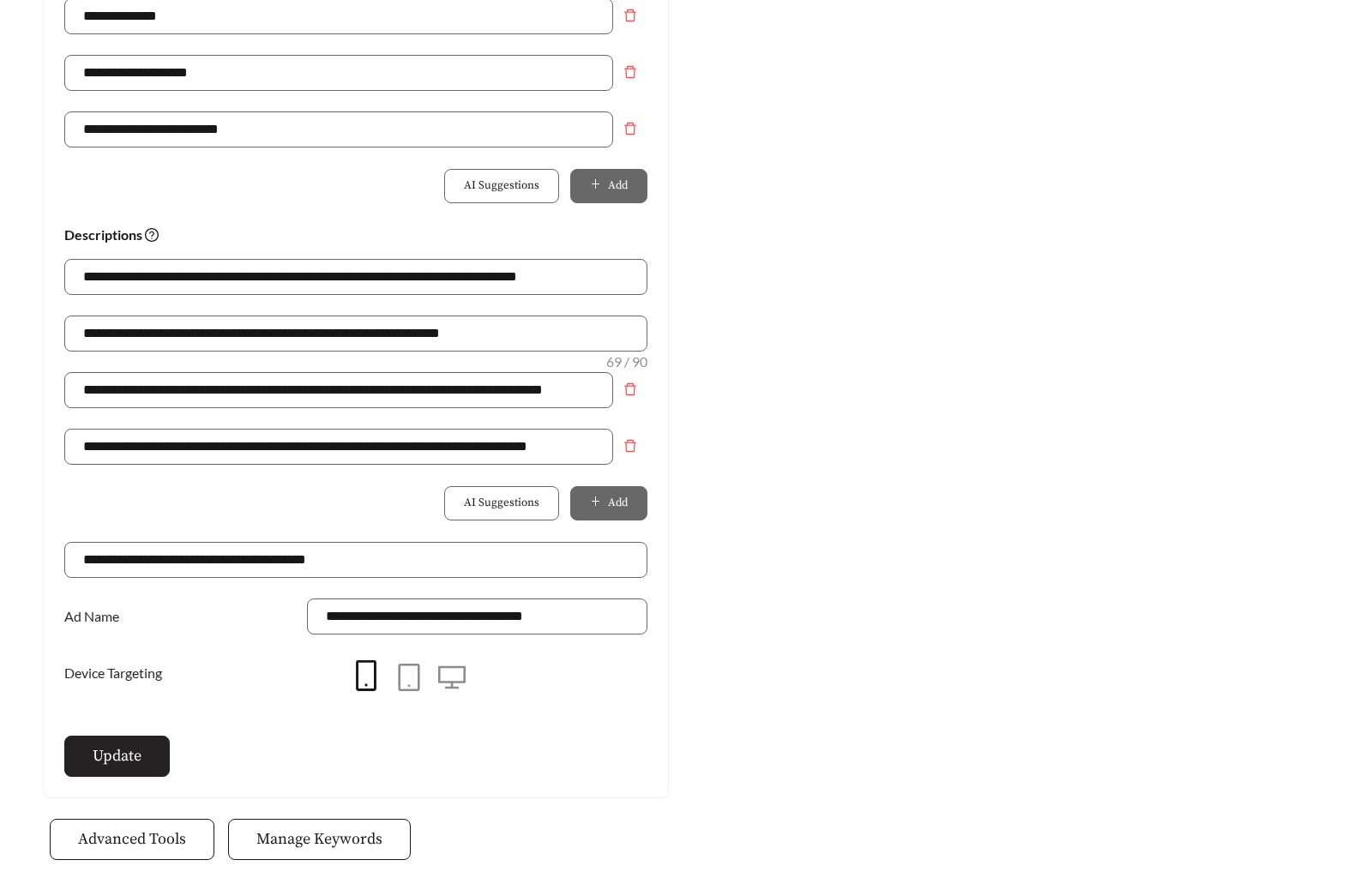
click at [132, 772] on button "Update" at bounding box center [116, 756] width 106 height 41
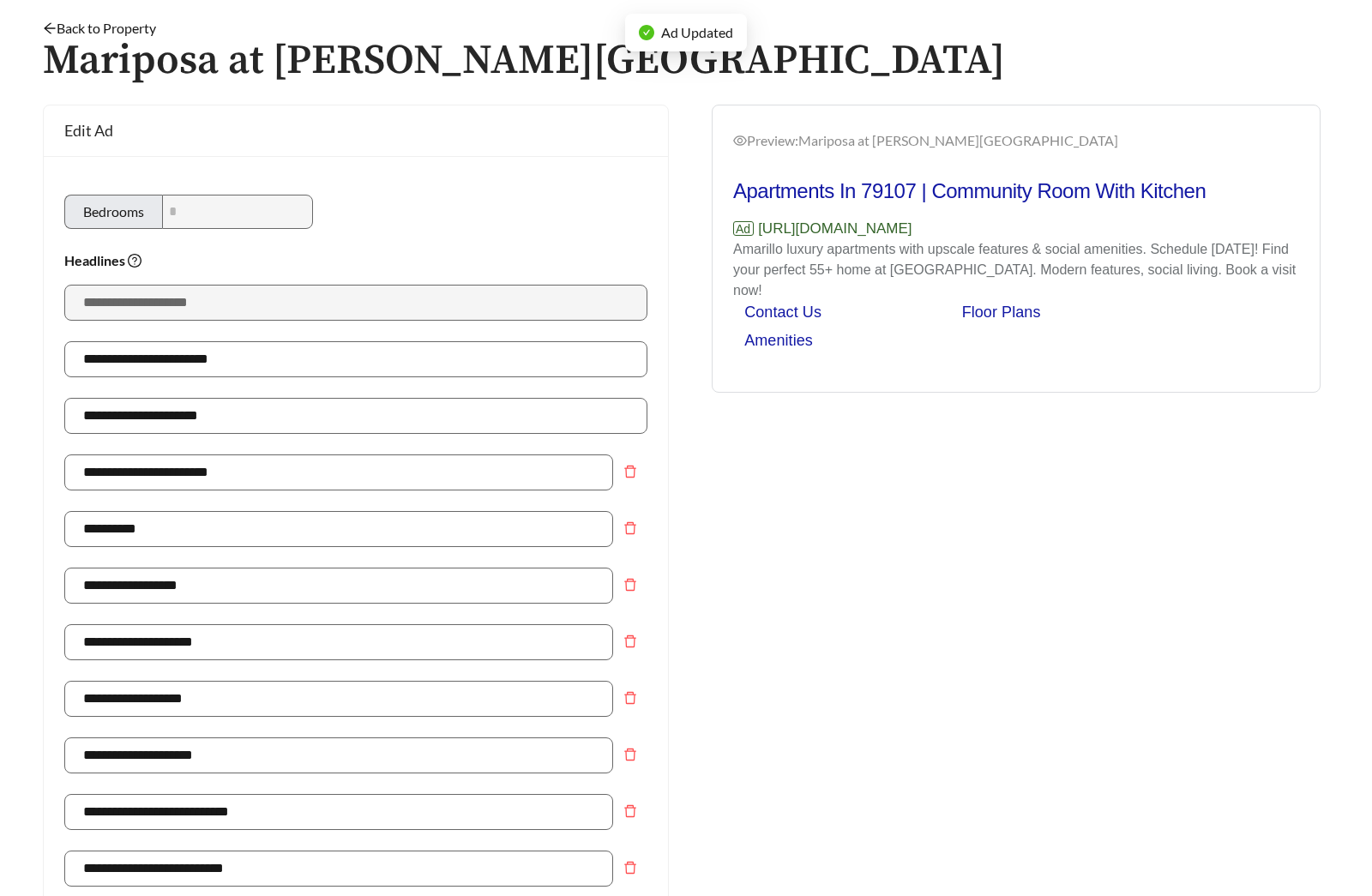
scroll to position [36, 0]
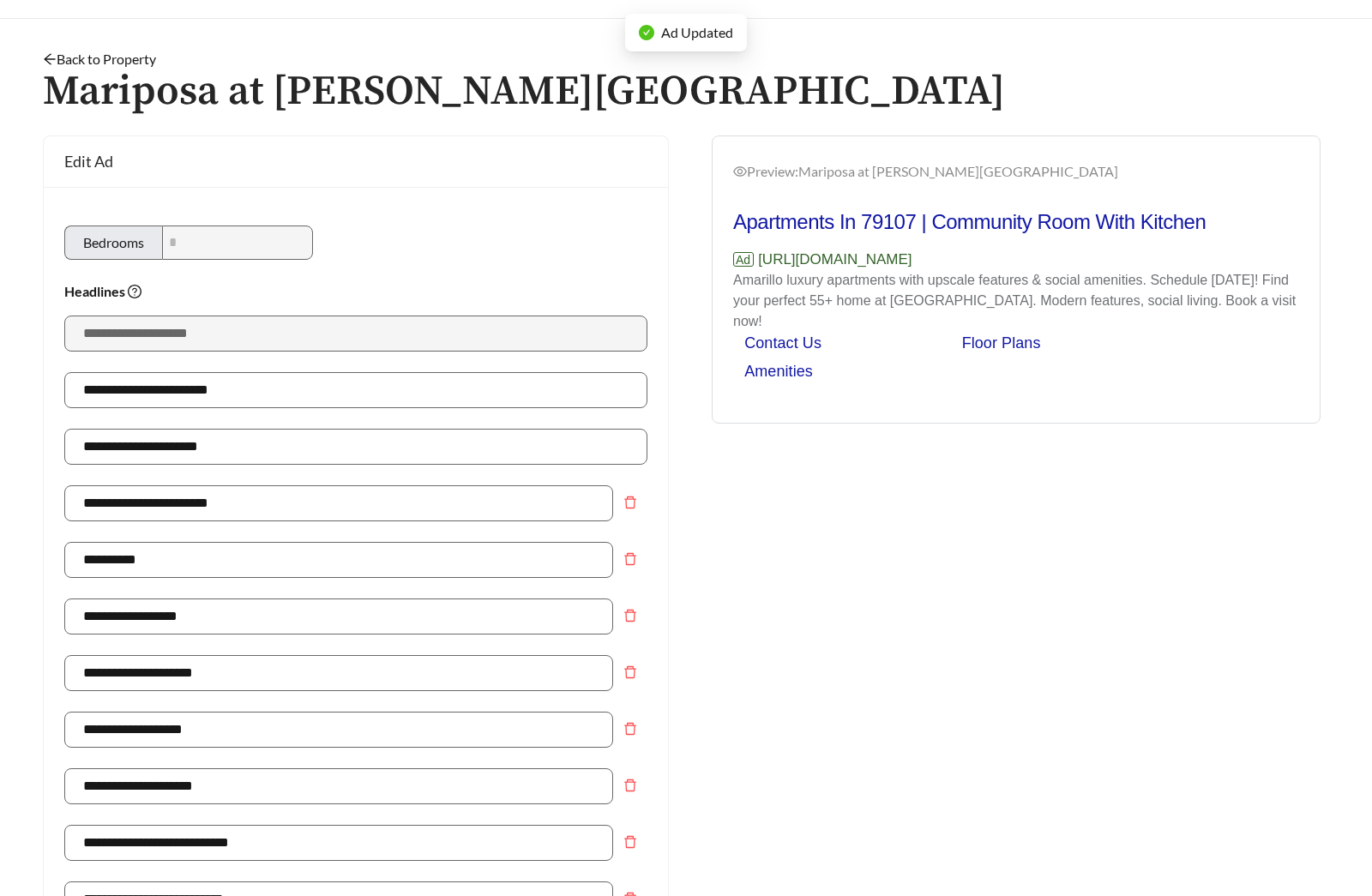
click at [144, 55] on link "Back to Property" at bounding box center [99, 58] width 113 height 16
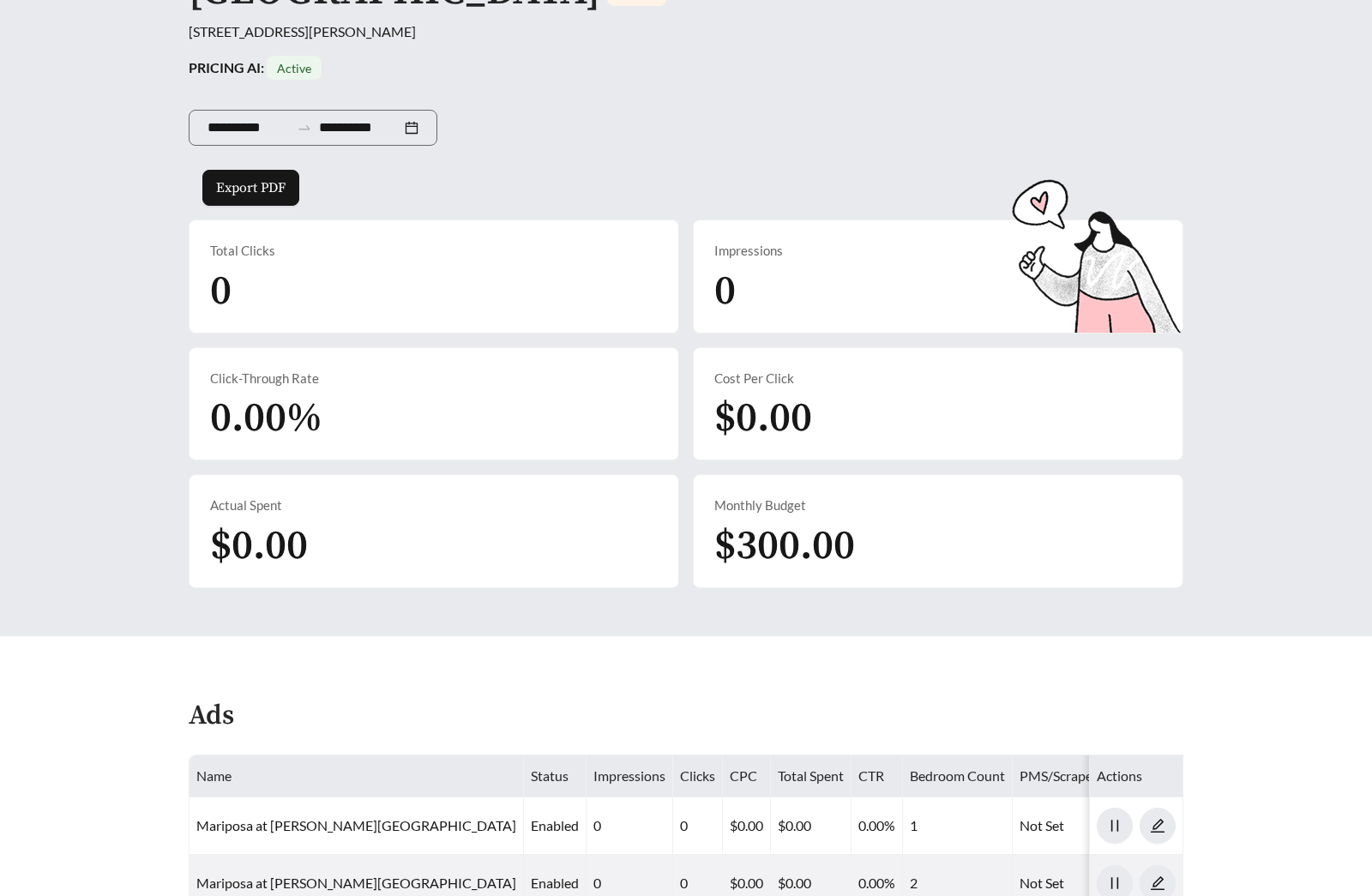
scroll to position [337, 0]
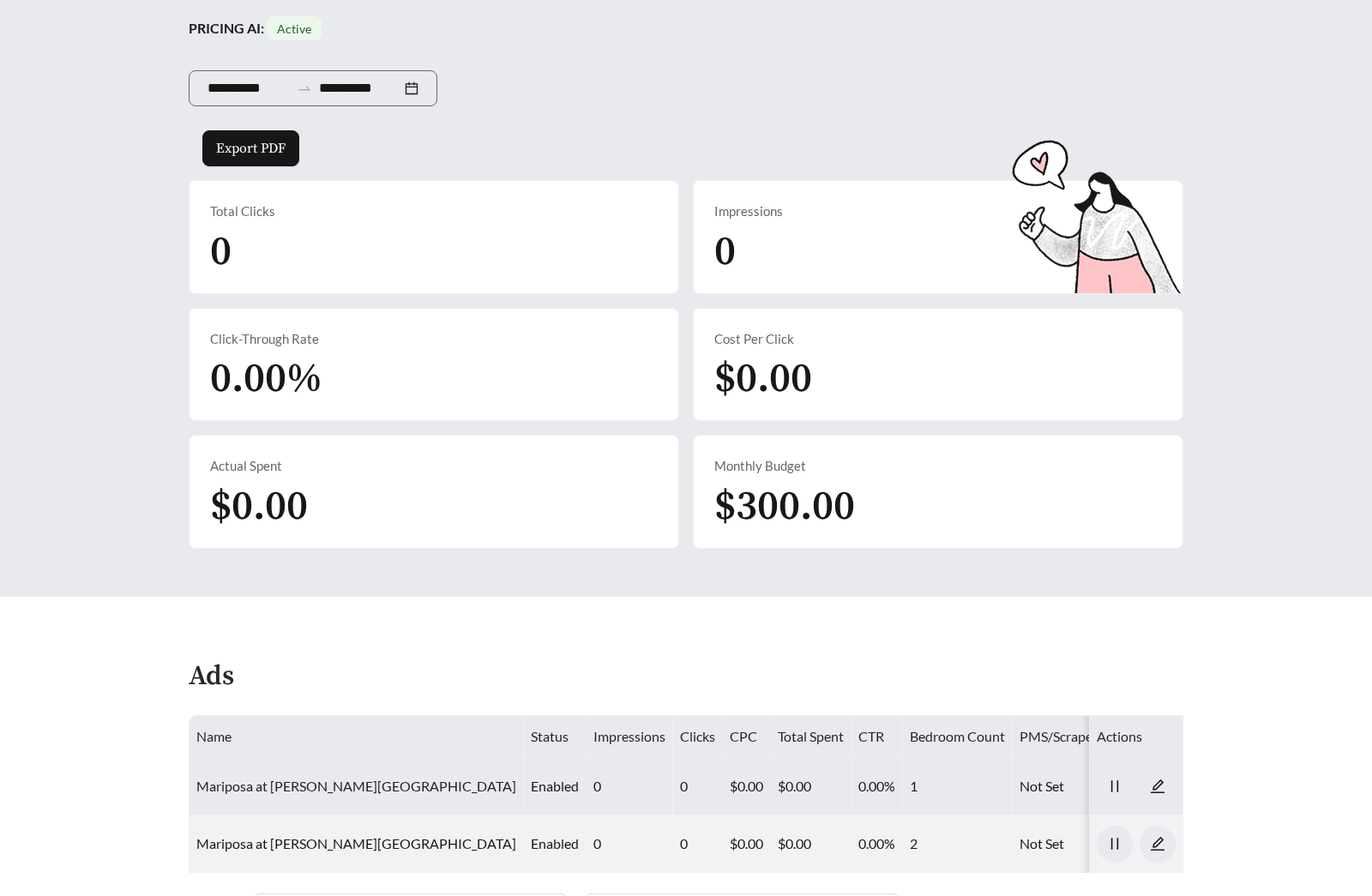
click at [368, 778] on link "Mariposa at [PERSON_NAME][GEOGRAPHIC_DATA]" at bounding box center [357, 785] width 320 height 16
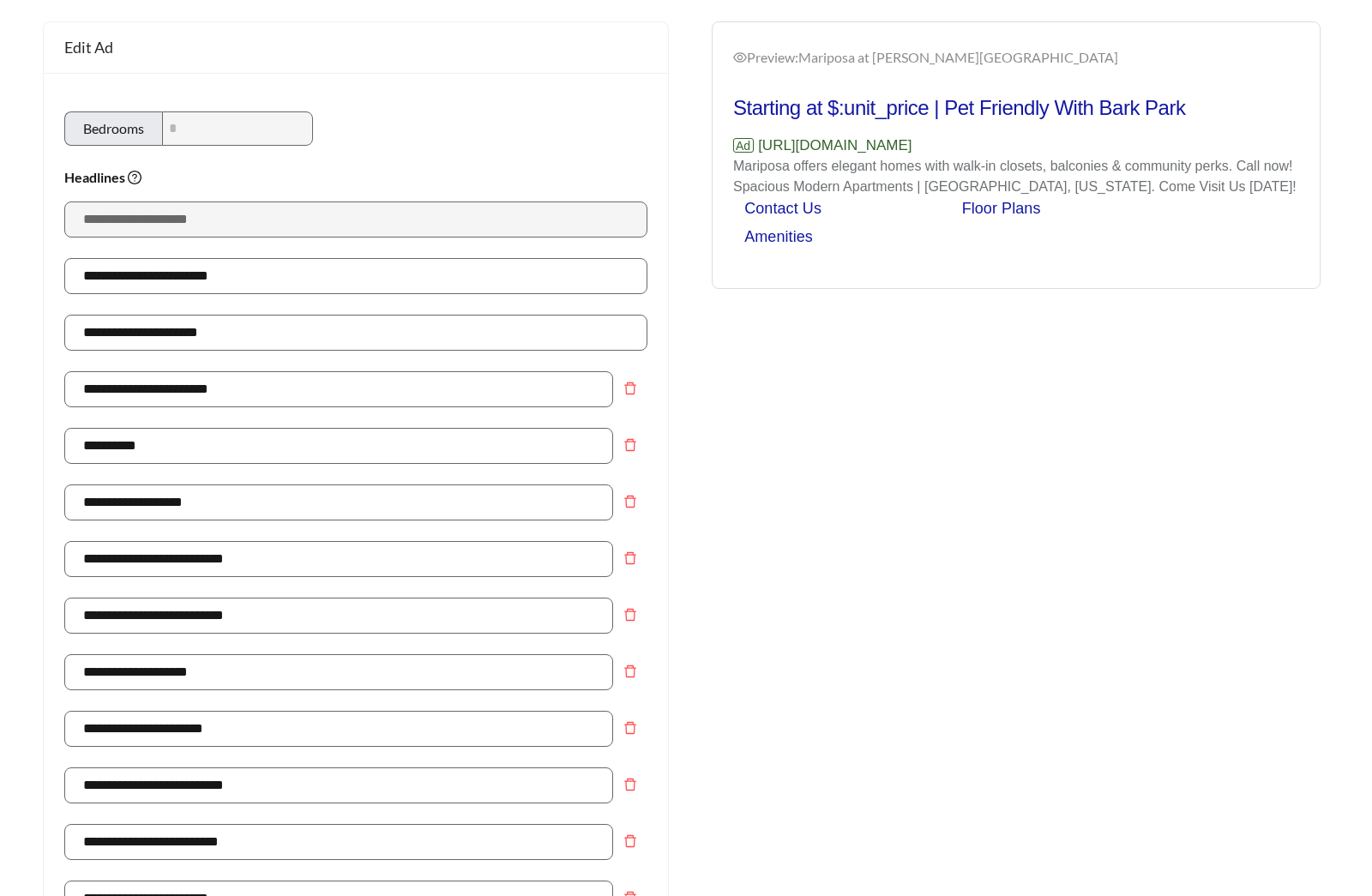
scroll to position [99, 0]
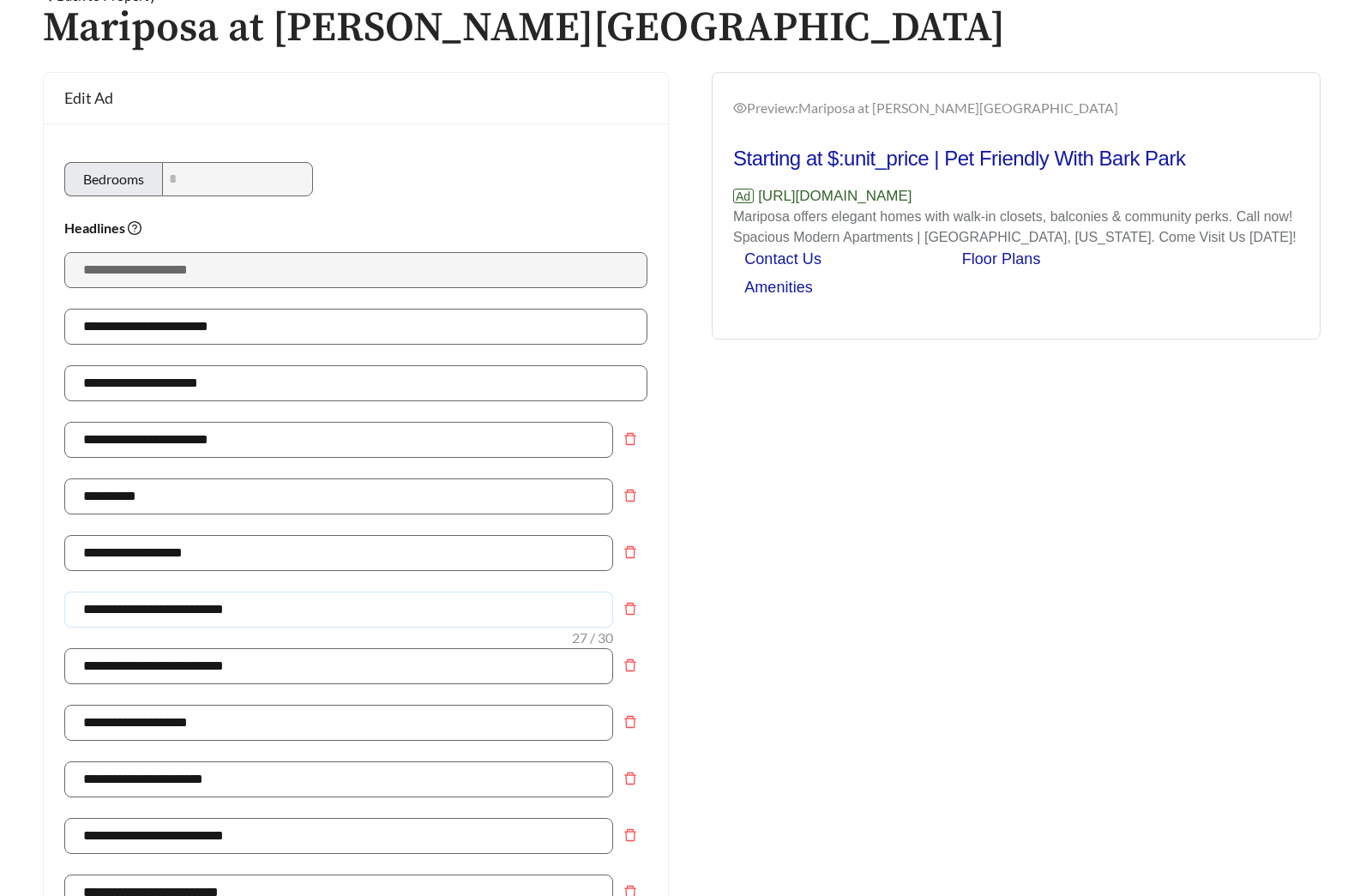
drag, startPoint x: 272, startPoint y: 619, endPoint x: 21, endPoint y: 610, distance: 251.2
type input "**********"
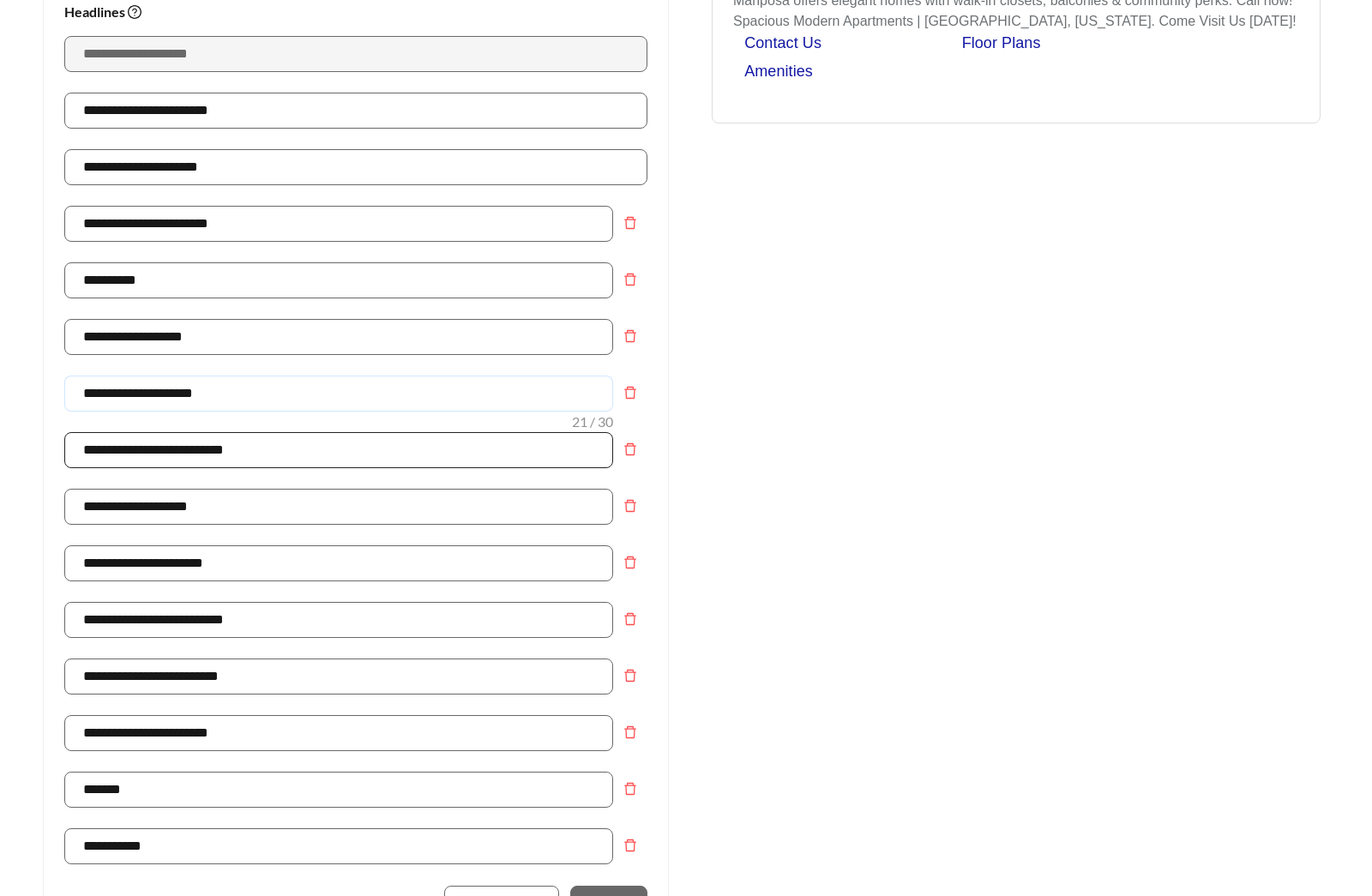
scroll to position [405, 0]
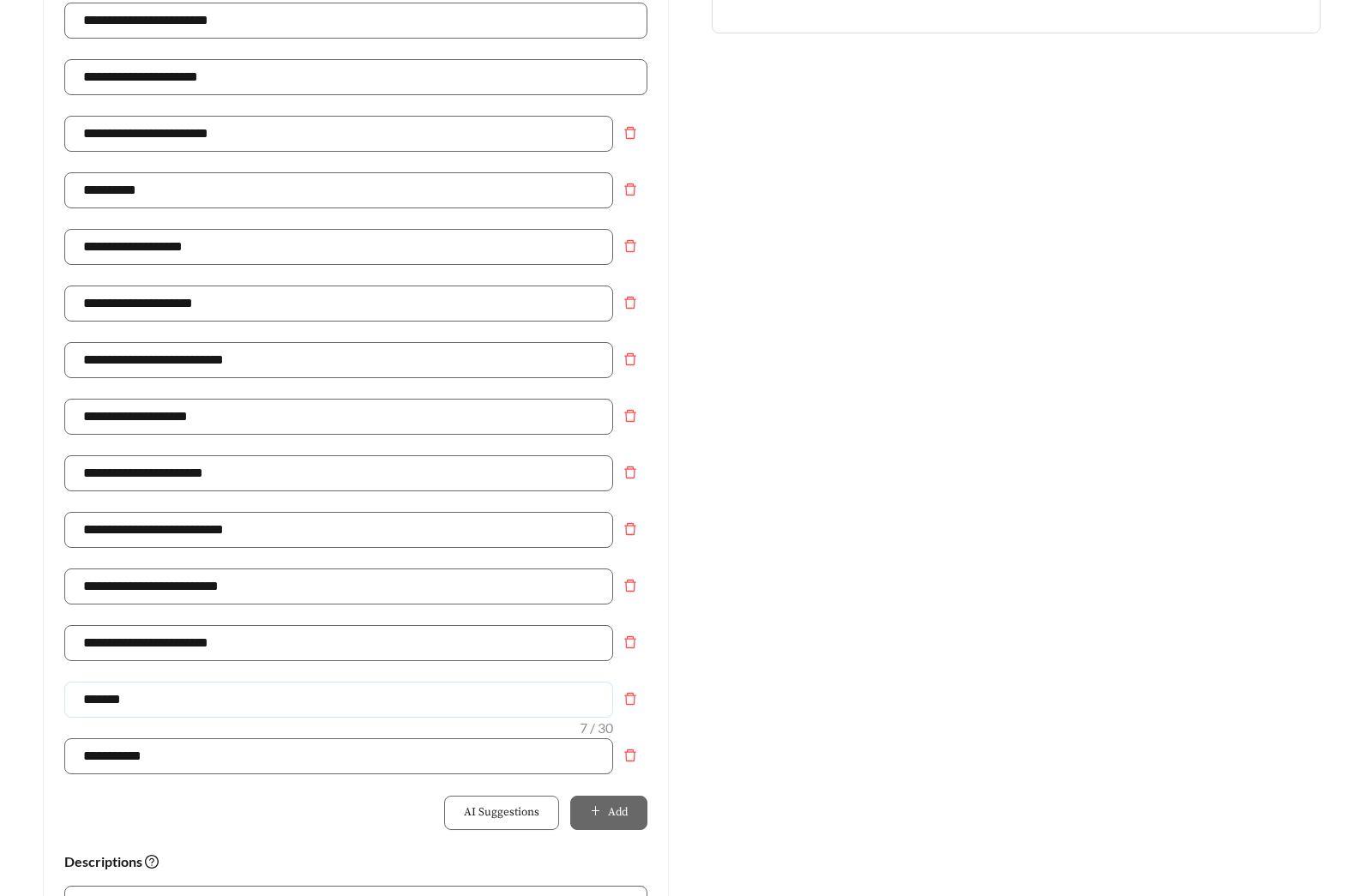
drag, startPoint x: 150, startPoint y: 703, endPoint x: 11, endPoint y: 703, distance: 139.0
click at [12, 701] on main "**********" at bounding box center [686, 634] width 1372 height 1970
type input "**********"
click at [895, 632] on div "Preview: Mariposa at Jason Avenue - One Bedroom Starting at $:unit_price | Pet …" at bounding box center [1016, 595] width 661 height 1660
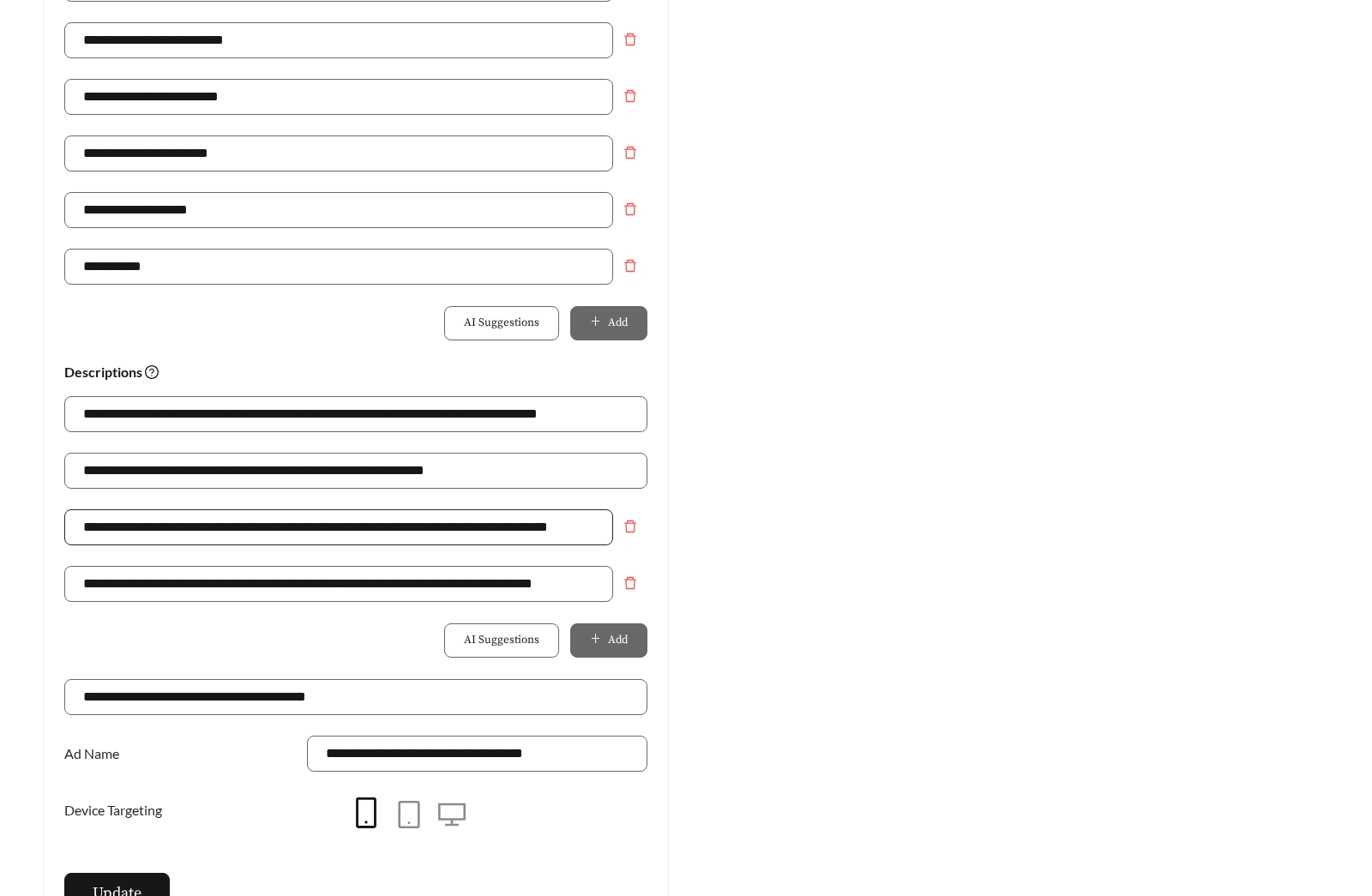
scroll to position [919, 0]
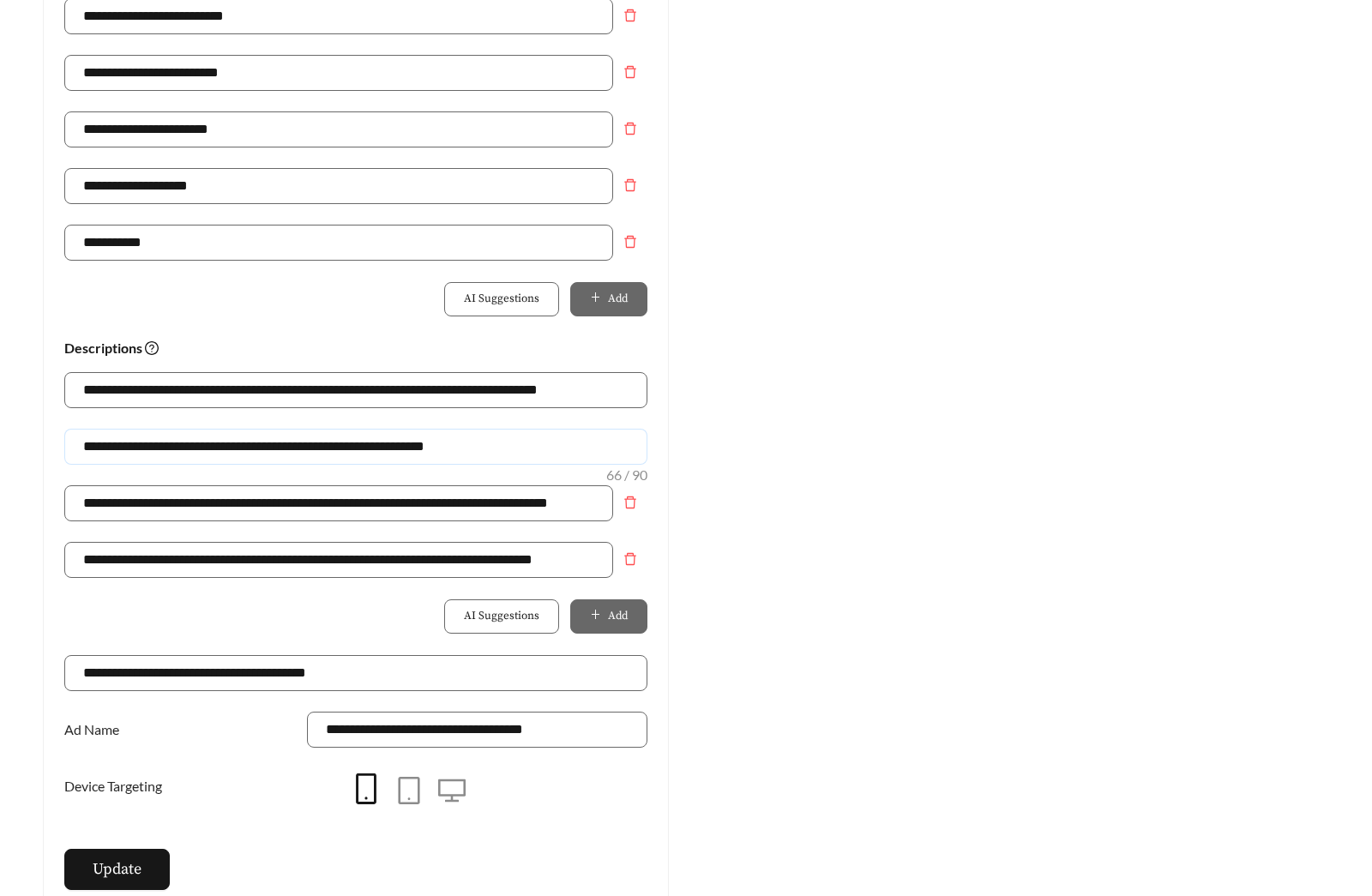
click at [167, 449] on input "**********" at bounding box center [356, 447] width 584 height 36
click at [120, 884] on button "Update" at bounding box center [116, 869] width 106 height 41
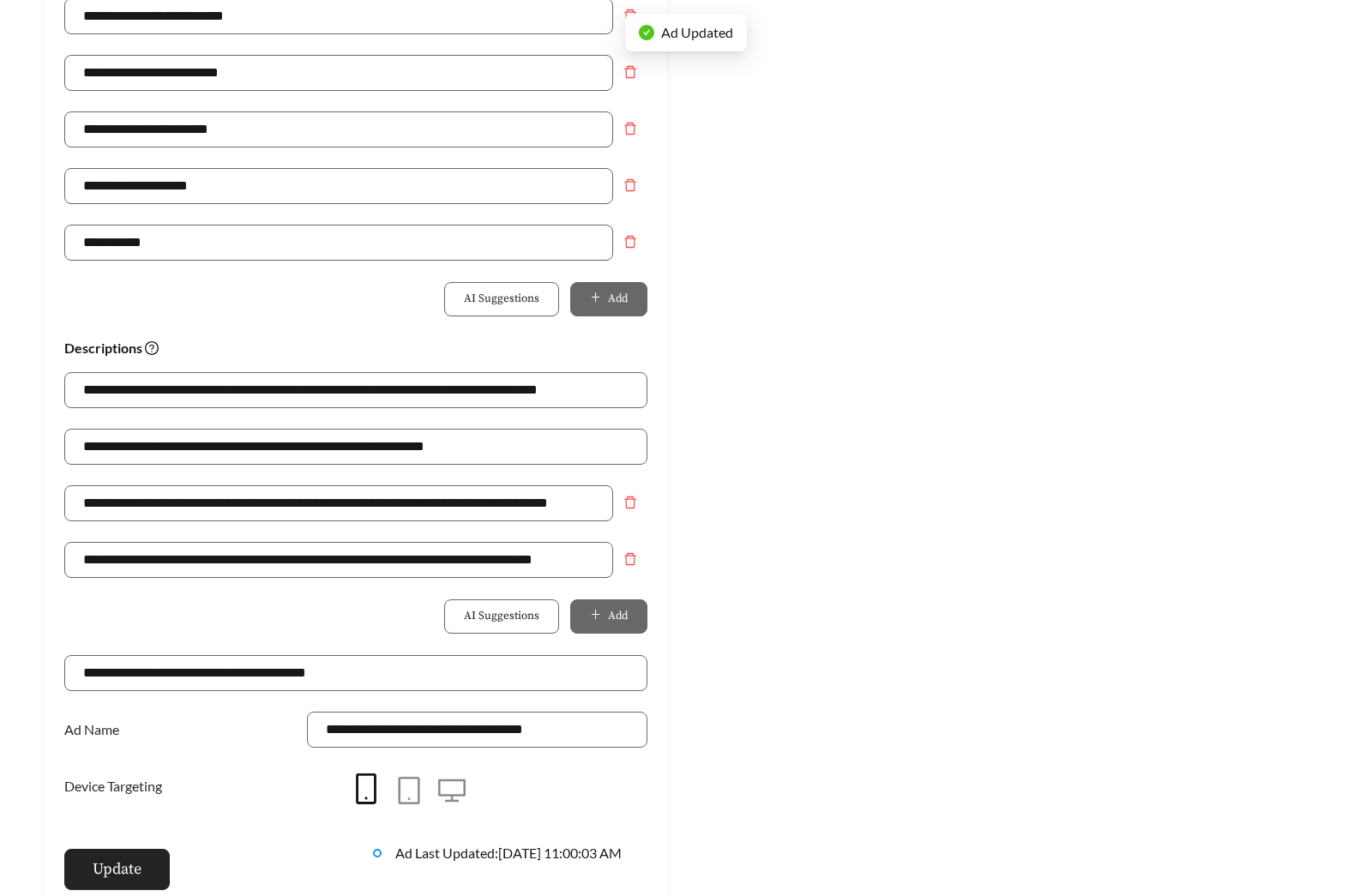
type input "**********"
click at [120, 857] on button "Update" at bounding box center [116, 869] width 106 height 41
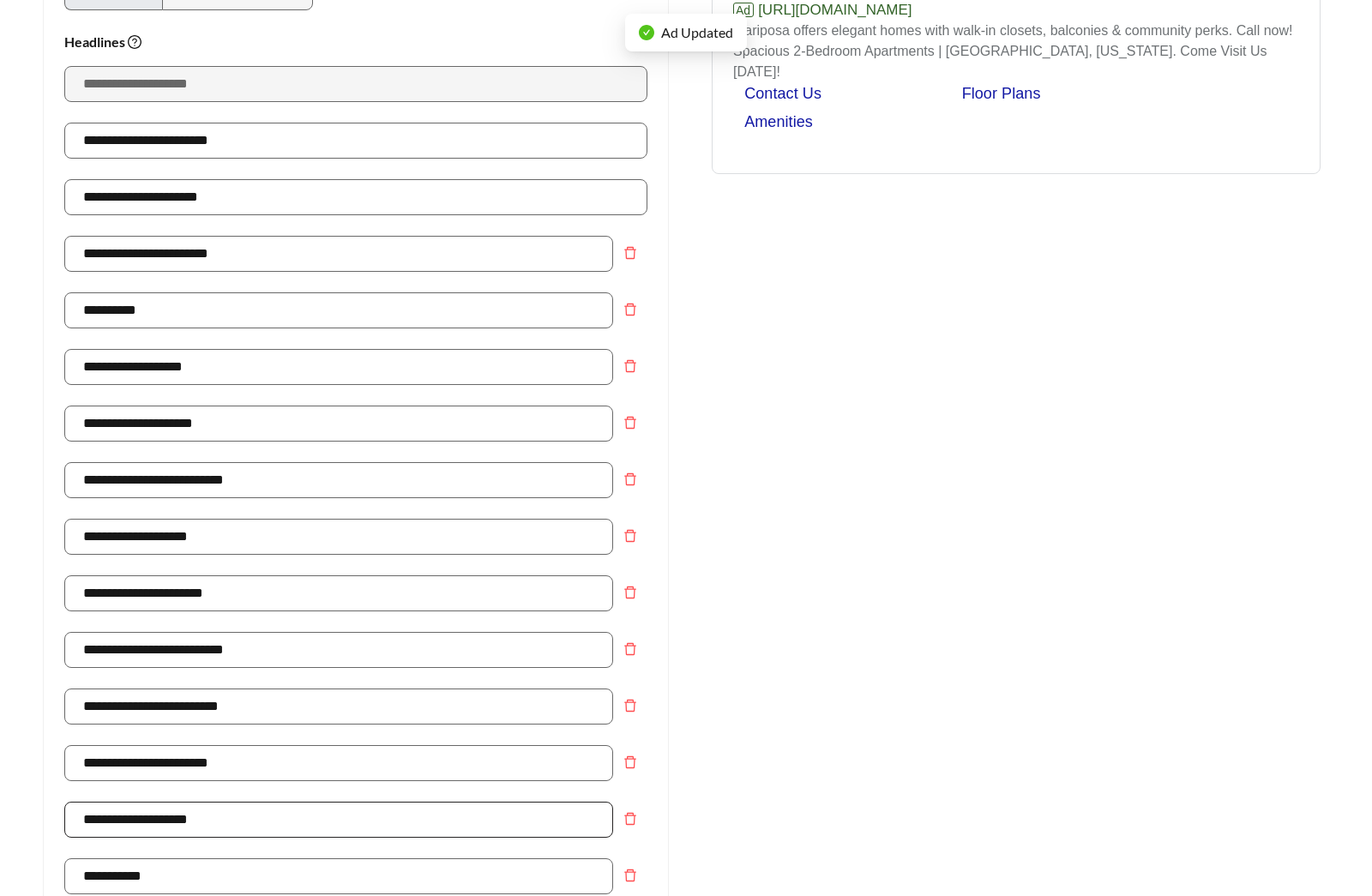
scroll to position [141, 0]
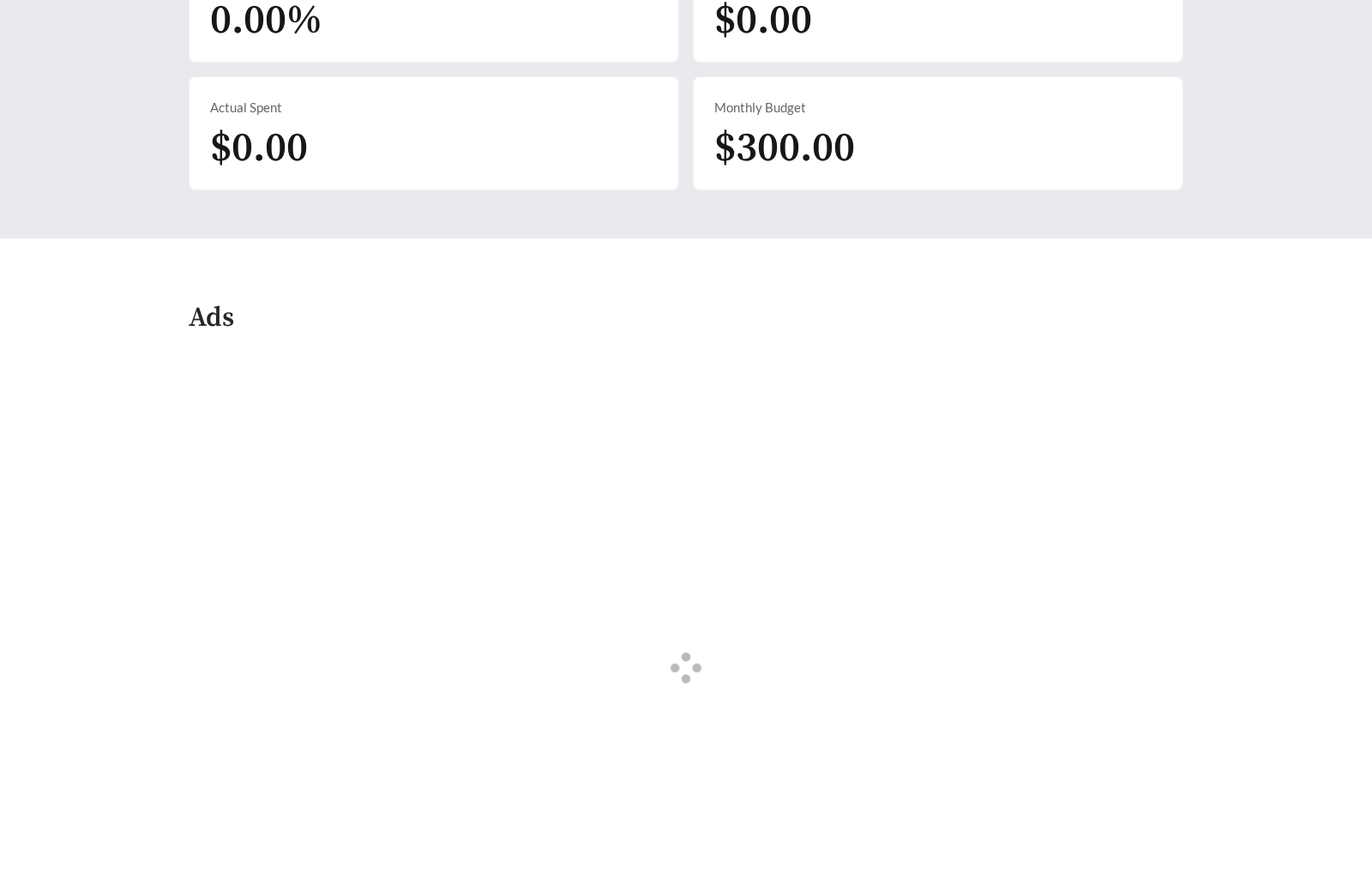
scroll to position [726, 0]
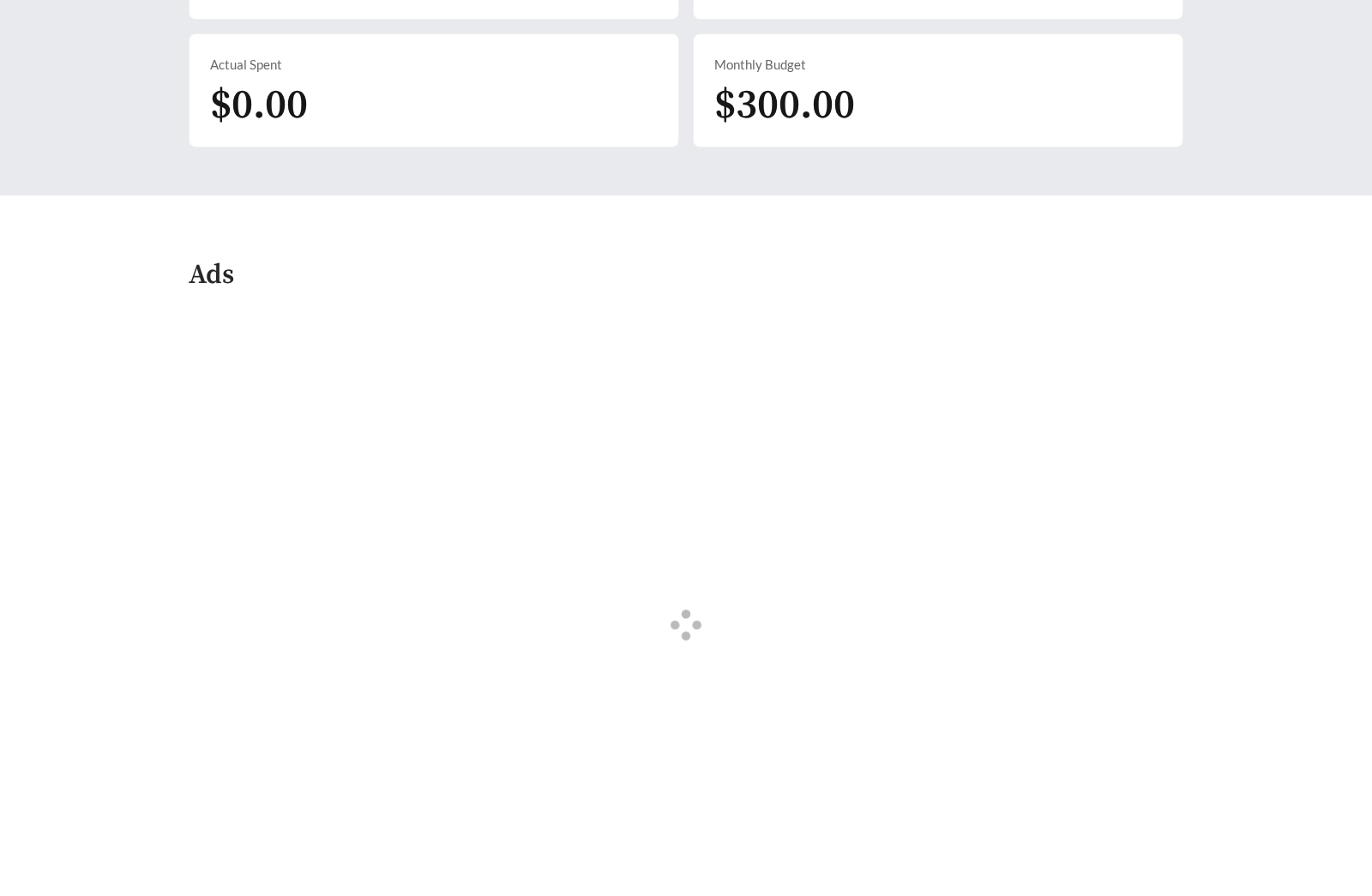
scroll to position [702, 0]
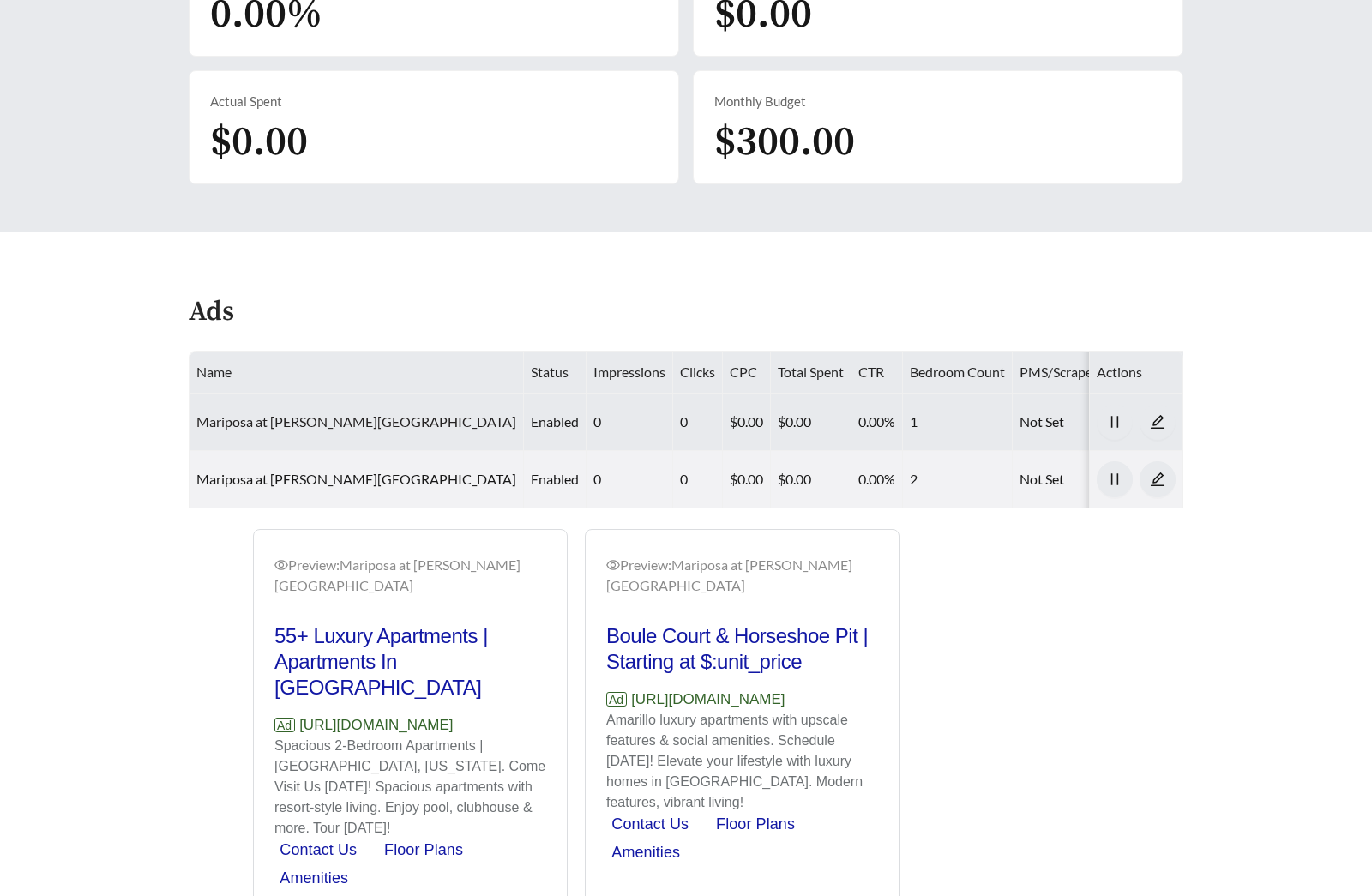
click at [376, 414] on link "Mariposa at [PERSON_NAME][GEOGRAPHIC_DATA]" at bounding box center [357, 421] width 320 height 16
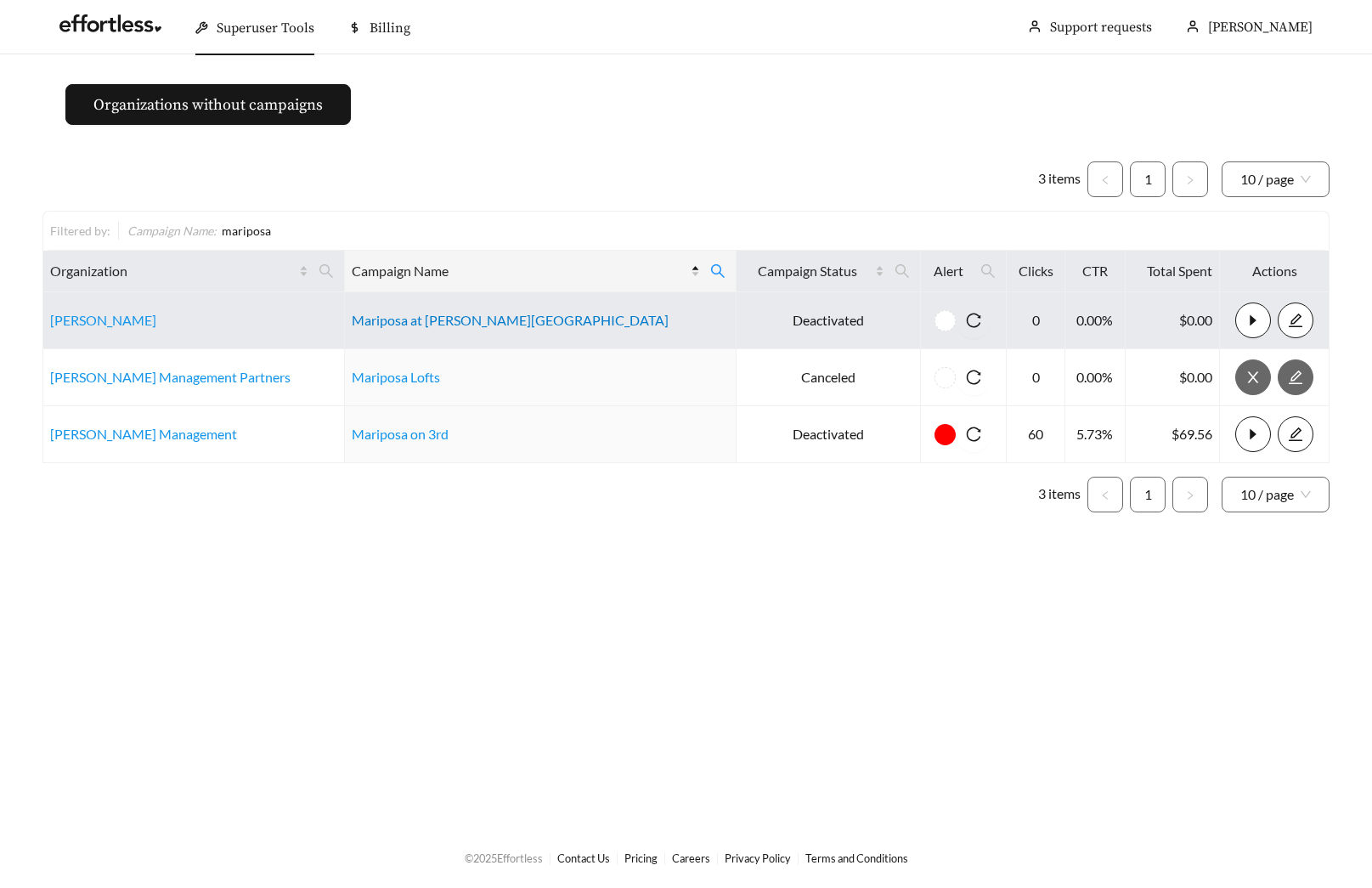
click at [469, 322] on link "Mariposa at [PERSON_NAME][GEOGRAPHIC_DATA]" at bounding box center [510, 319] width 317 height 16
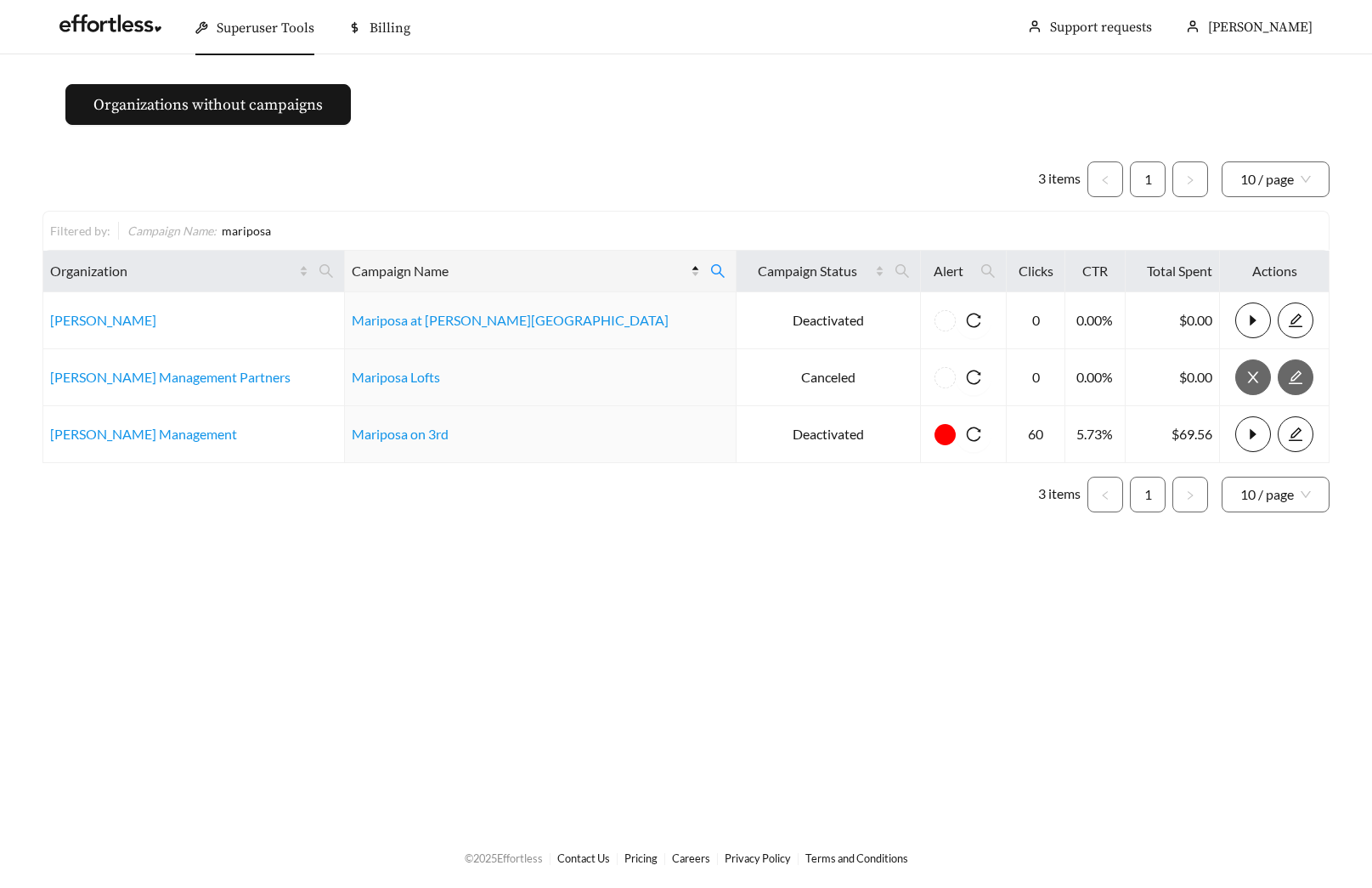
click at [585, 120] on main "Organizations without campaigns 3 items 1 10 / page Filtered by: Campaign Name …" at bounding box center [686, 441] width 1372 height 773
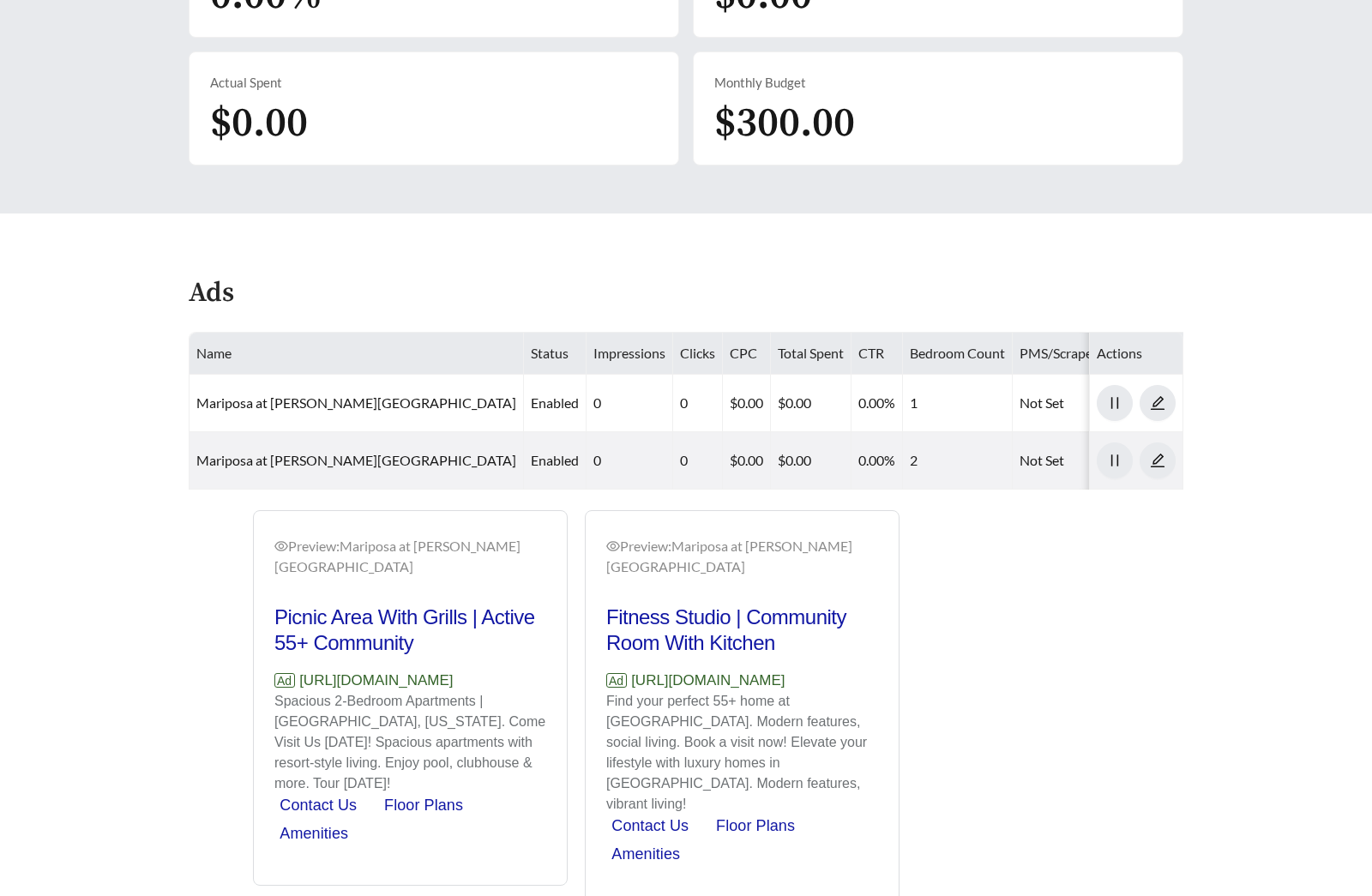
scroll to position [722, 0]
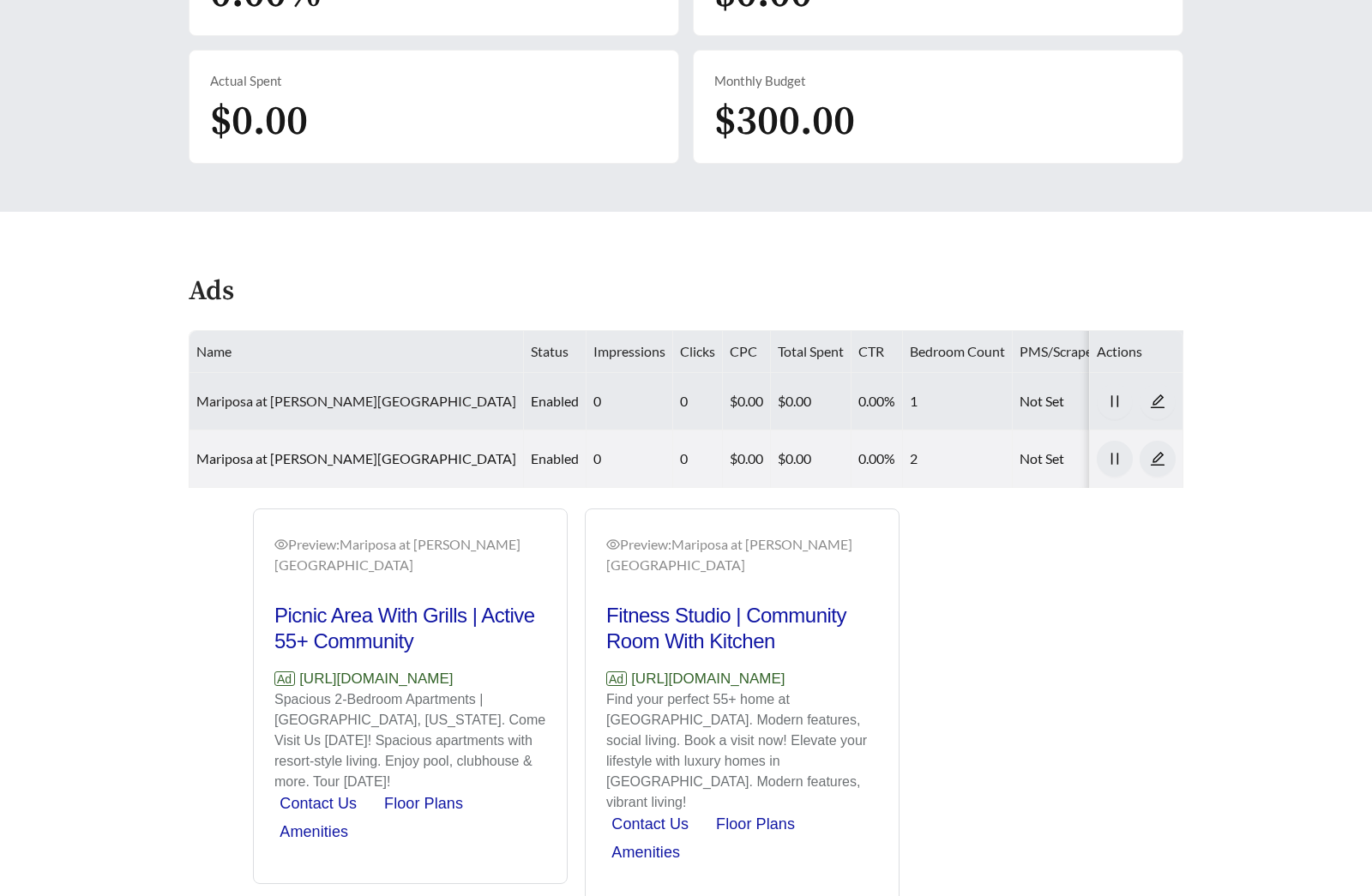
click at [356, 393] on link "Mariposa at [PERSON_NAME][GEOGRAPHIC_DATA]" at bounding box center [357, 400] width 320 height 16
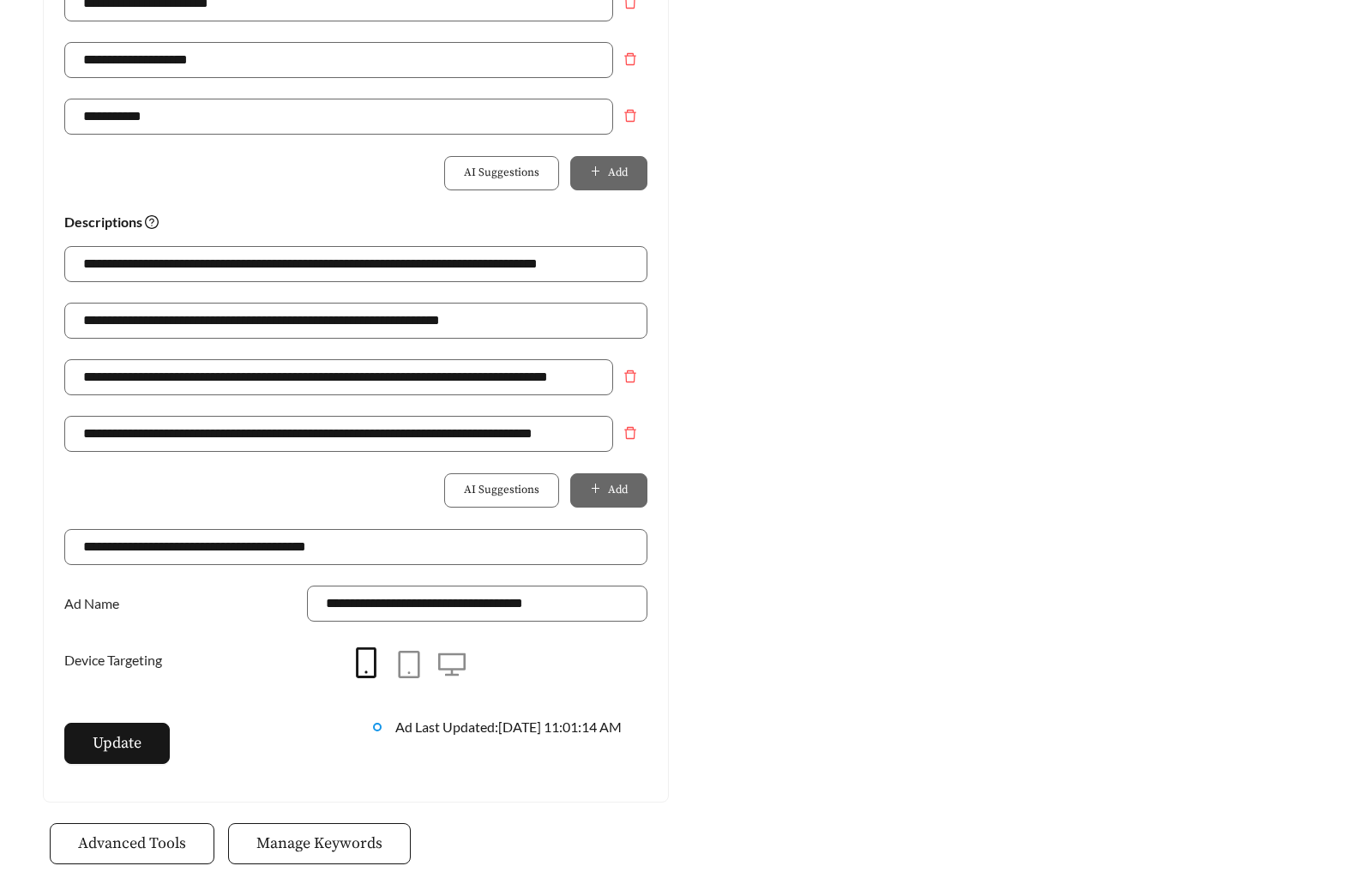
scroll to position [1049, 0]
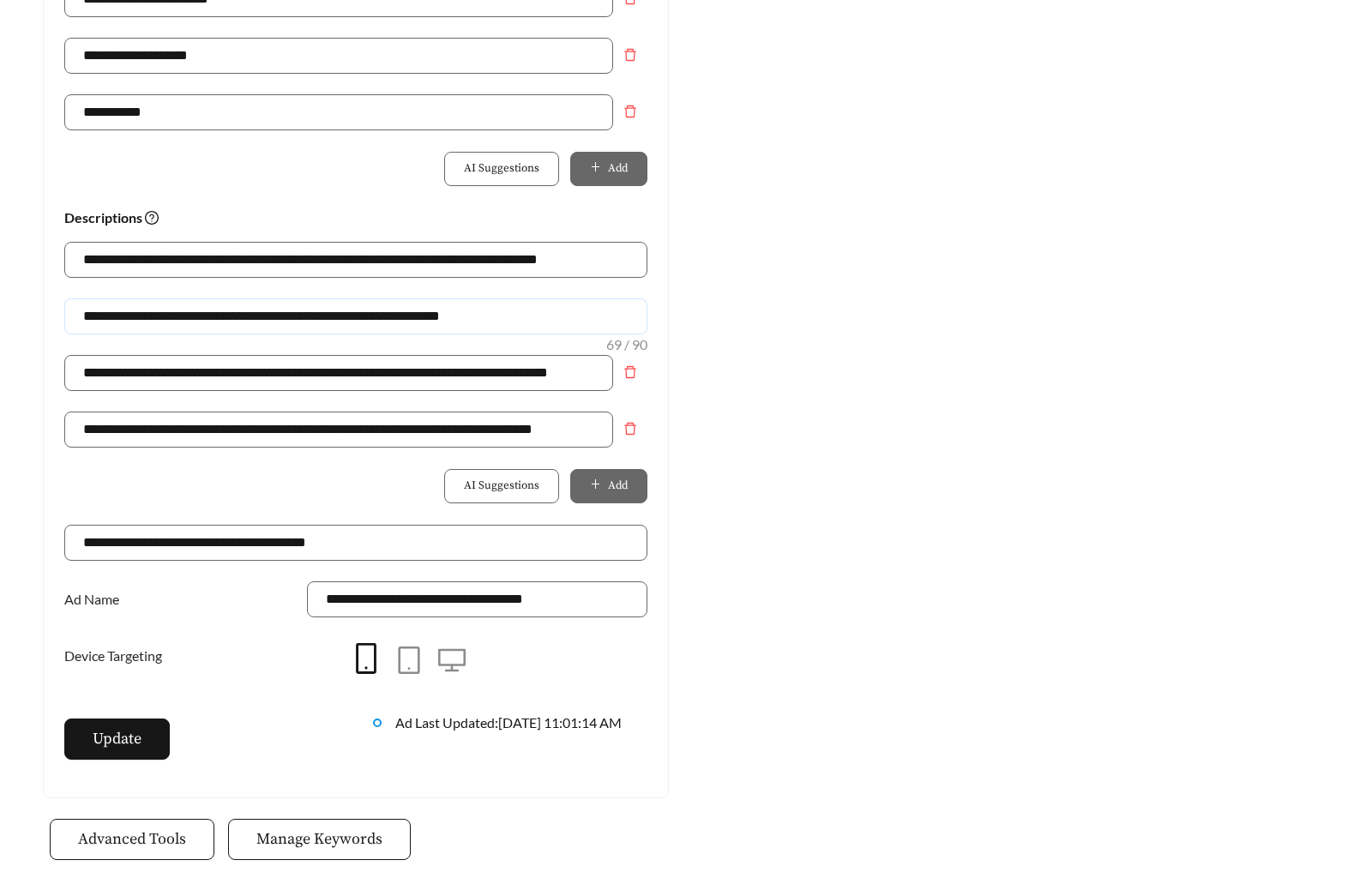
click at [126, 320] on input "**********" at bounding box center [356, 316] width 584 height 36
click at [125, 320] on input "**********" at bounding box center [356, 316] width 584 height 36
type input "**********"
click at [131, 739] on span "Update" at bounding box center [116, 739] width 49 height 23
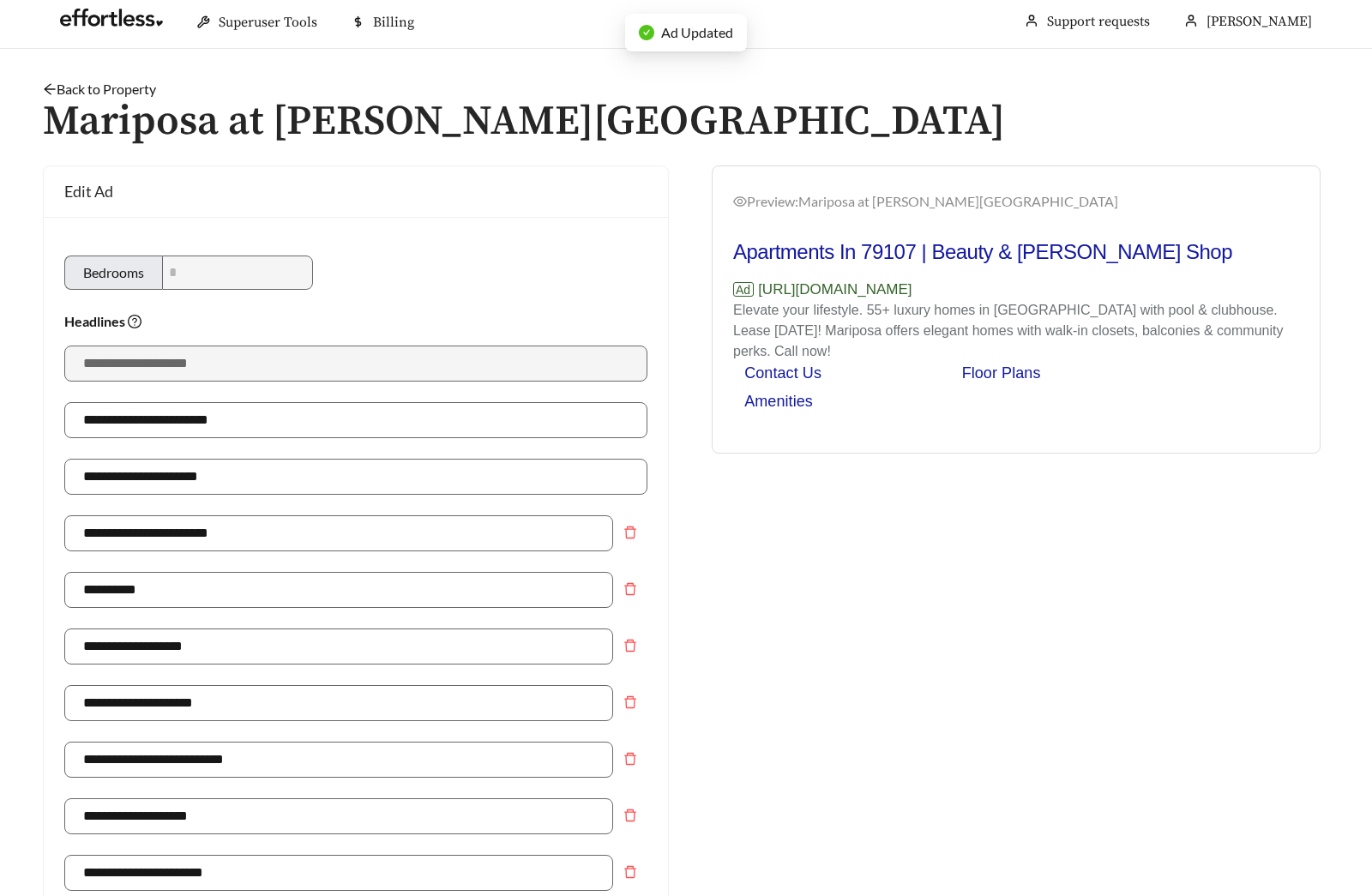
scroll to position [0, 0]
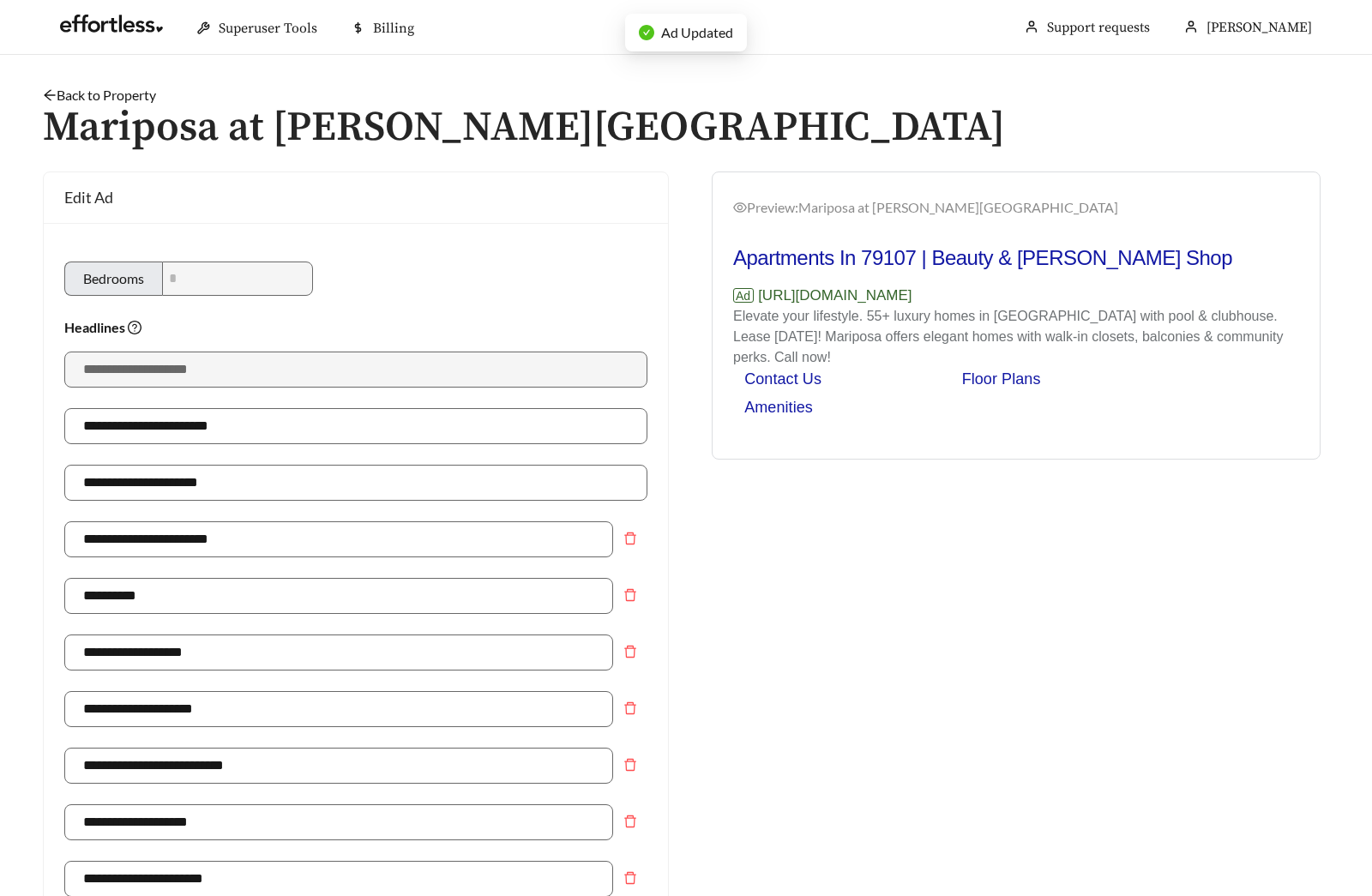
click at [140, 90] on link "Back to Property" at bounding box center [99, 94] width 113 height 16
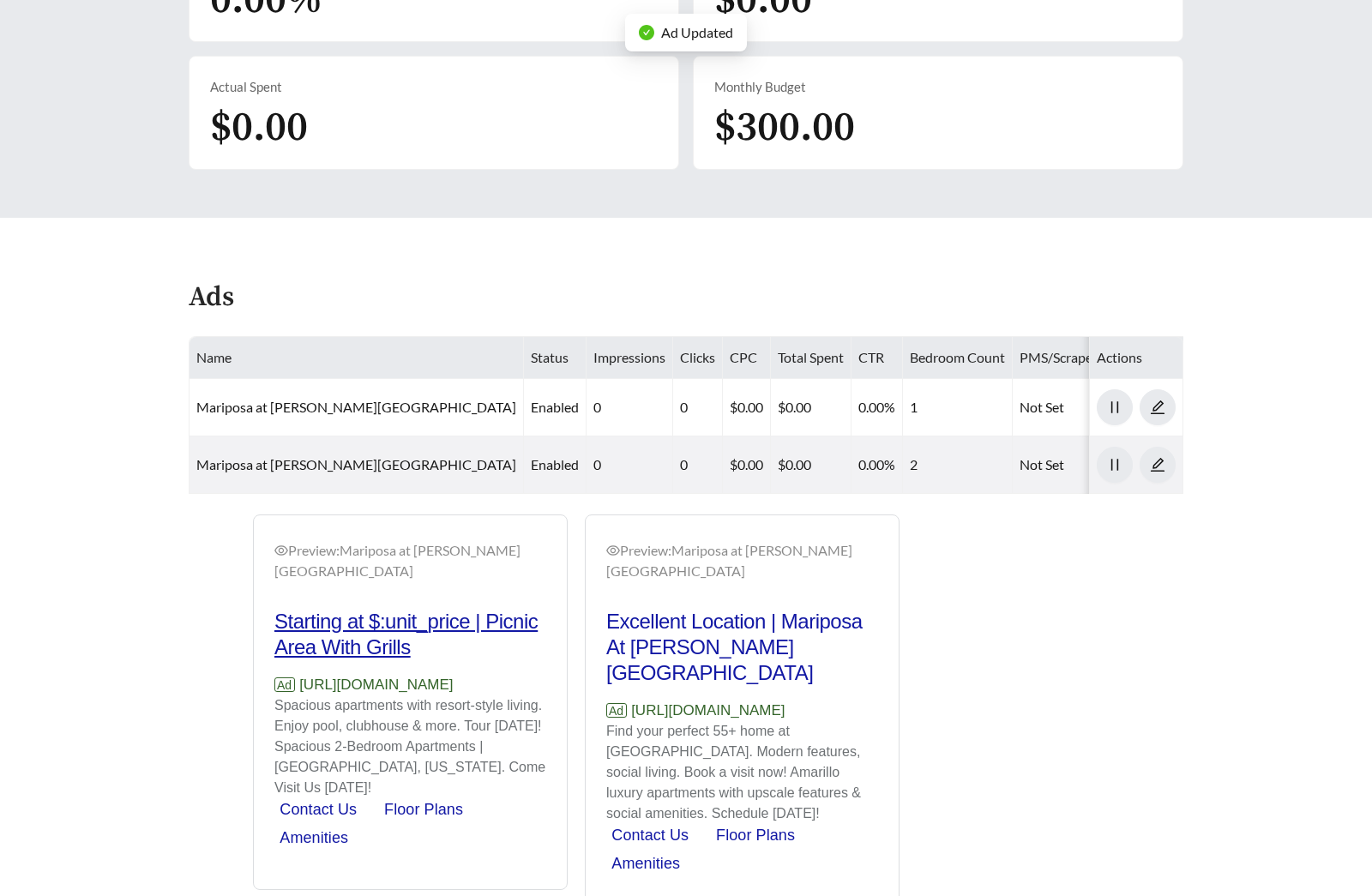
scroll to position [722, 0]
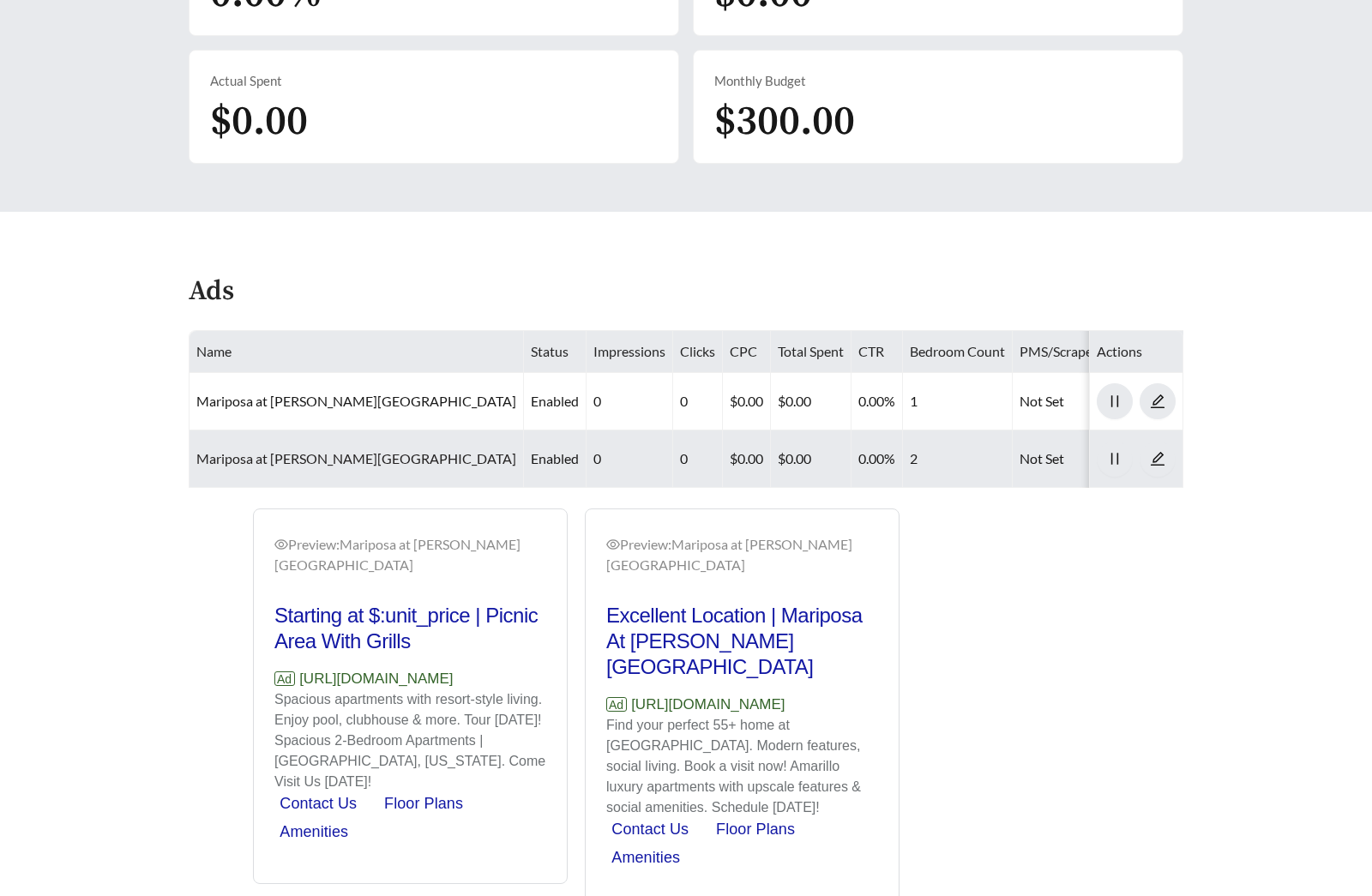
click at [318, 450] on link "Mariposa at [PERSON_NAME][GEOGRAPHIC_DATA]" at bounding box center [357, 458] width 320 height 16
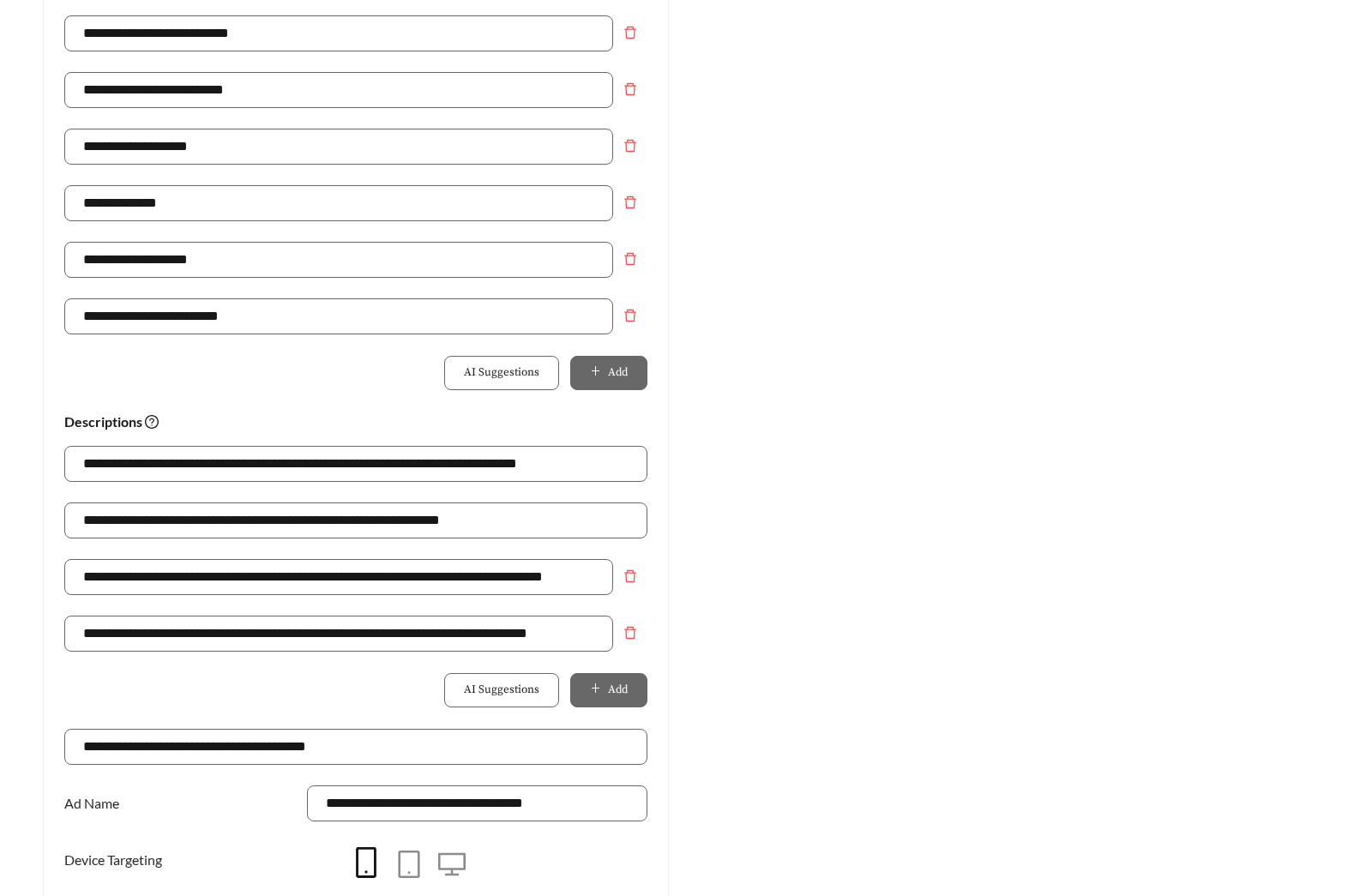
scroll to position [850, 0]
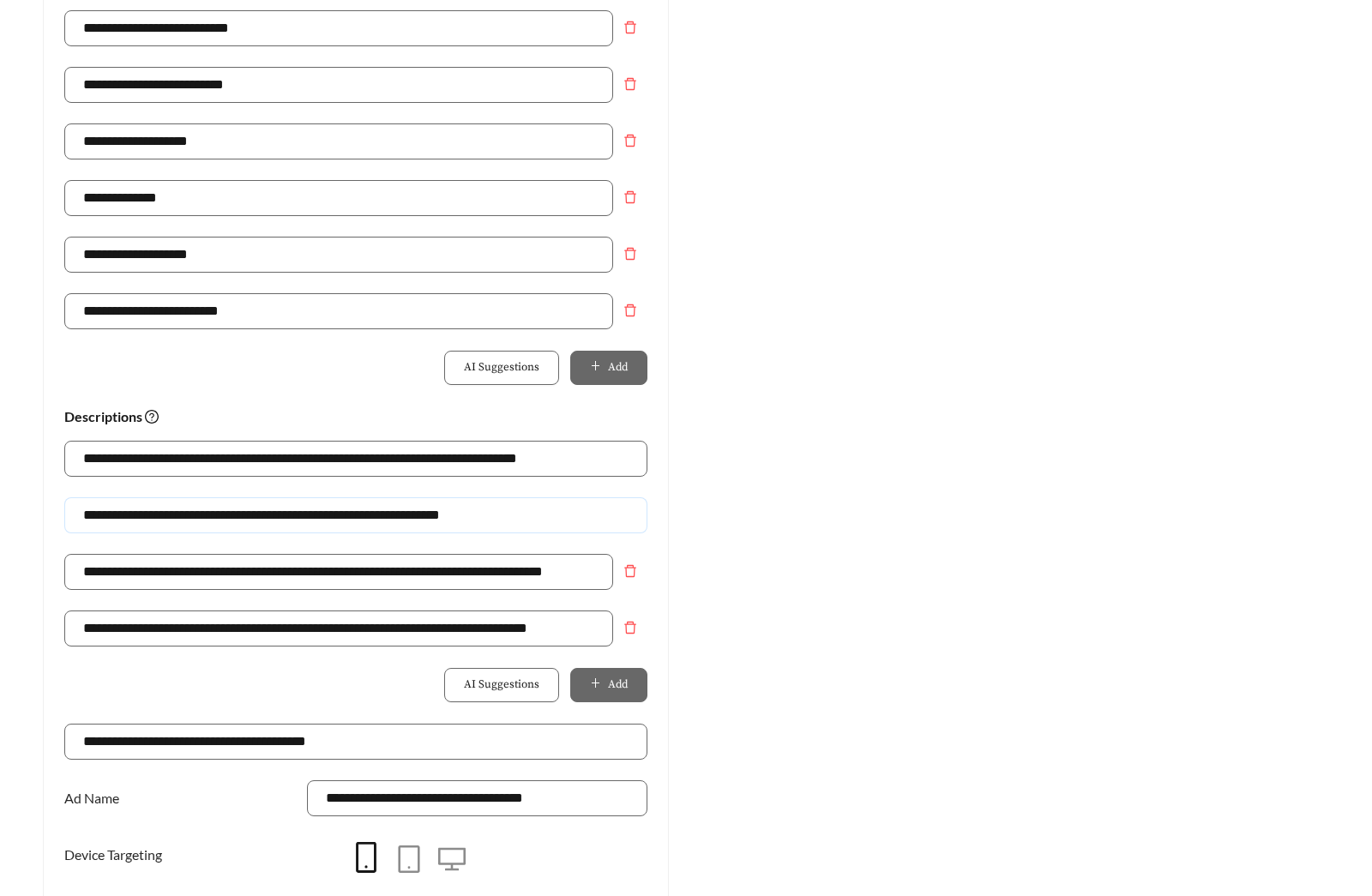
click at [122, 514] on input "**********" at bounding box center [356, 516] width 584 height 36
type input "**********"
click at [960, 525] on div "Preview: Mariposa at Jason Avenue - Two Bedroom Luxury 55+ Apartments | Boule C…" at bounding box center [1016, 159] width 661 height 1677
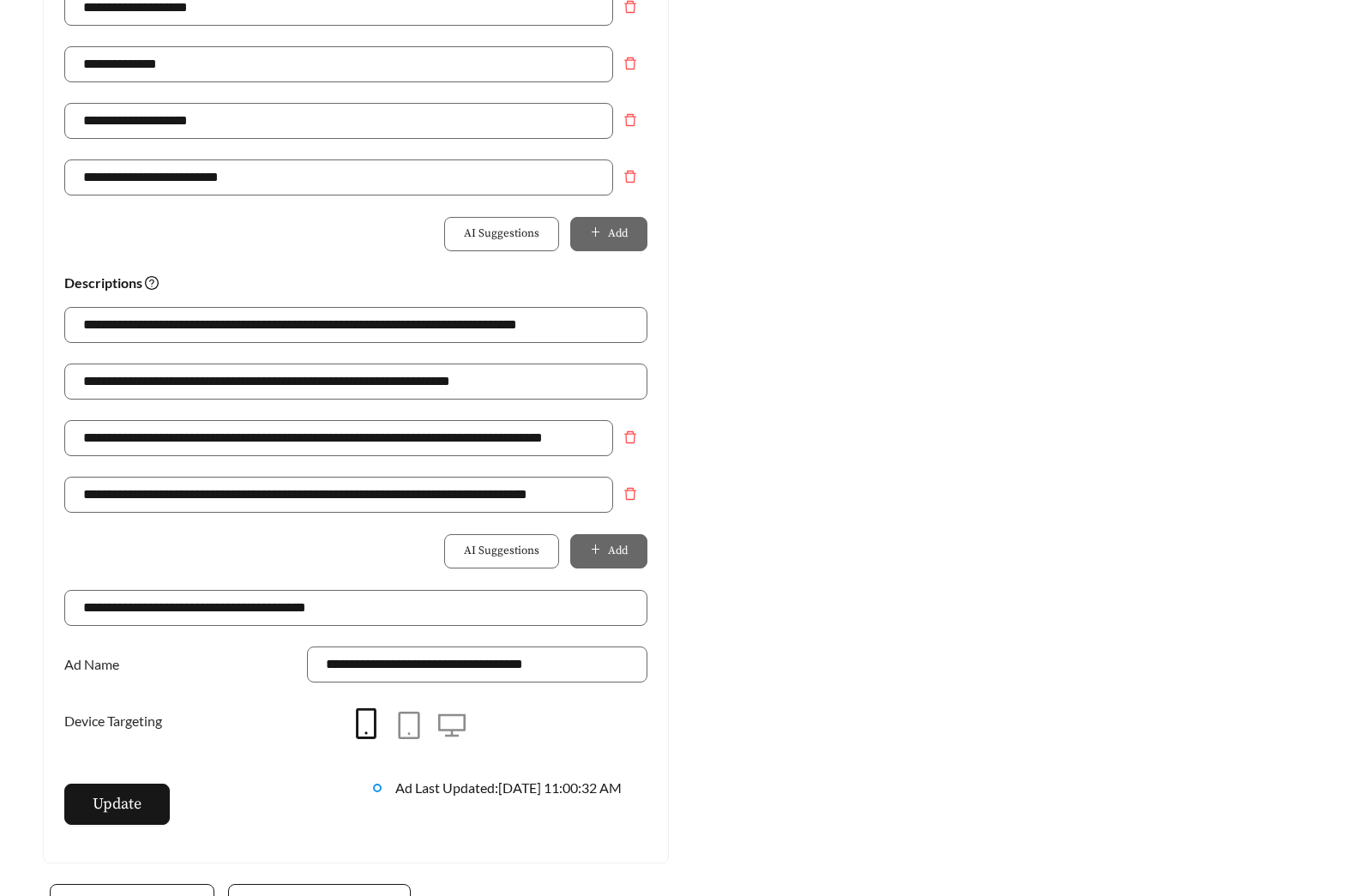
scroll to position [999, 0]
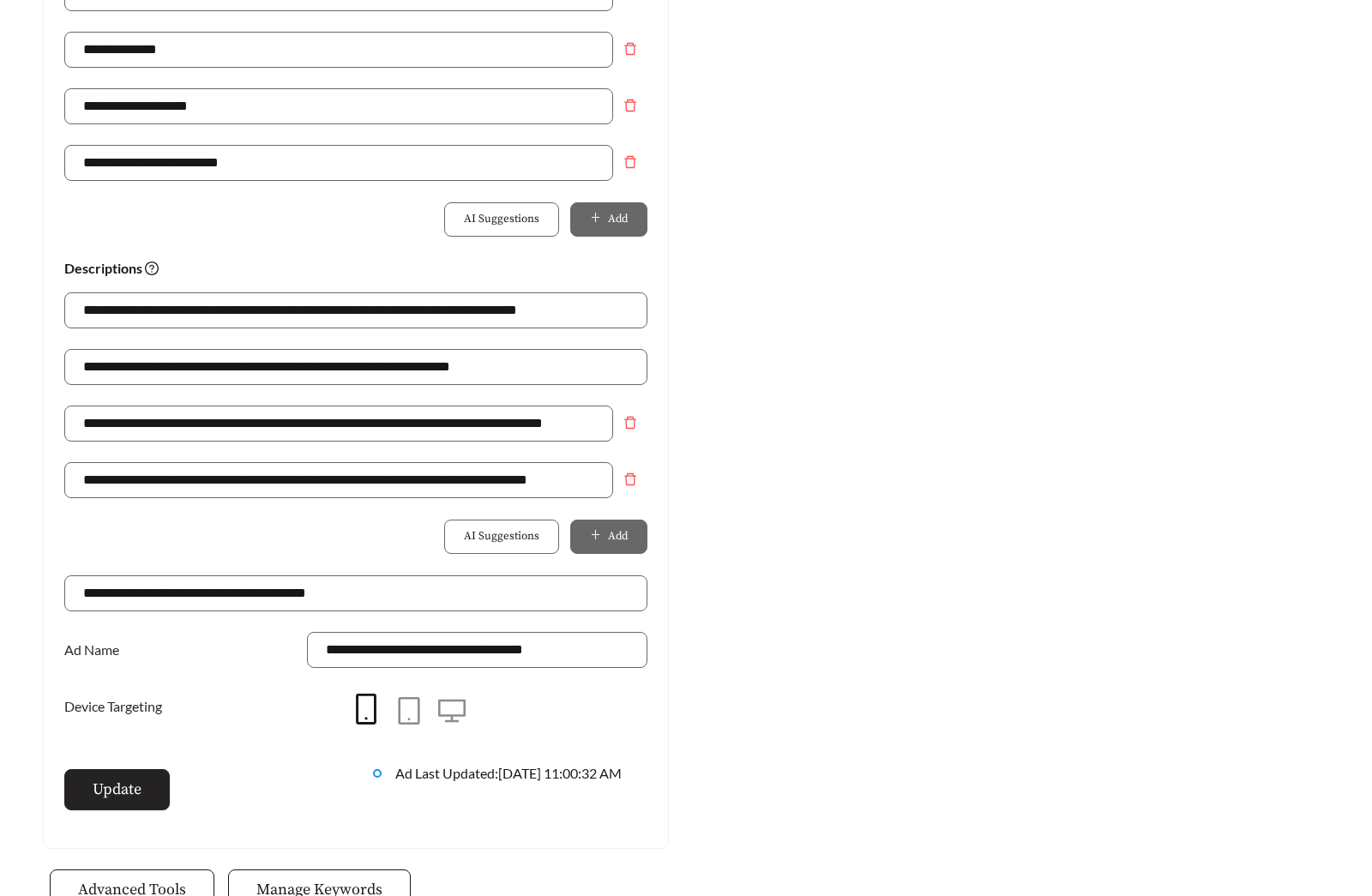
click at [127, 772] on button "Update" at bounding box center [116, 789] width 106 height 41
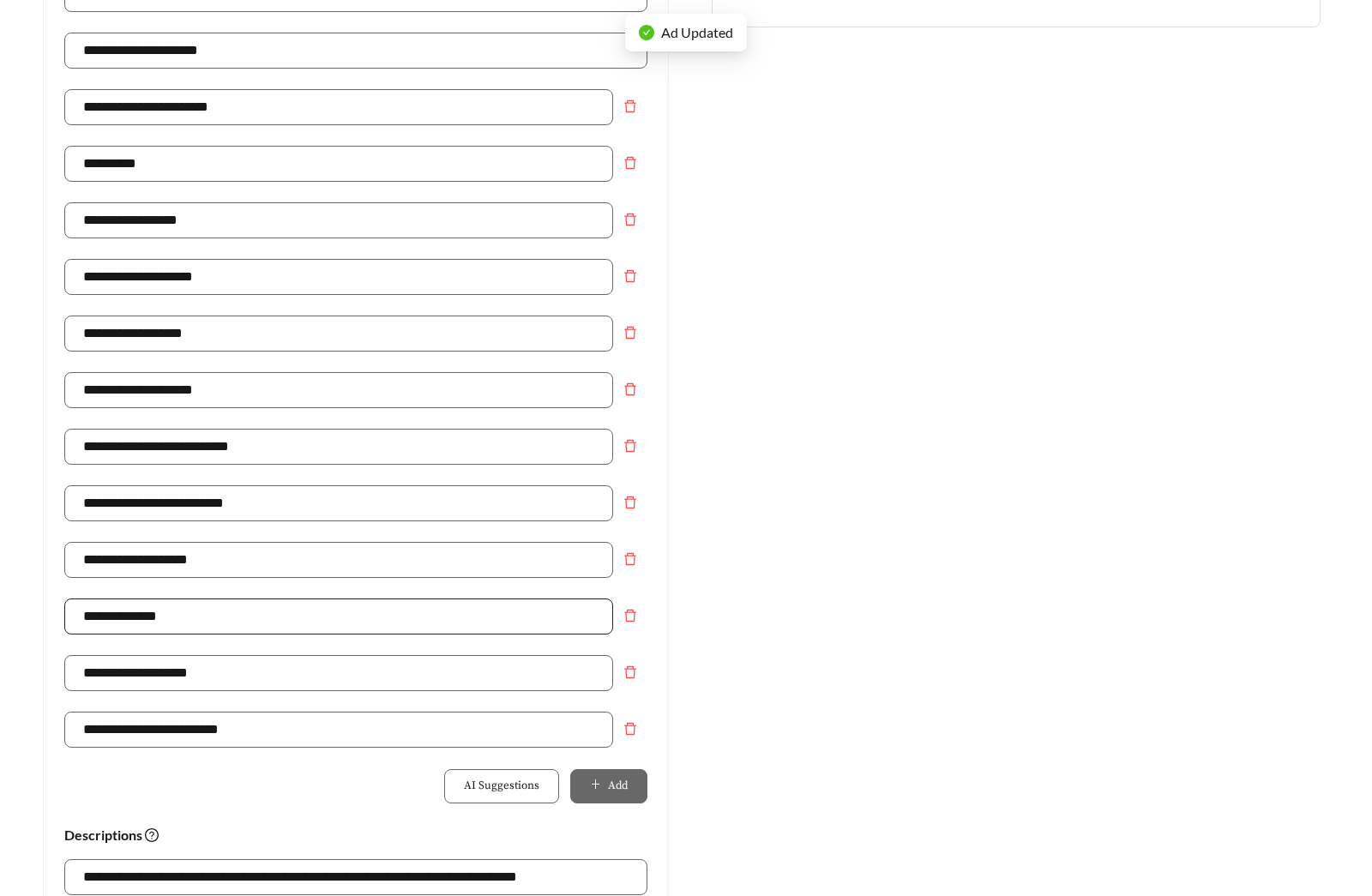
scroll to position [0, 0]
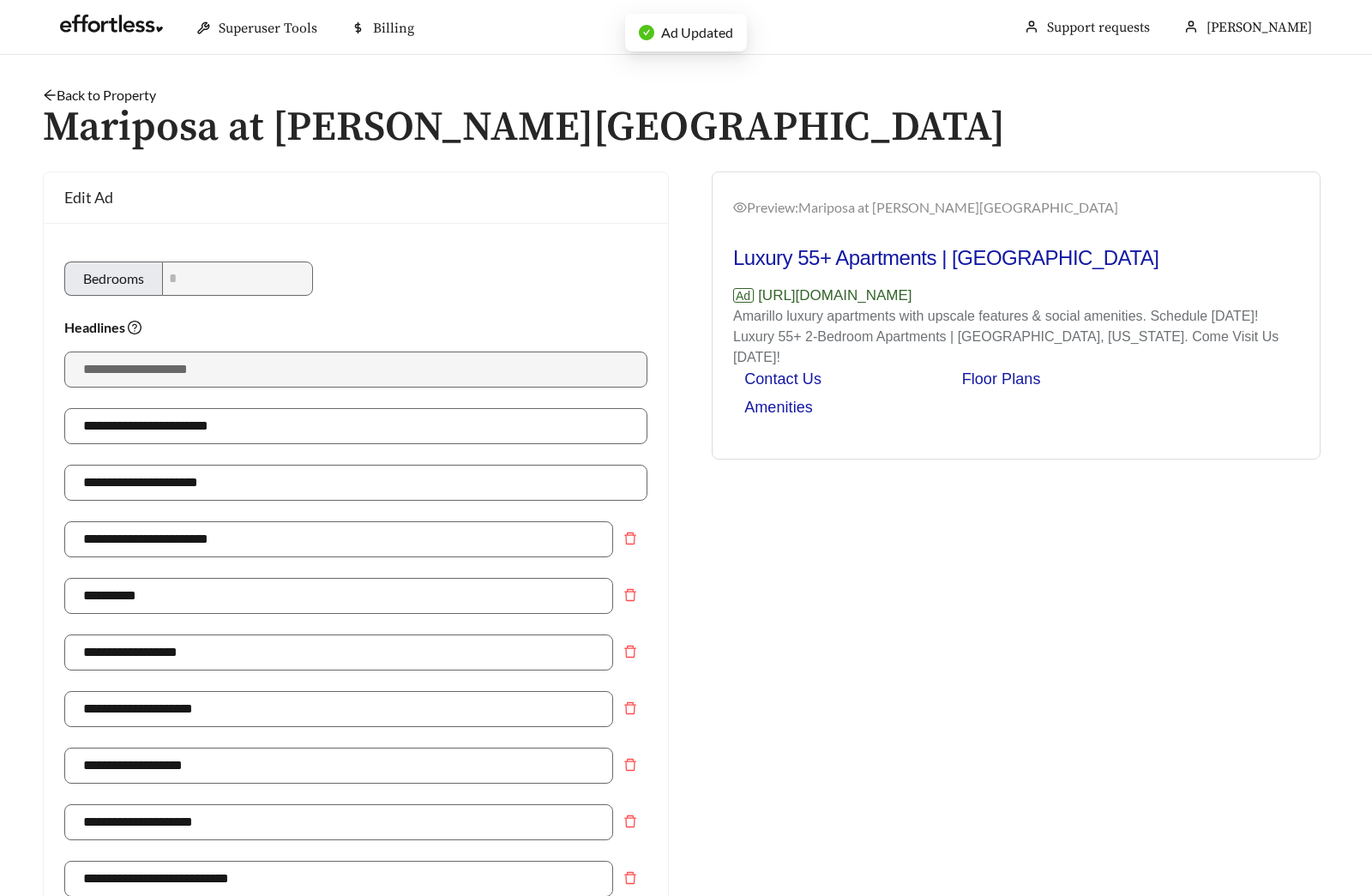
click at [133, 90] on link "Back to Property" at bounding box center [99, 94] width 113 height 16
